Goal: Task Accomplishment & Management: Manage account settings

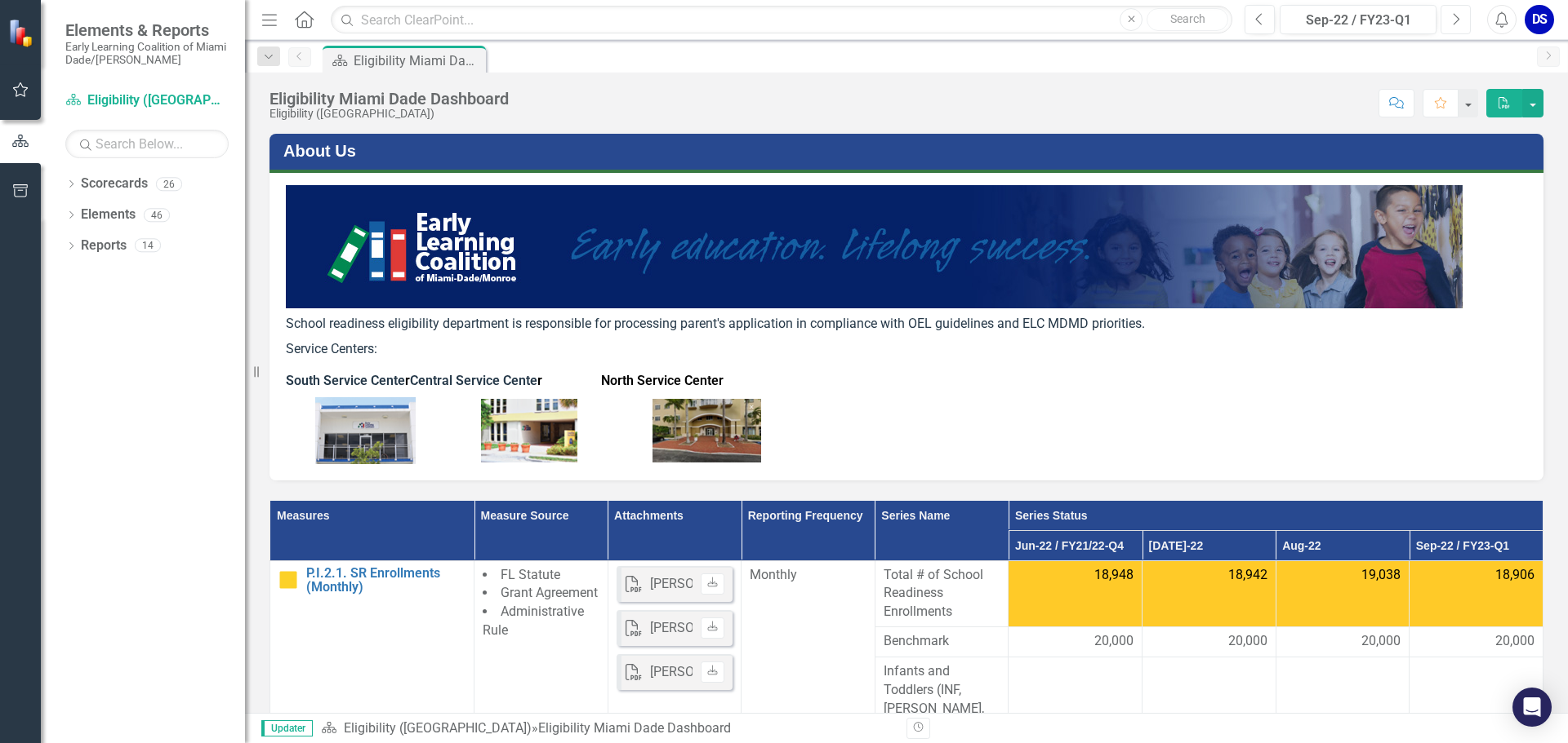
click at [1452, 19] on icon "Next" at bounding box center [1455, 20] width 9 height 15
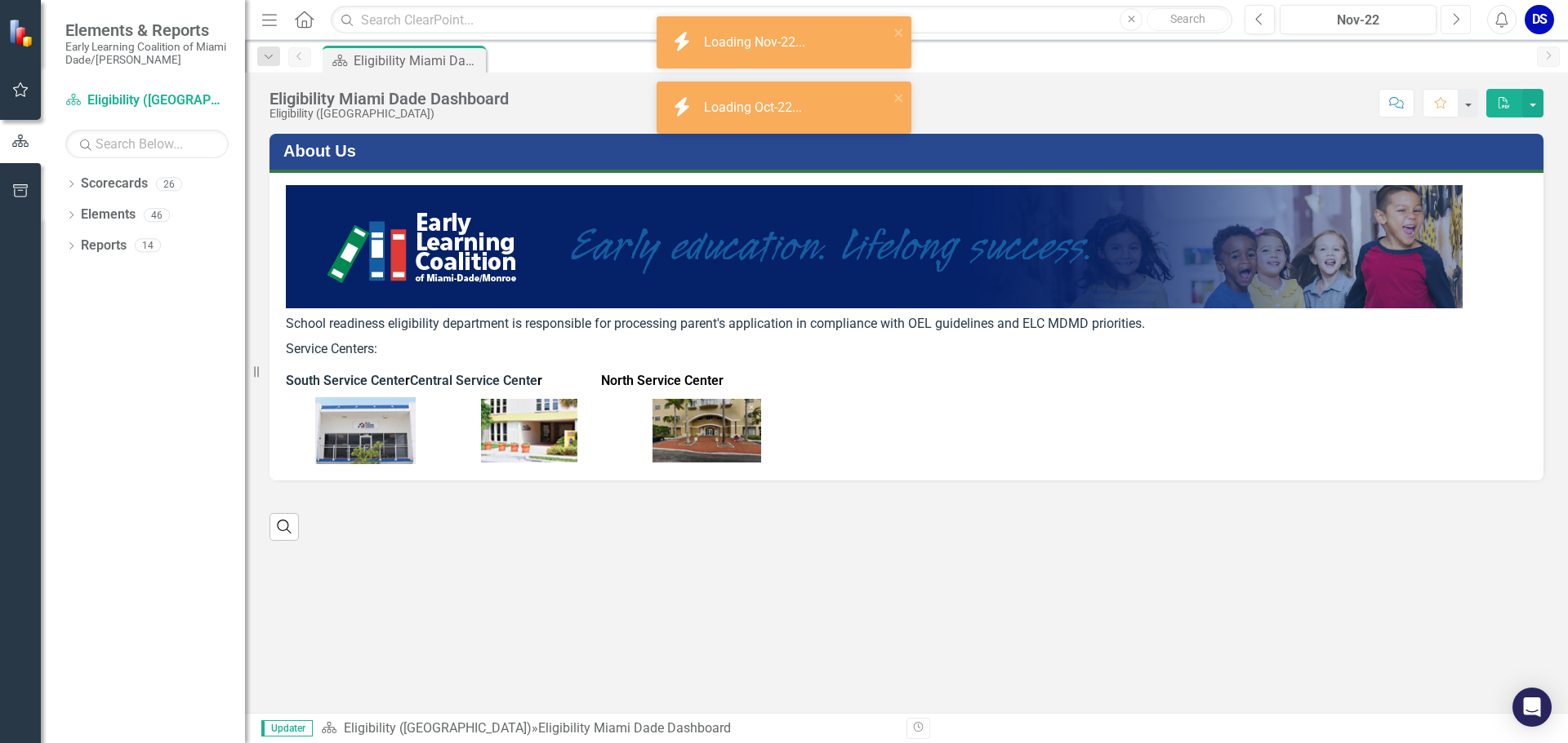
click at [1452, 19] on icon "Next" at bounding box center [1455, 20] width 9 height 15
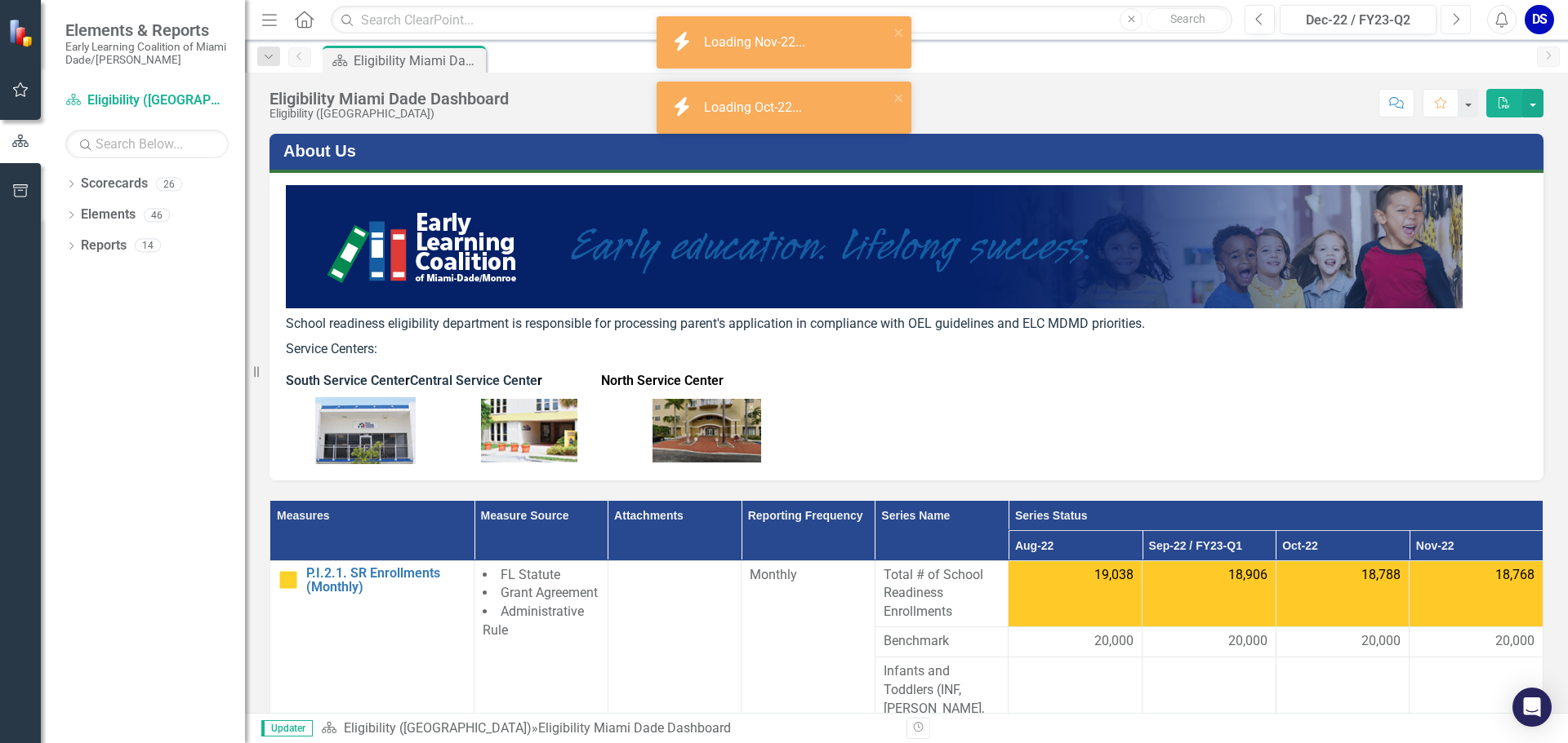
click at [1452, 19] on icon "Next" at bounding box center [1455, 20] width 9 height 15
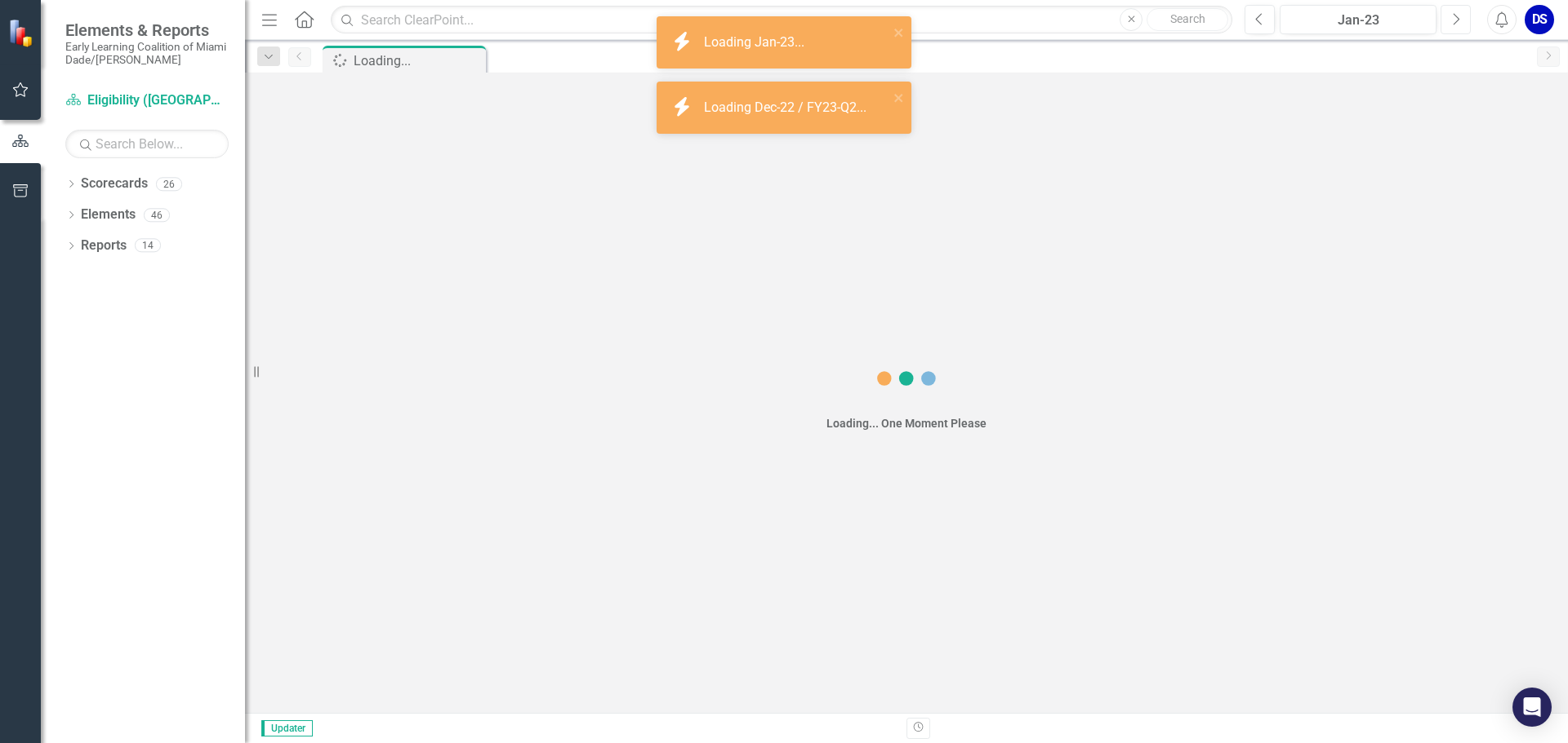
click at [1452, 19] on icon "Next" at bounding box center [1455, 20] width 9 height 15
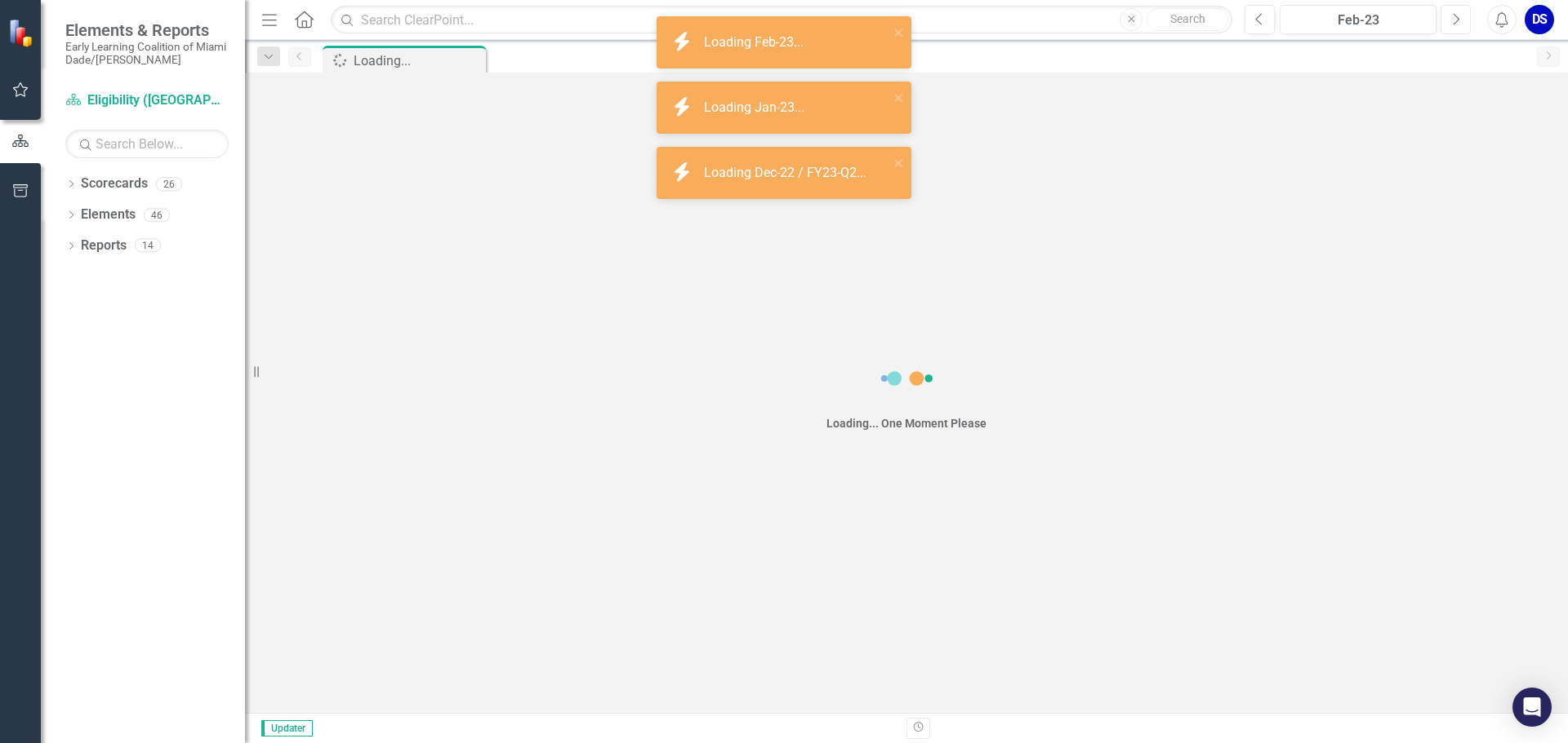
click at [1452, 19] on icon "Next" at bounding box center [1455, 20] width 9 height 15
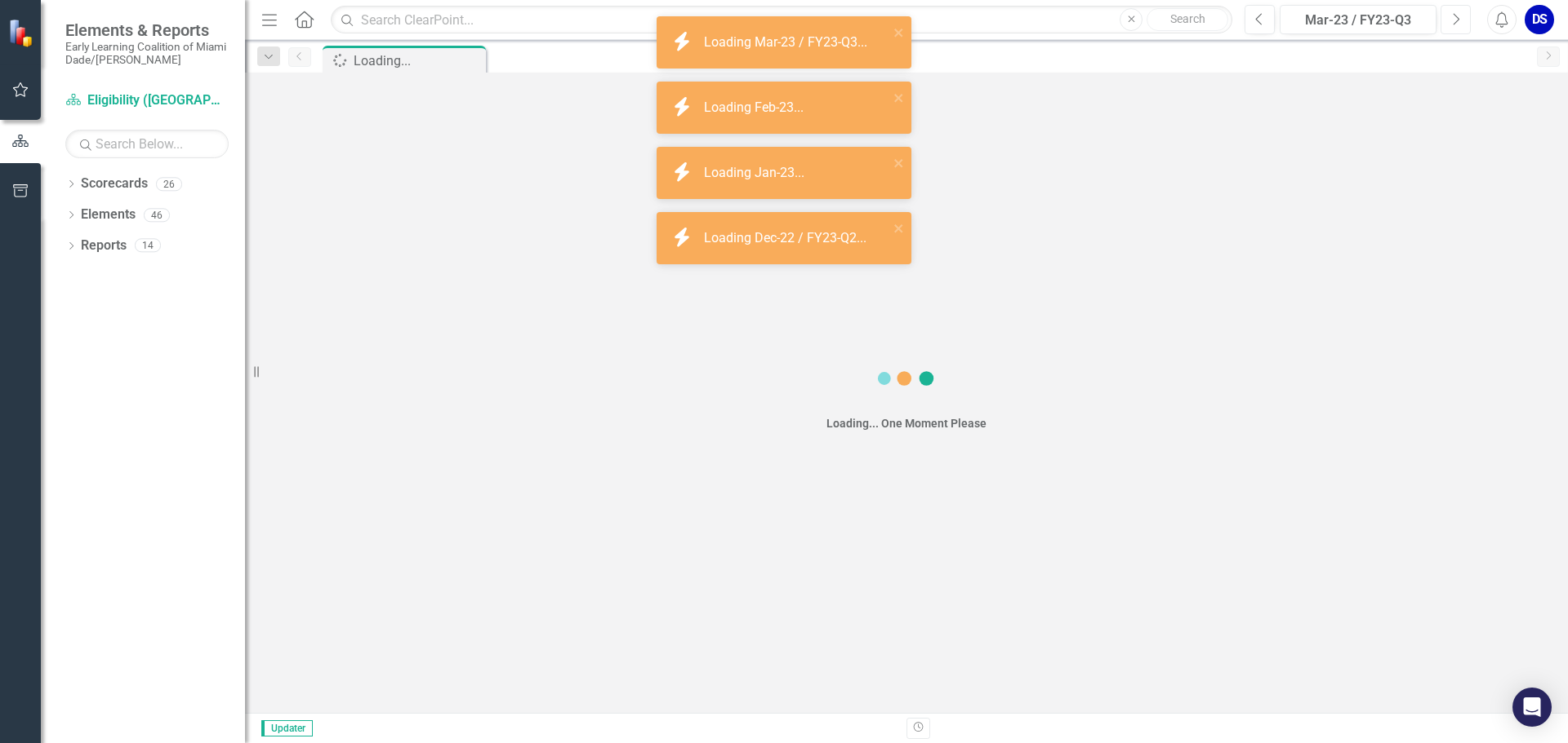
click at [1452, 19] on icon "Next" at bounding box center [1455, 20] width 9 height 15
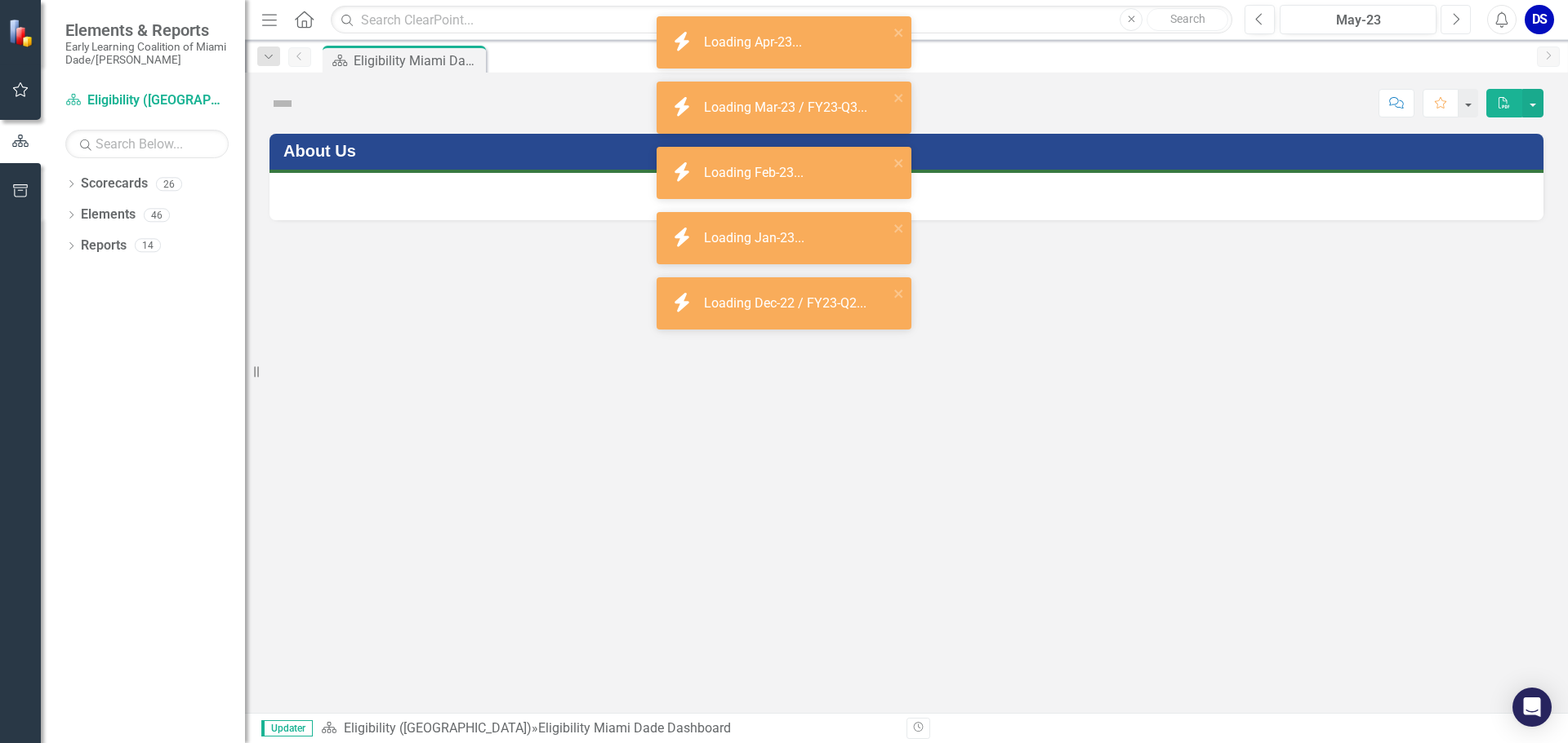
click at [1452, 19] on icon "Next" at bounding box center [1455, 20] width 9 height 15
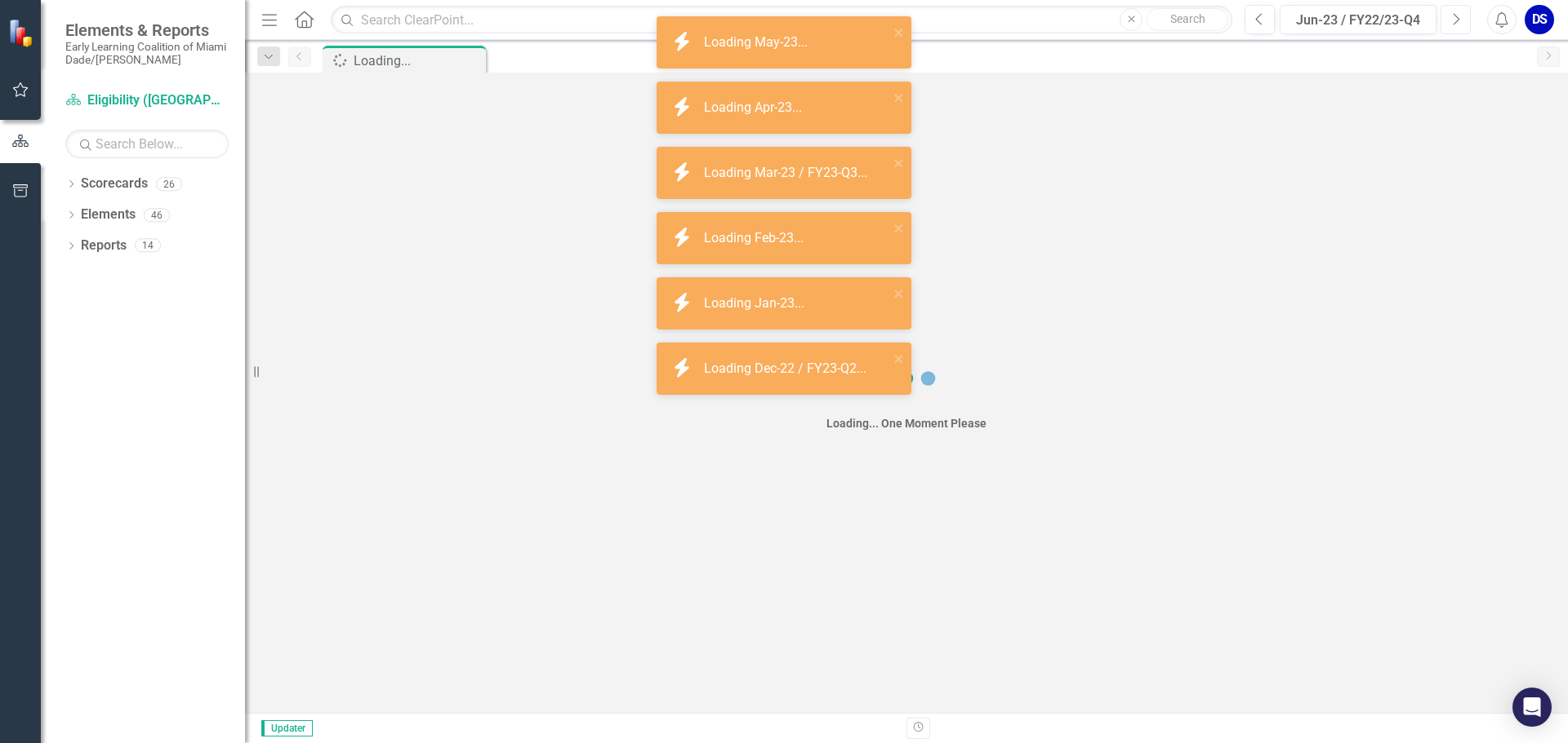
click at [1452, 19] on icon "Next" at bounding box center [1455, 20] width 9 height 15
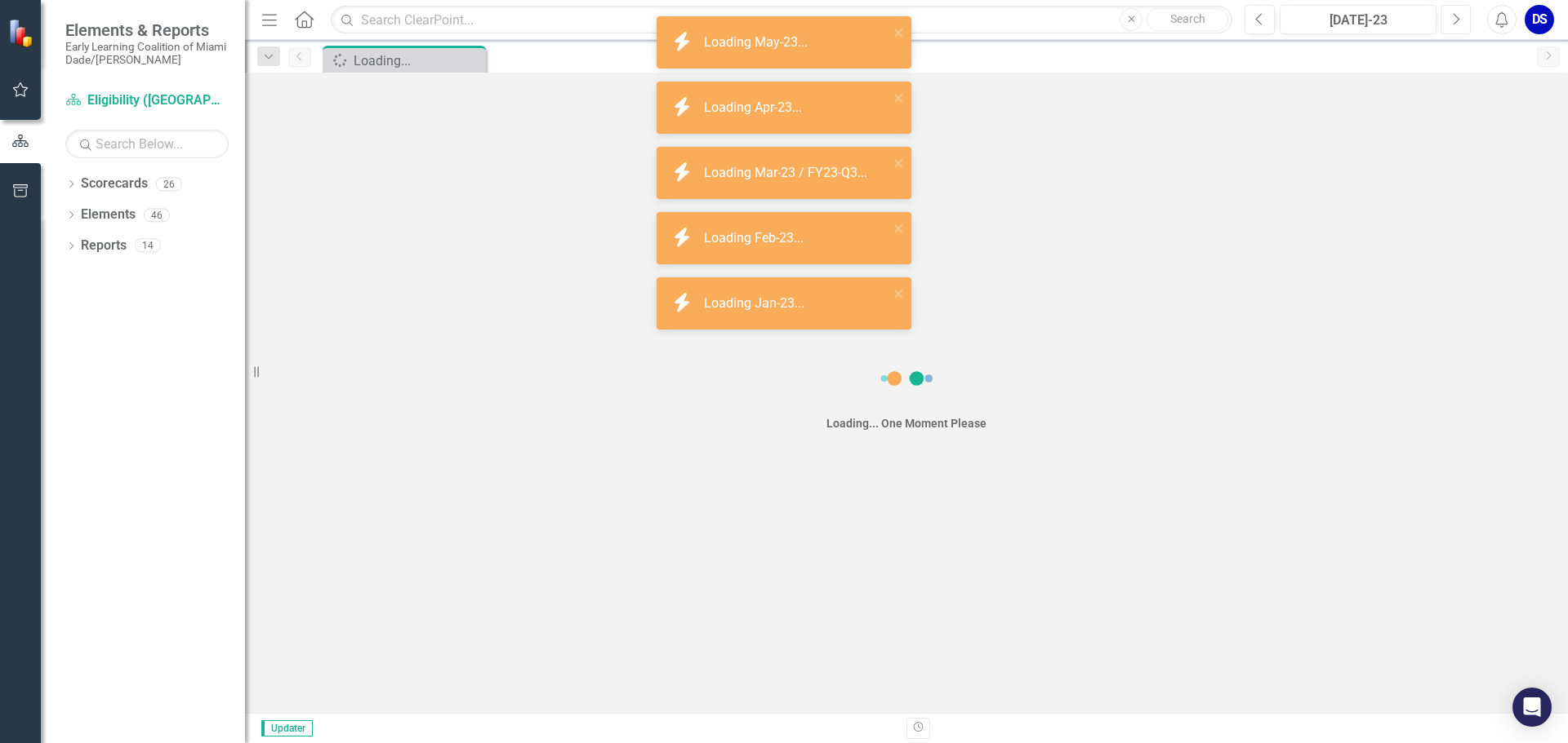
click at [1452, 19] on icon "Next" at bounding box center [1455, 20] width 9 height 15
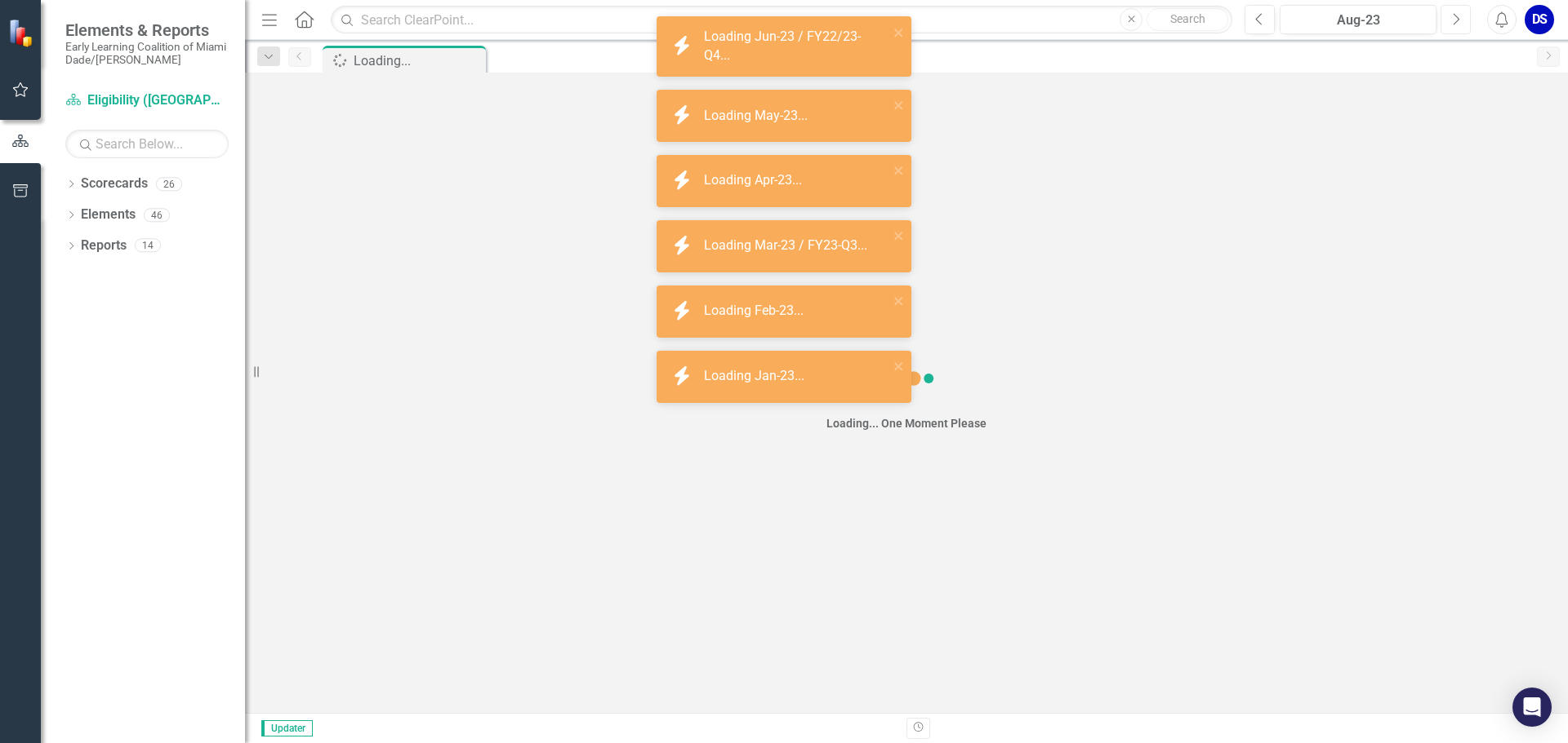
click at [1452, 19] on icon "Next" at bounding box center [1455, 20] width 9 height 15
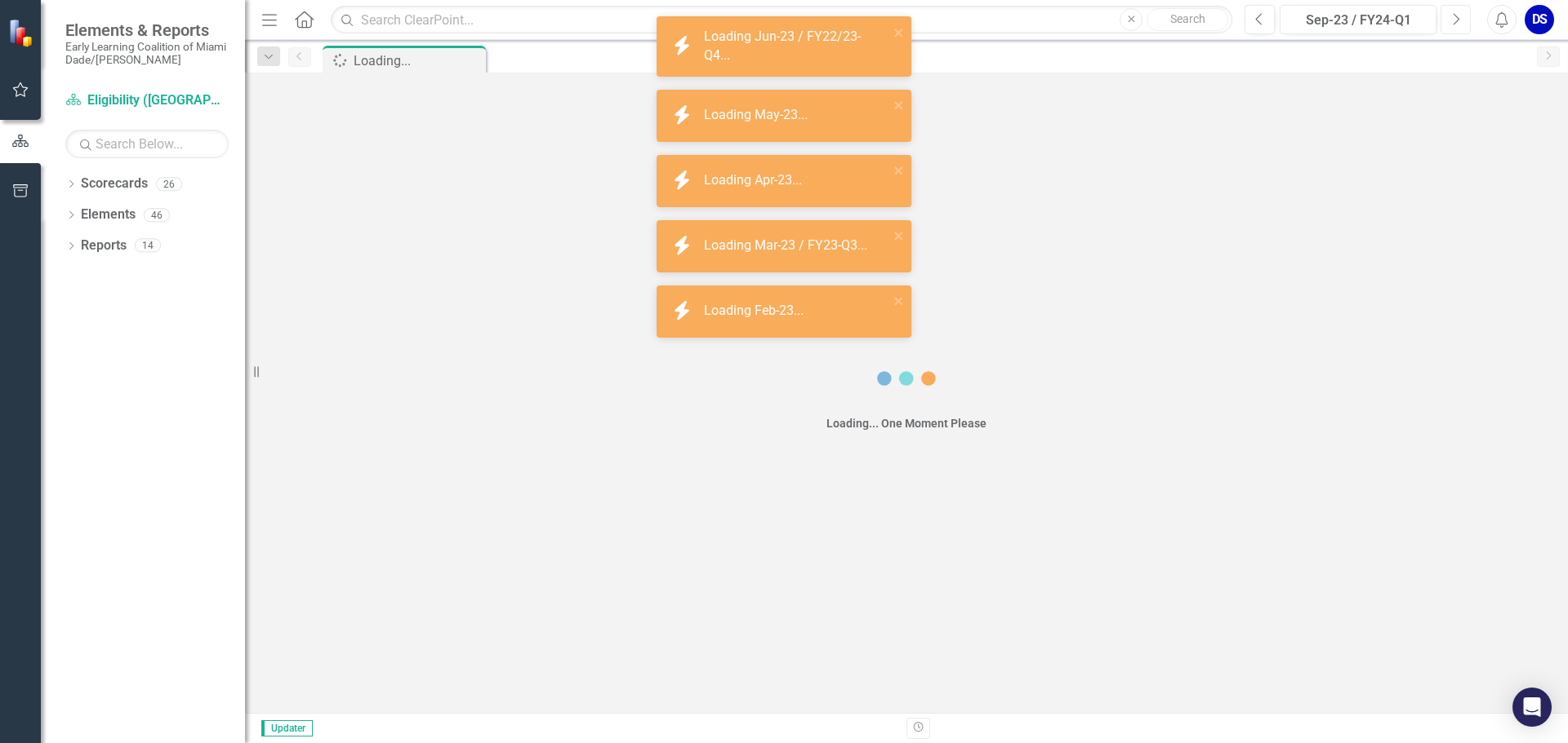
click at [1452, 19] on icon "Next" at bounding box center [1455, 20] width 9 height 15
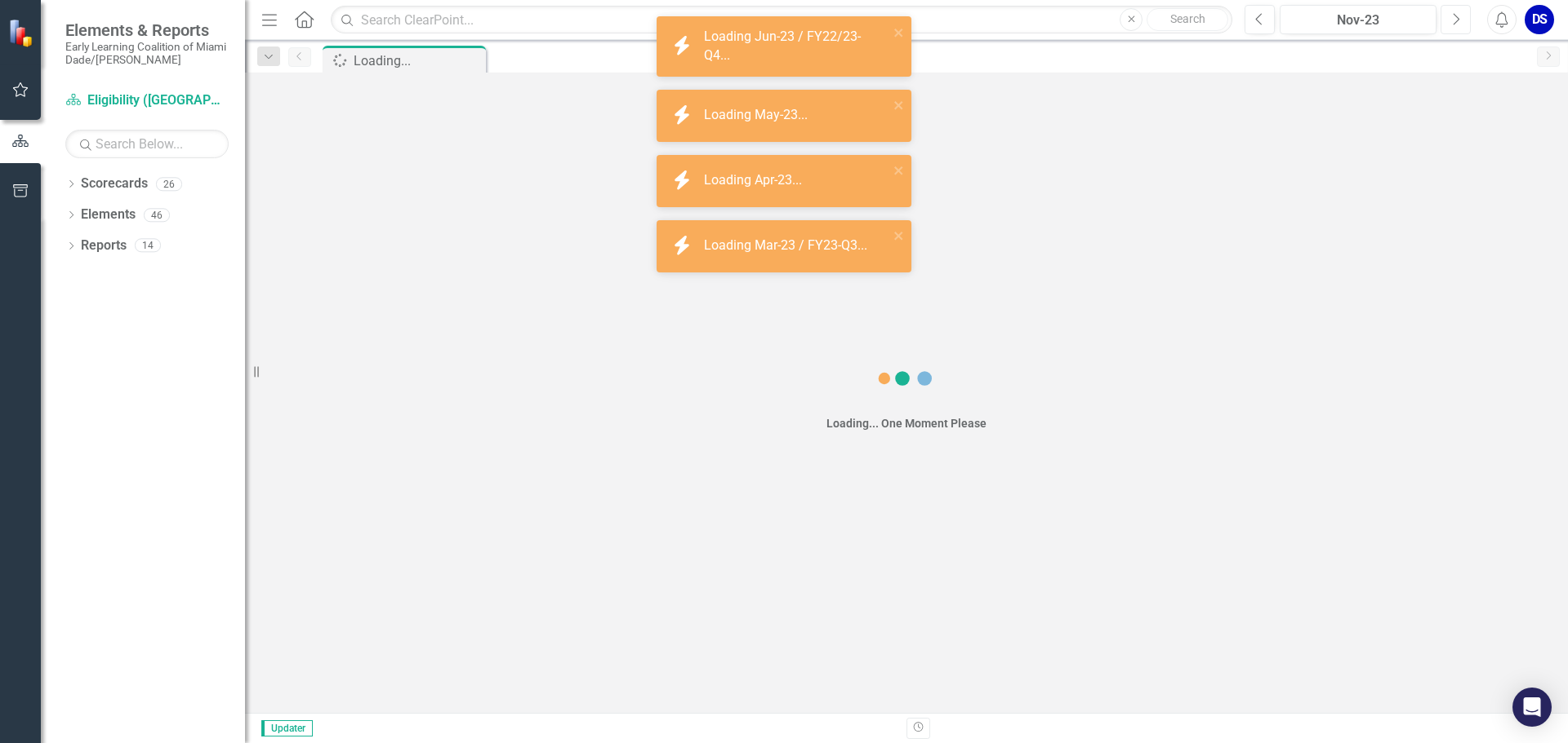
click at [1452, 19] on icon "Next" at bounding box center [1455, 20] width 9 height 15
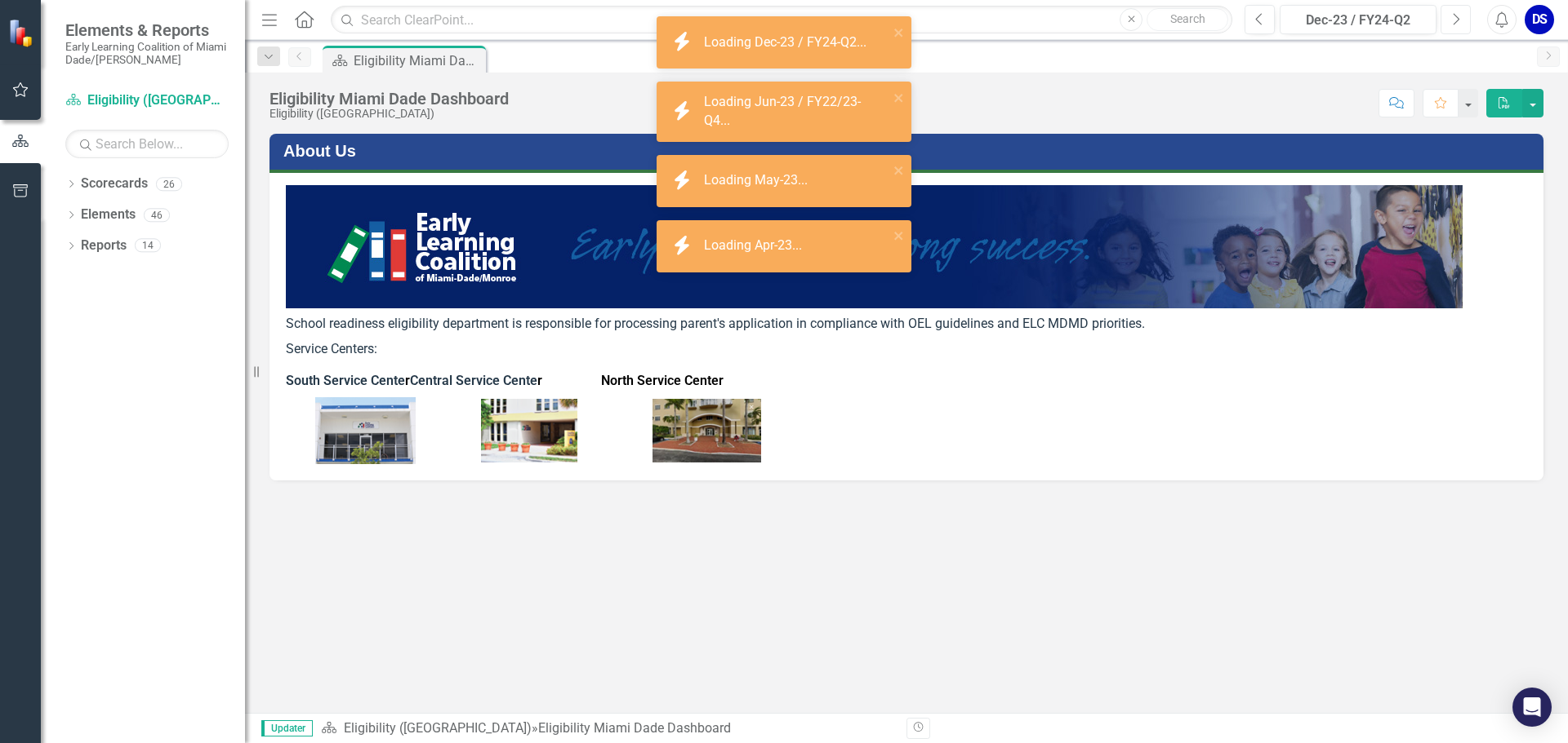
click at [1452, 19] on icon "Next" at bounding box center [1455, 20] width 9 height 15
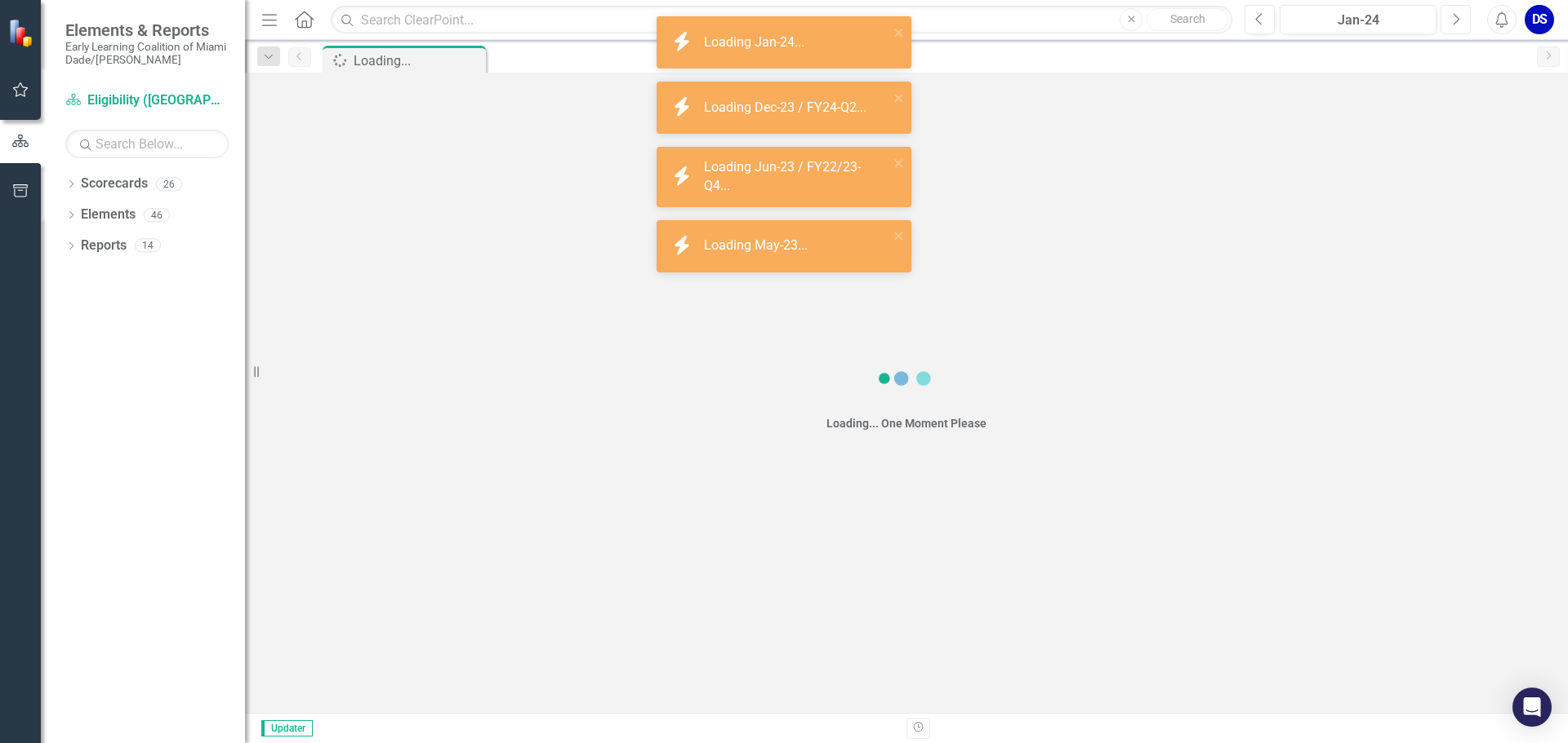
click at [1452, 19] on icon "Next" at bounding box center [1455, 20] width 9 height 15
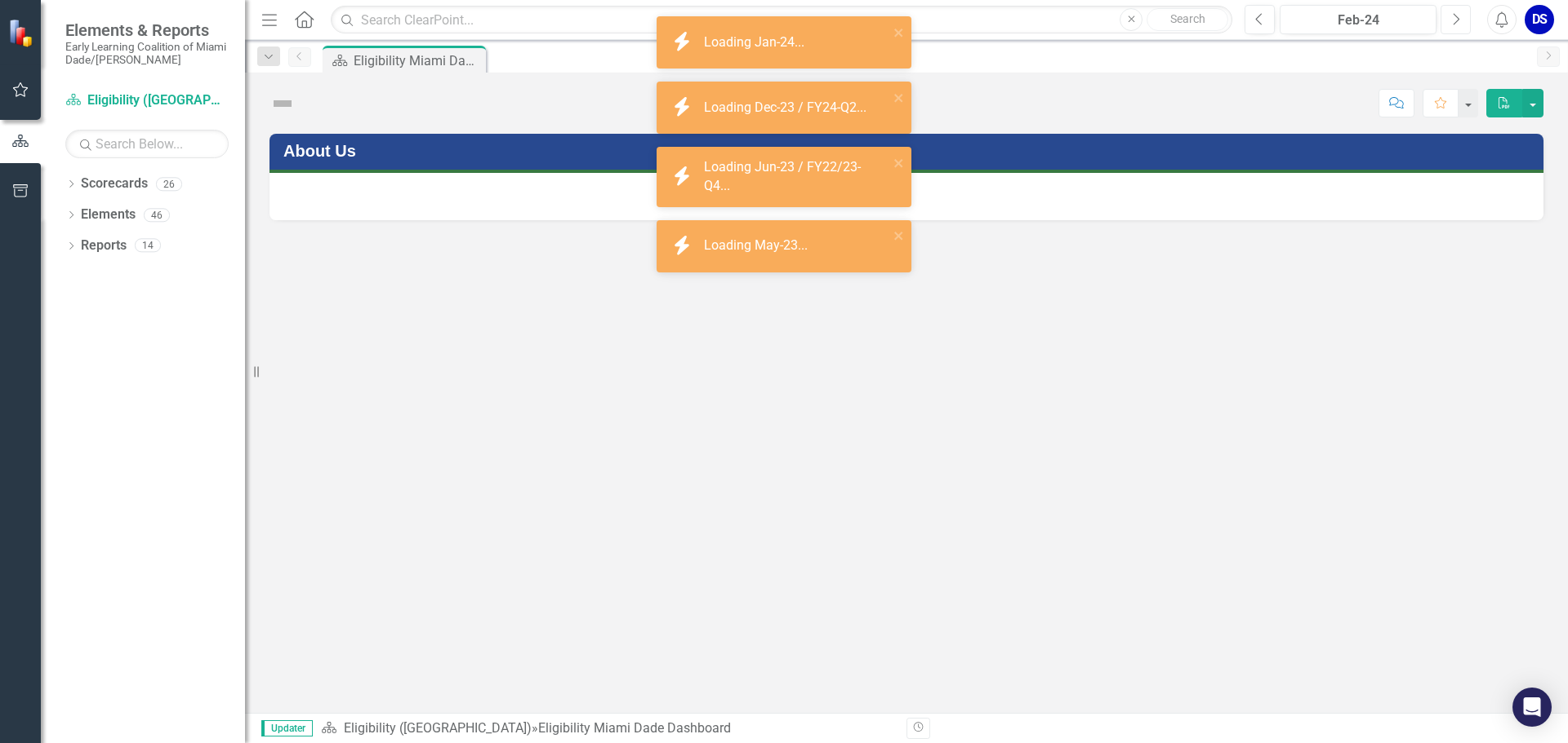
click at [1452, 19] on icon "Next" at bounding box center [1455, 20] width 9 height 15
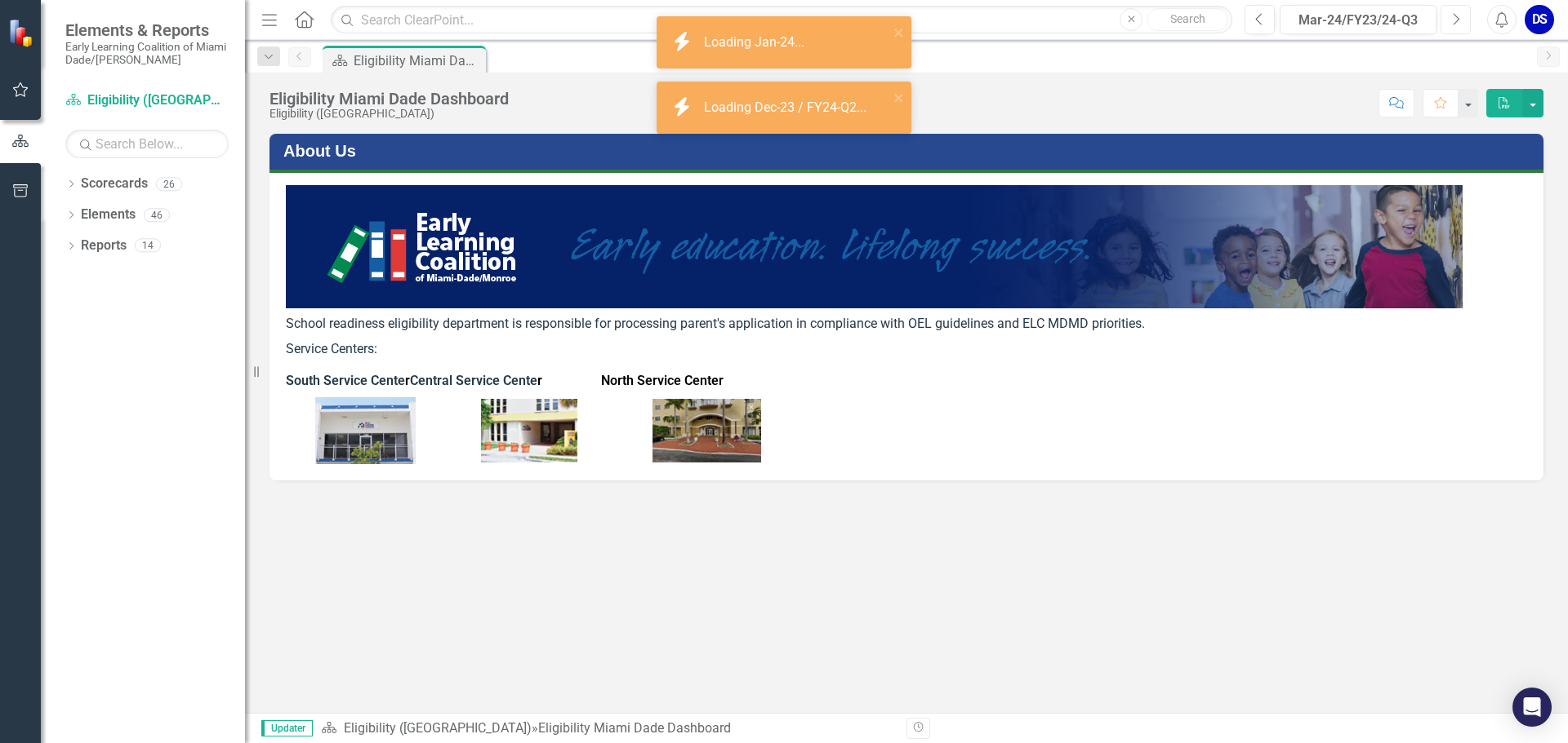
click at [1452, 19] on icon "Next" at bounding box center [1455, 20] width 9 height 15
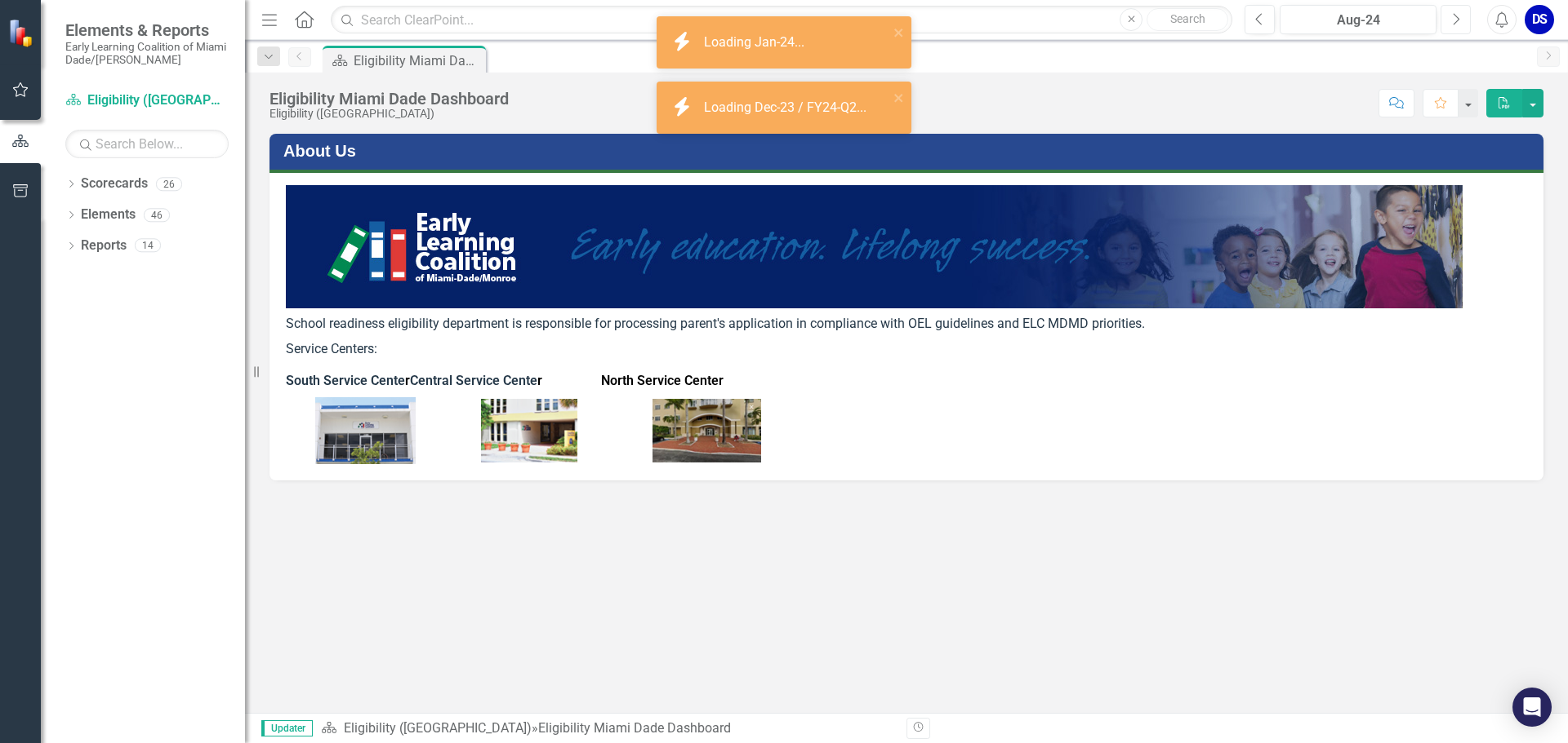
click at [1452, 19] on icon "Next" at bounding box center [1455, 20] width 9 height 15
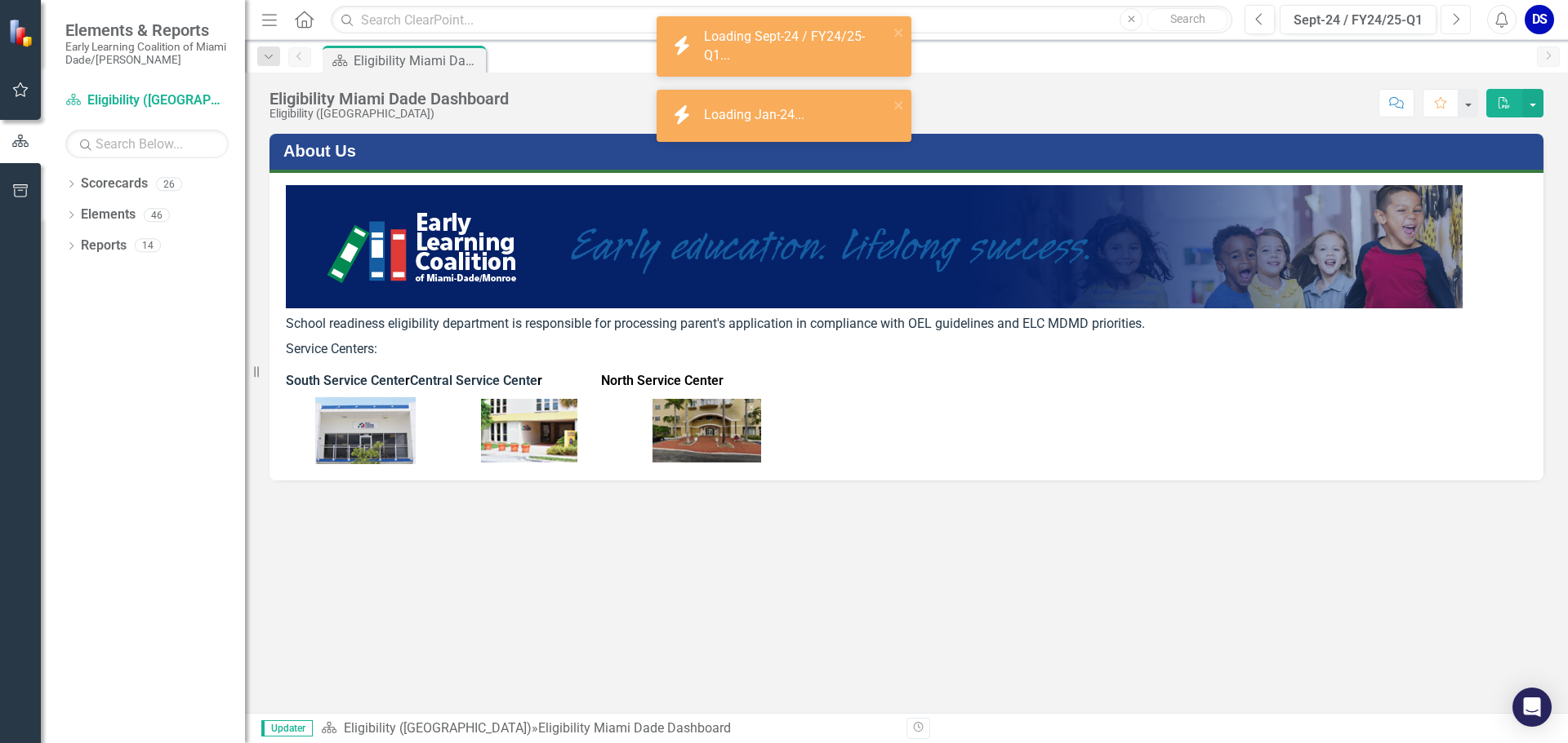
click at [1452, 19] on icon "Next" at bounding box center [1455, 20] width 9 height 15
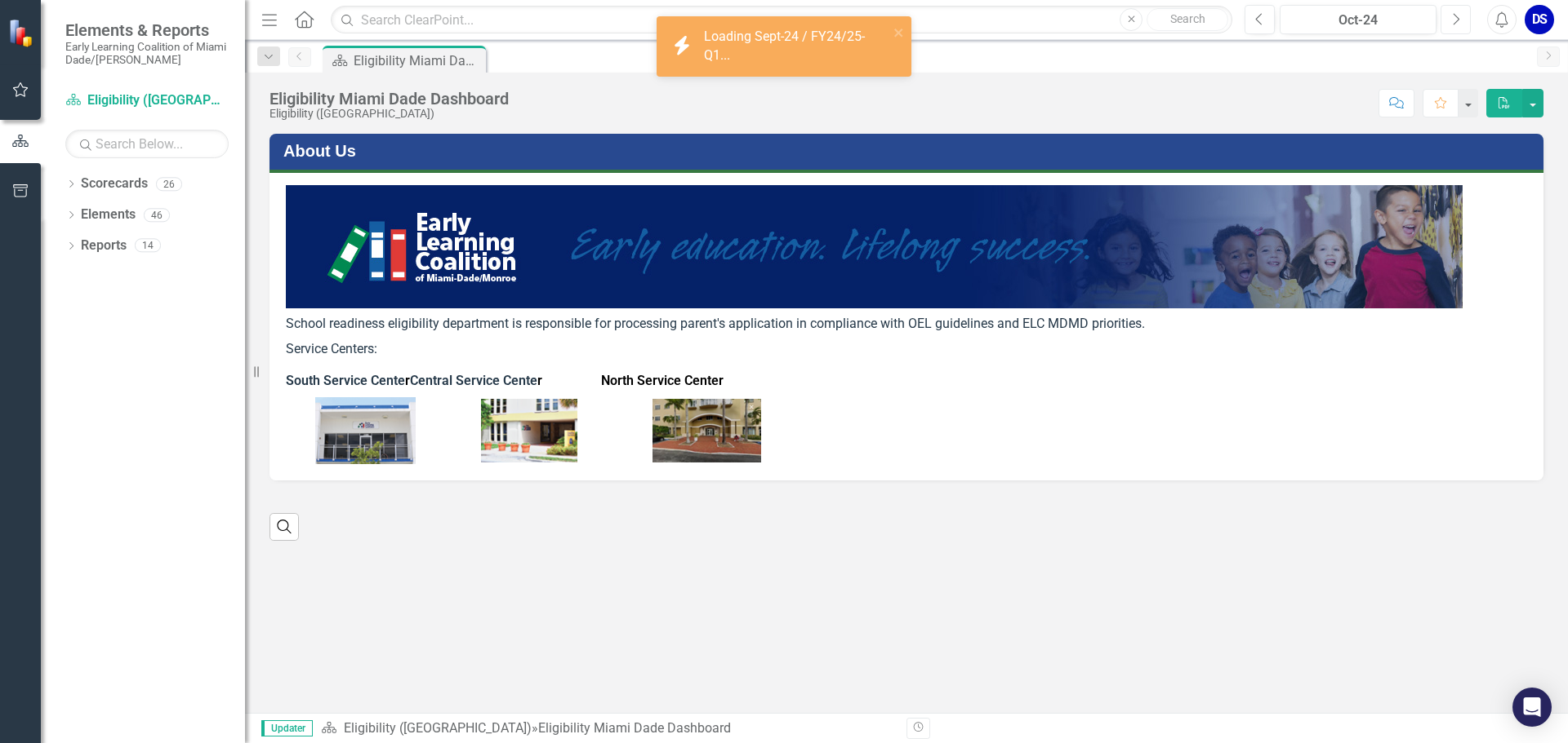
click at [1452, 19] on icon "Next" at bounding box center [1455, 20] width 9 height 15
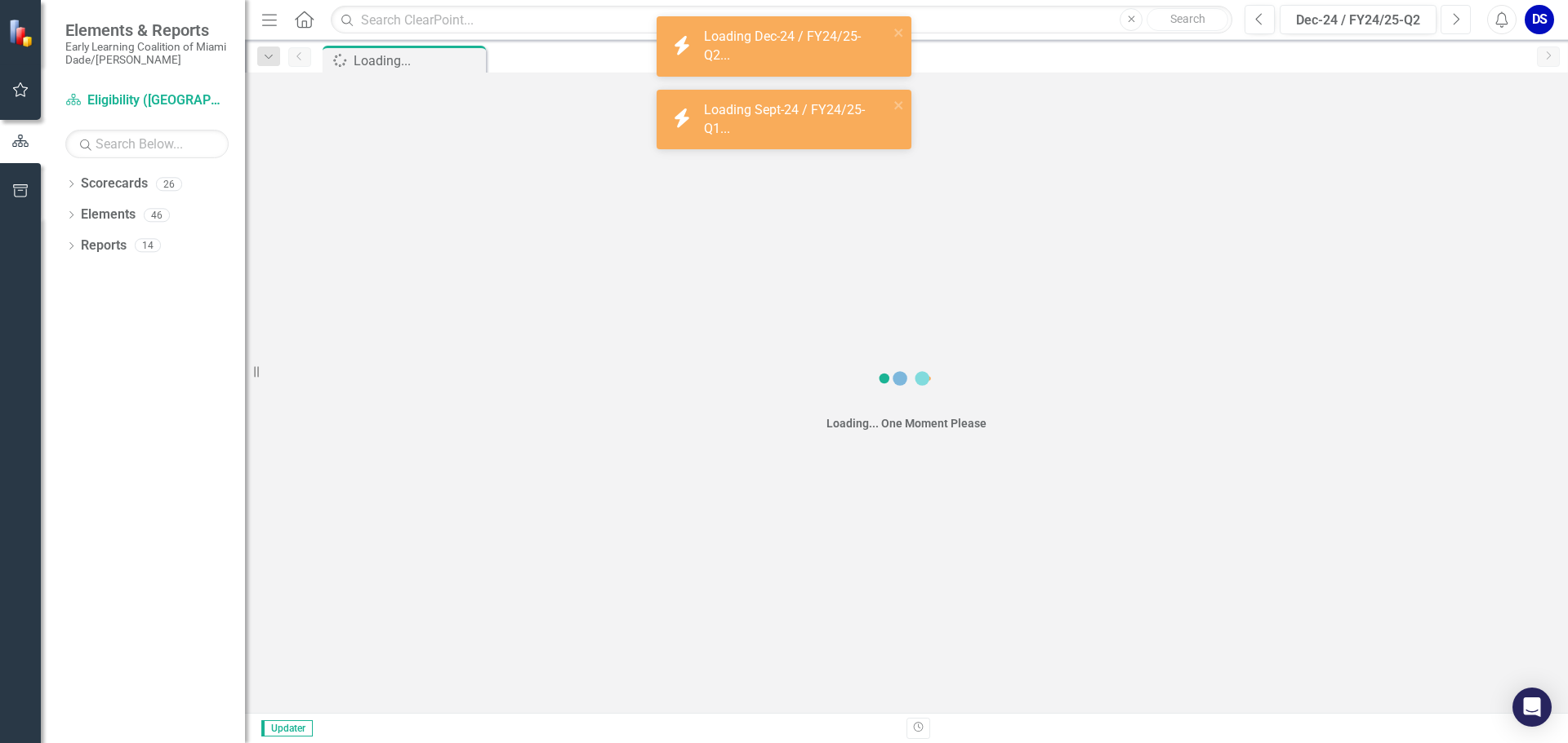
click at [1452, 19] on icon "Next" at bounding box center [1455, 20] width 9 height 15
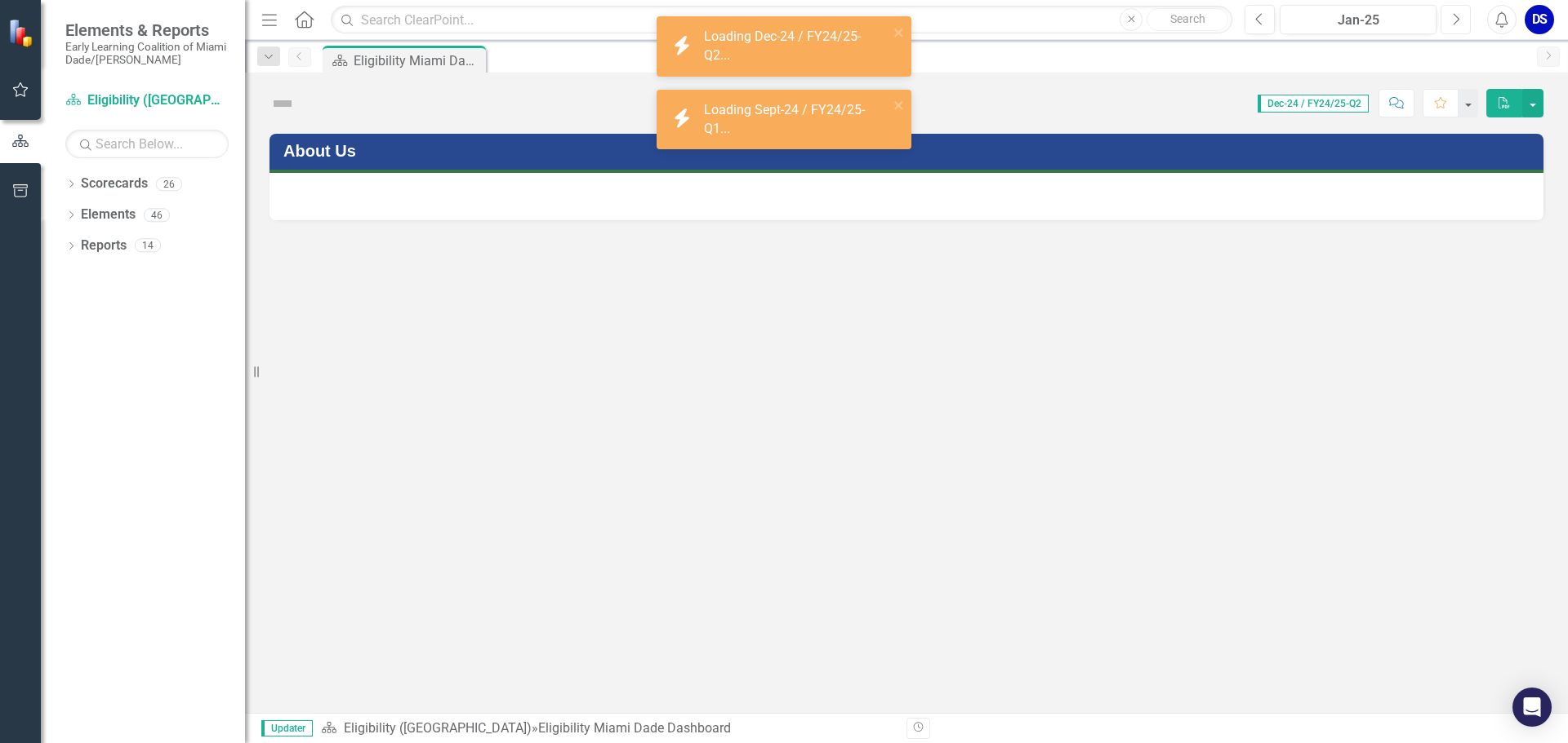
click at [1452, 19] on icon "Next" at bounding box center [1455, 20] width 9 height 15
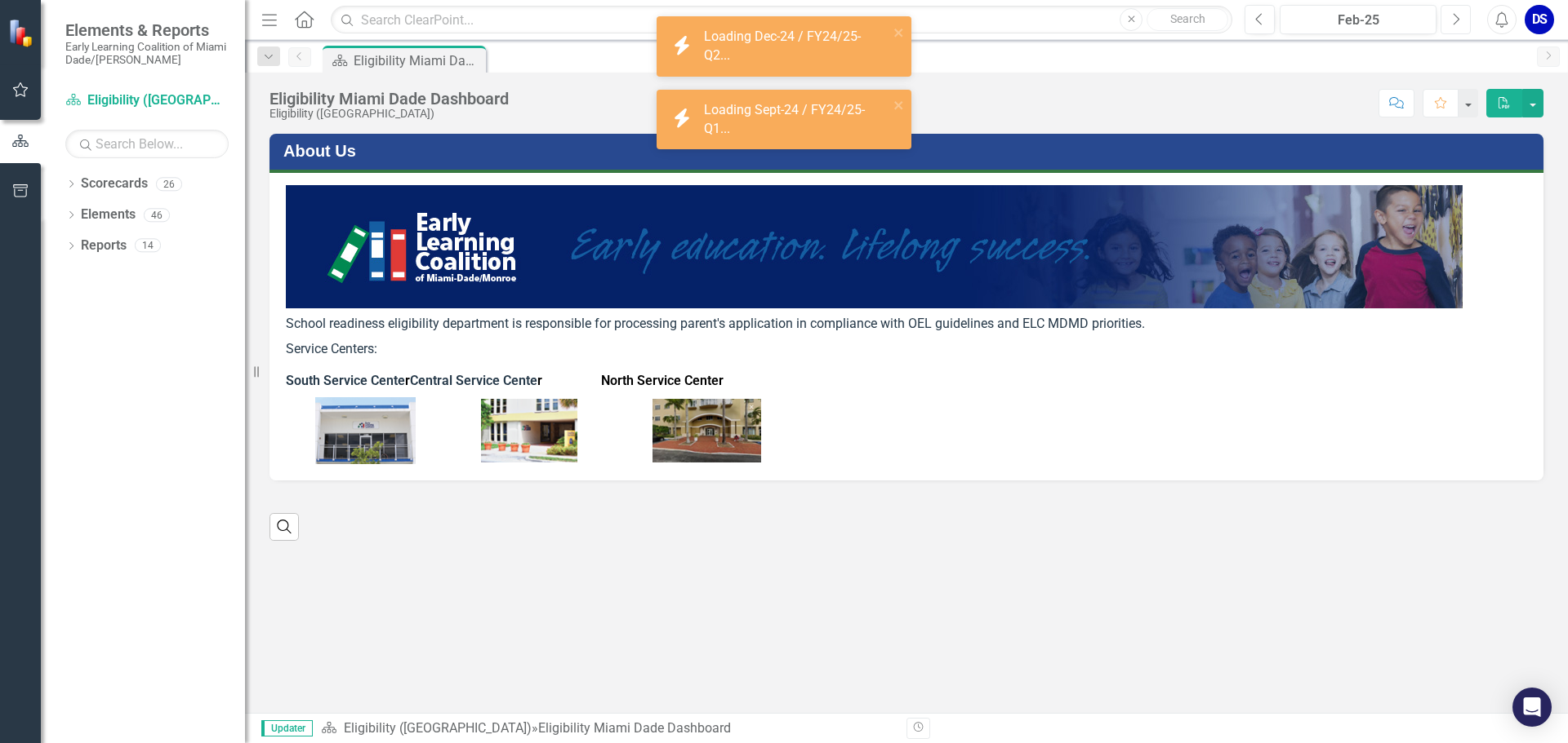
click at [1452, 19] on icon "Next" at bounding box center [1455, 20] width 9 height 15
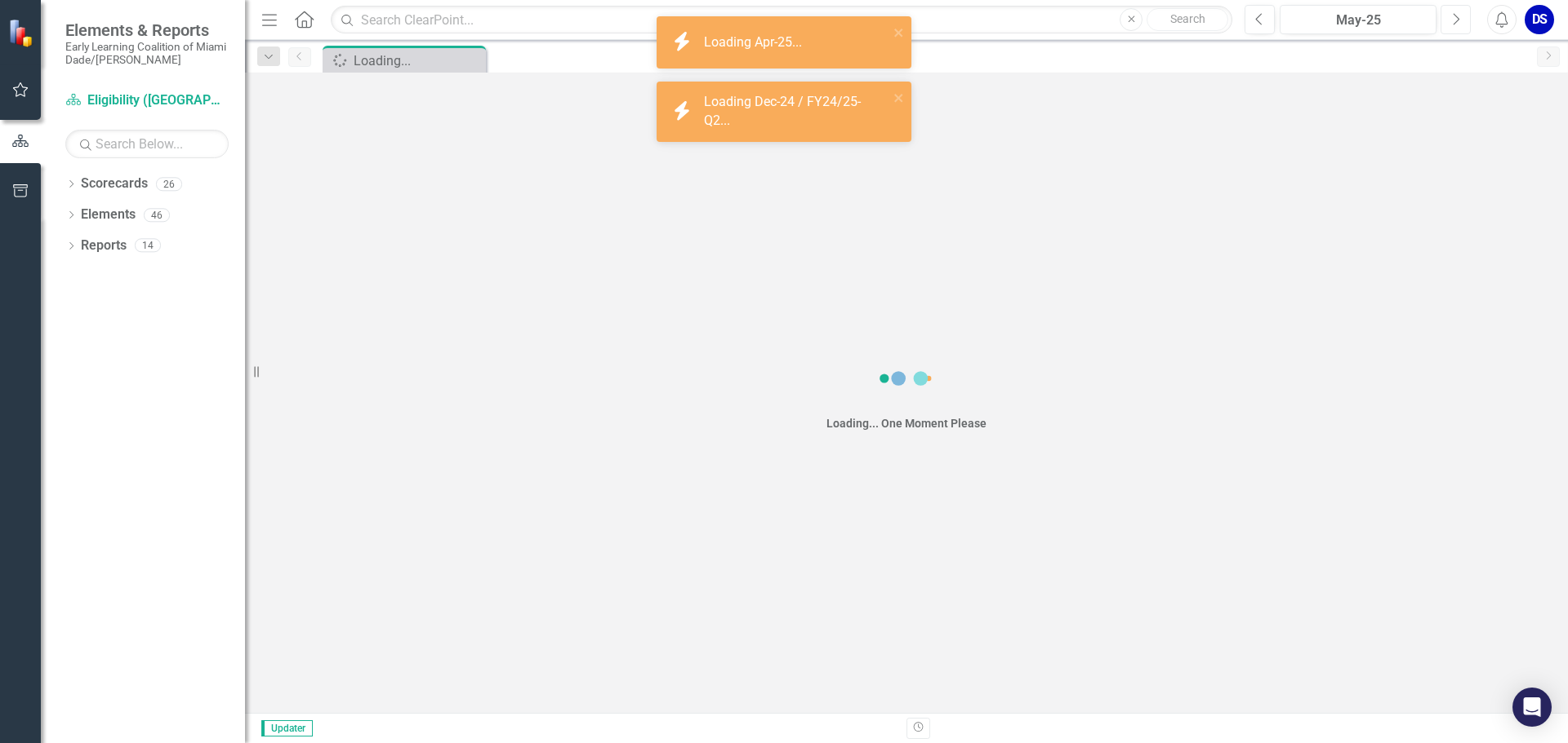
click at [1452, 19] on icon "Next" at bounding box center [1455, 20] width 9 height 15
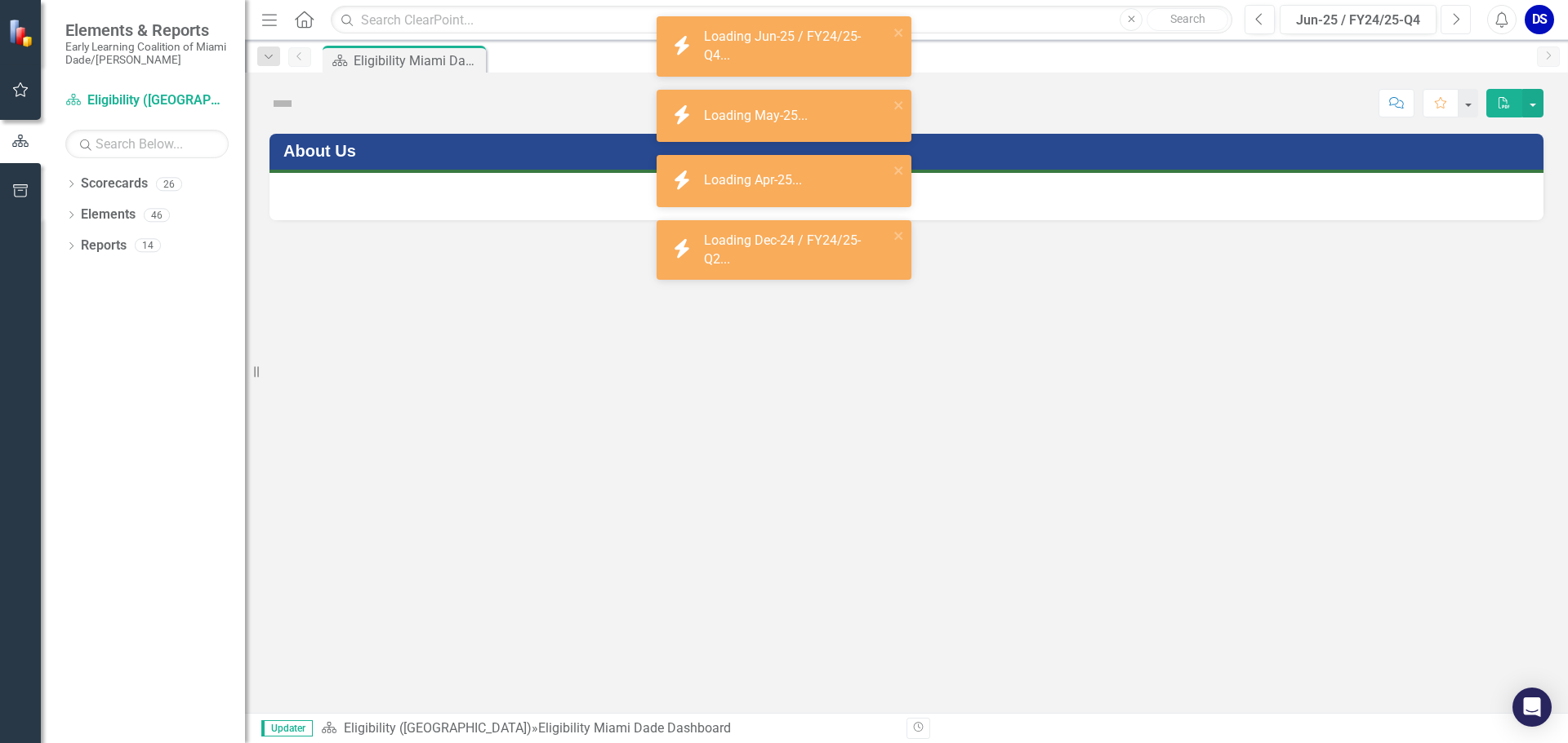
click at [1452, 19] on icon "Next" at bounding box center [1455, 20] width 9 height 15
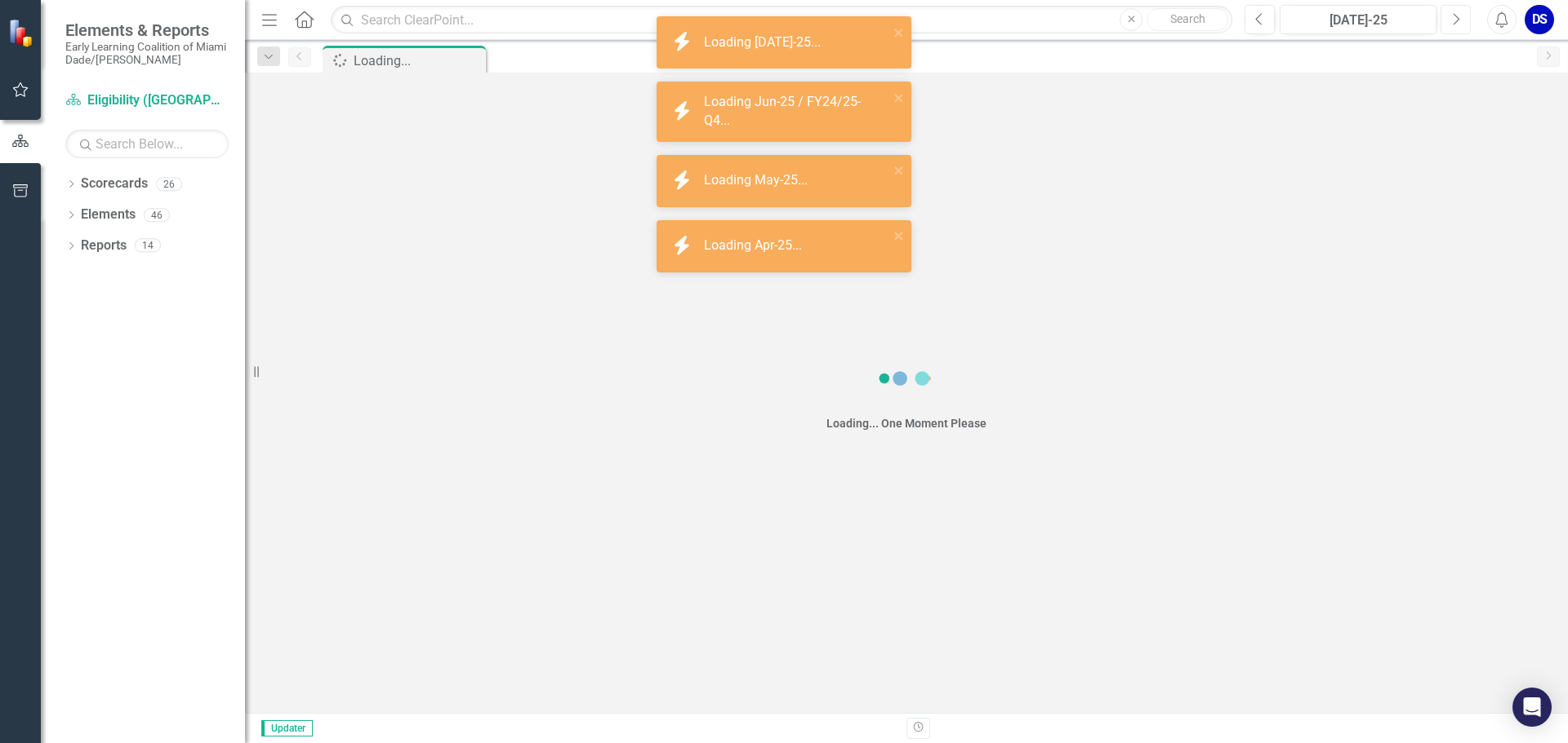
click at [1452, 19] on icon "Next" at bounding box center [1455, 20] width 9 height 15
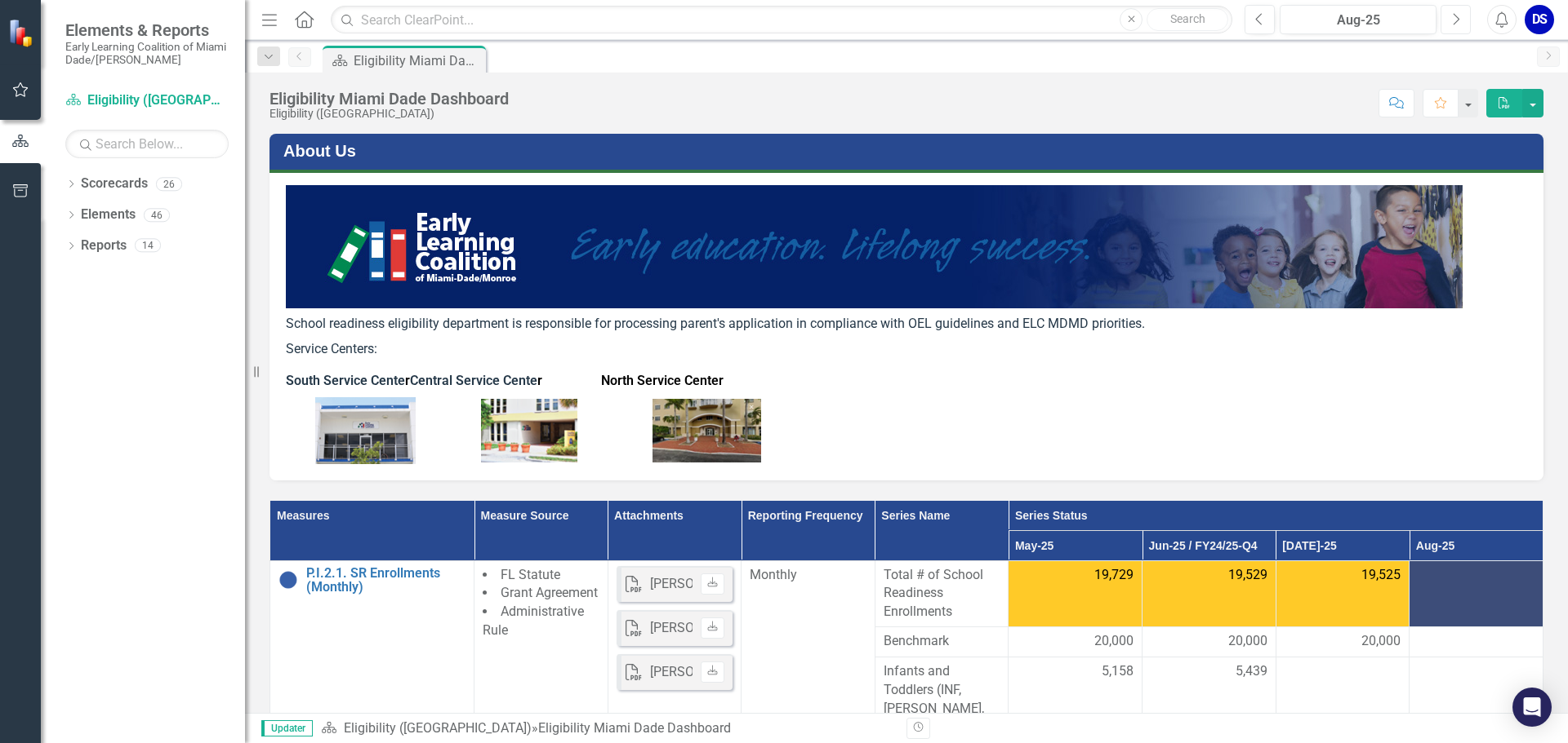
scroll to position [245, 0]
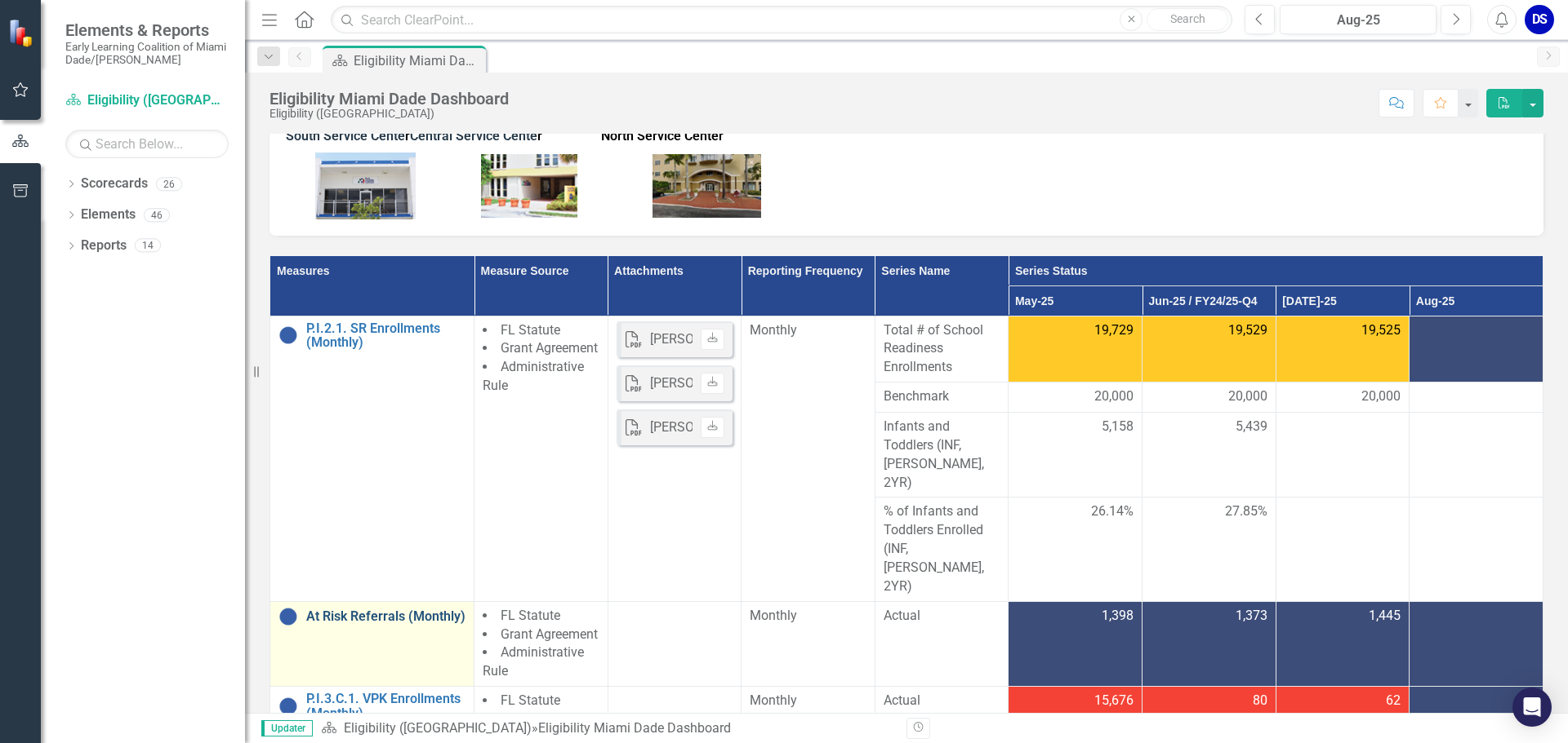
click at [333, 610] on link "At Risk Referrals (Monthly)" at bounding box center [386, 617] width 159 height 15
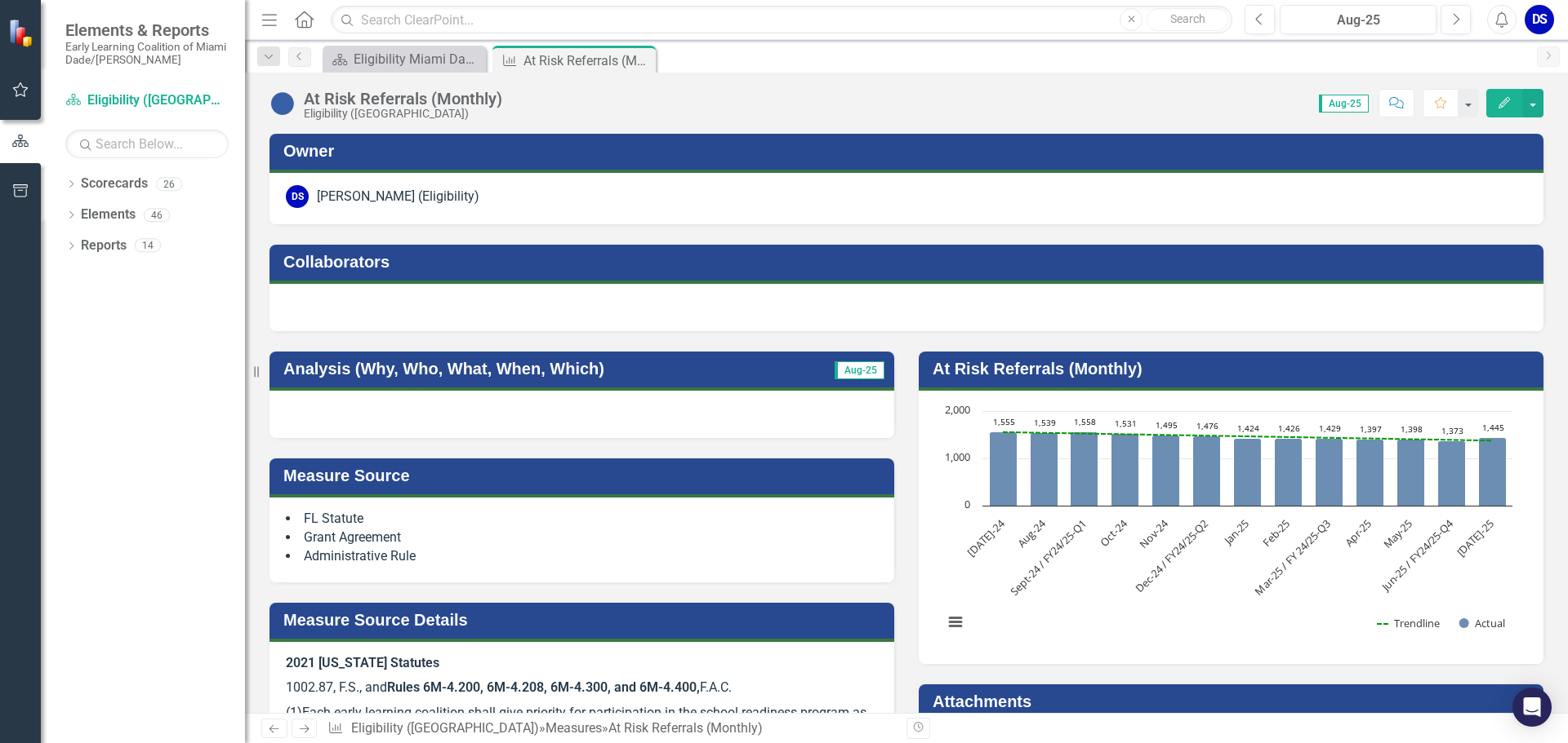
click at [524, 410] on div at bounding box center [581, 414] width 624 height 47
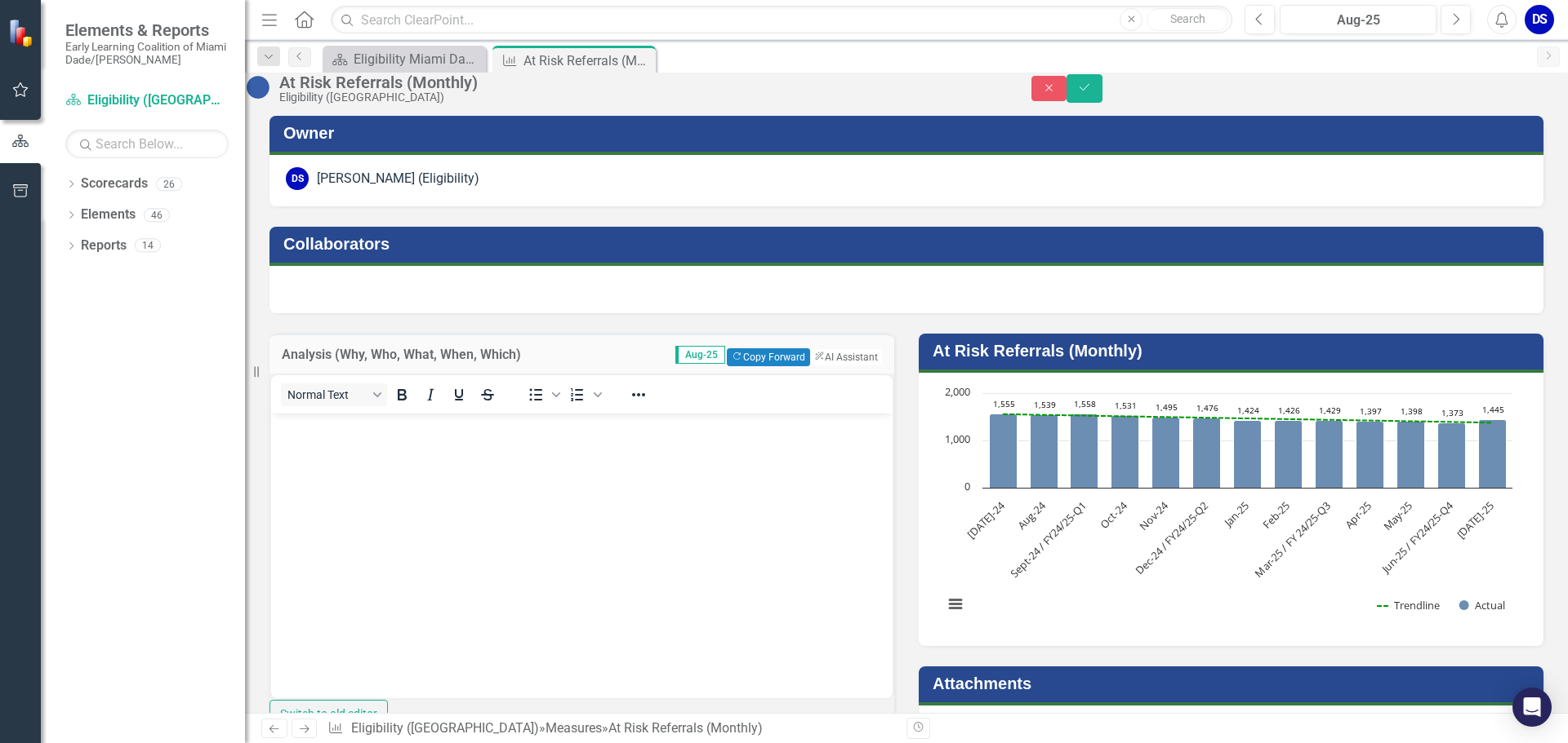
click at [417, 440] on body "Rich Text Area. Press ALT-0 for help." at bounding box center [581, 534] width 621 height 245
click at [752, 366] on button "Copy Forward Copy Forward" at bounding box center [768, 357] width 83 height 18
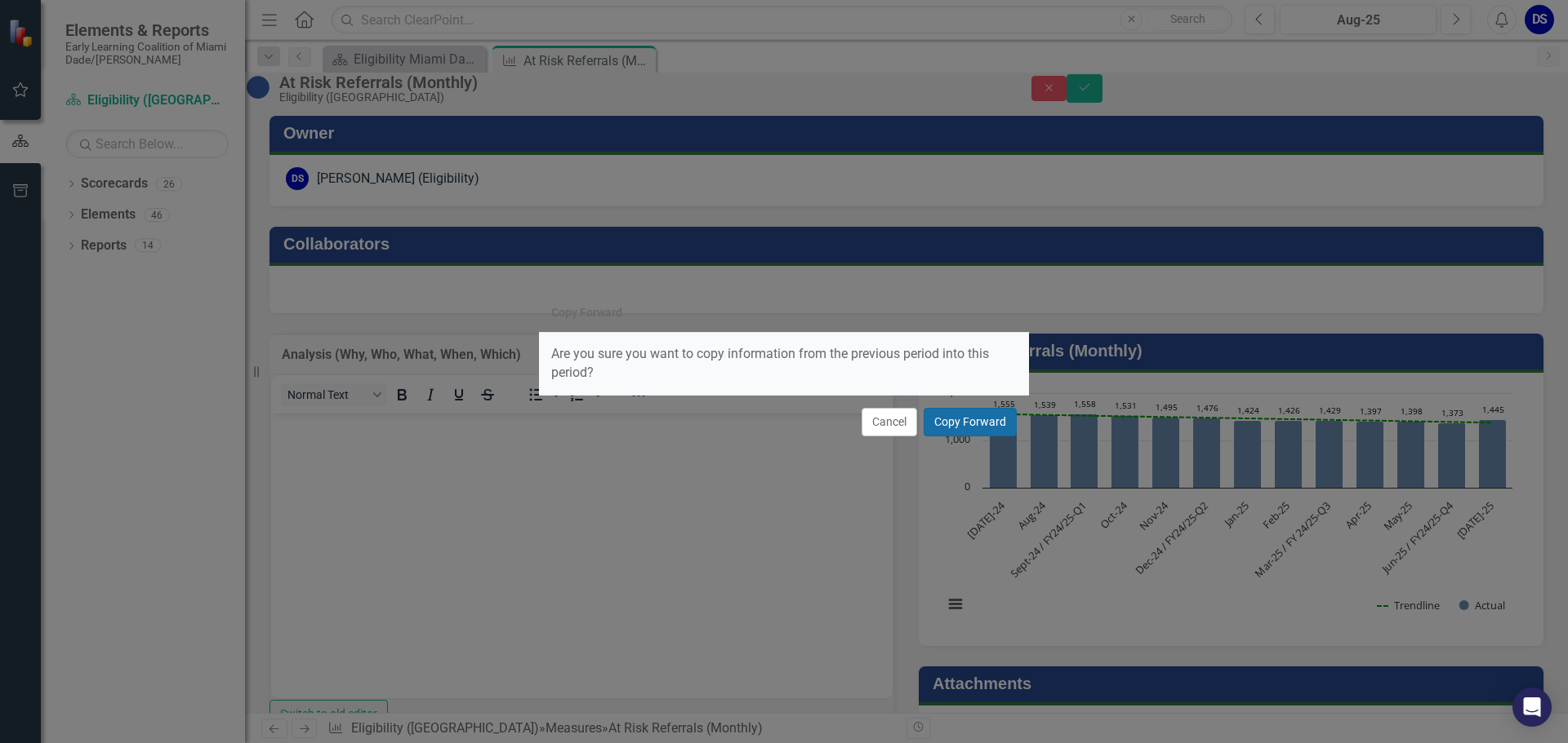
click at [959, 418] on button "Copy Forward" at bounding box center [970, 422] width 93 height 29
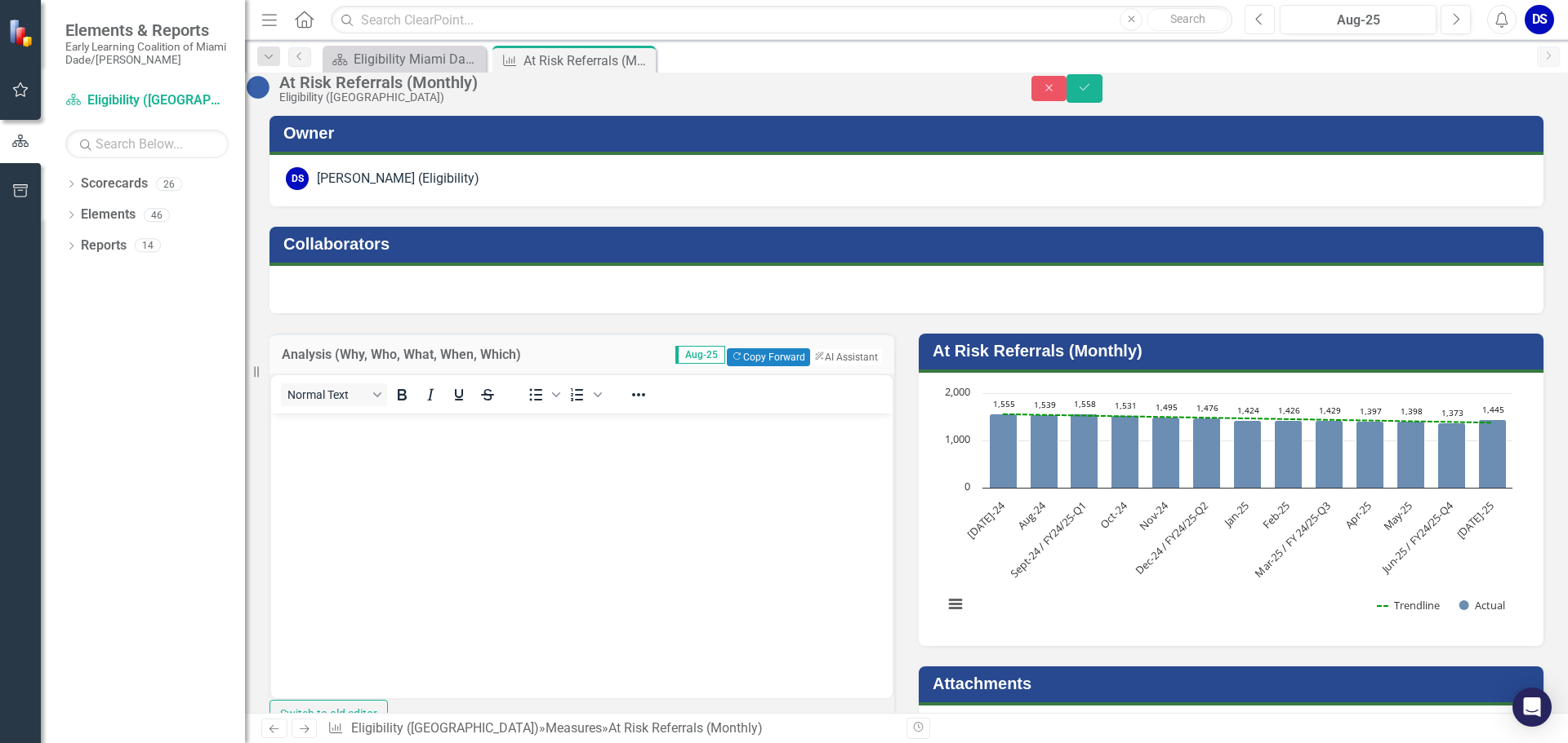
click at [1252, 23] on button "Previous" at bounding box center [1260, 20] width 30 height 30
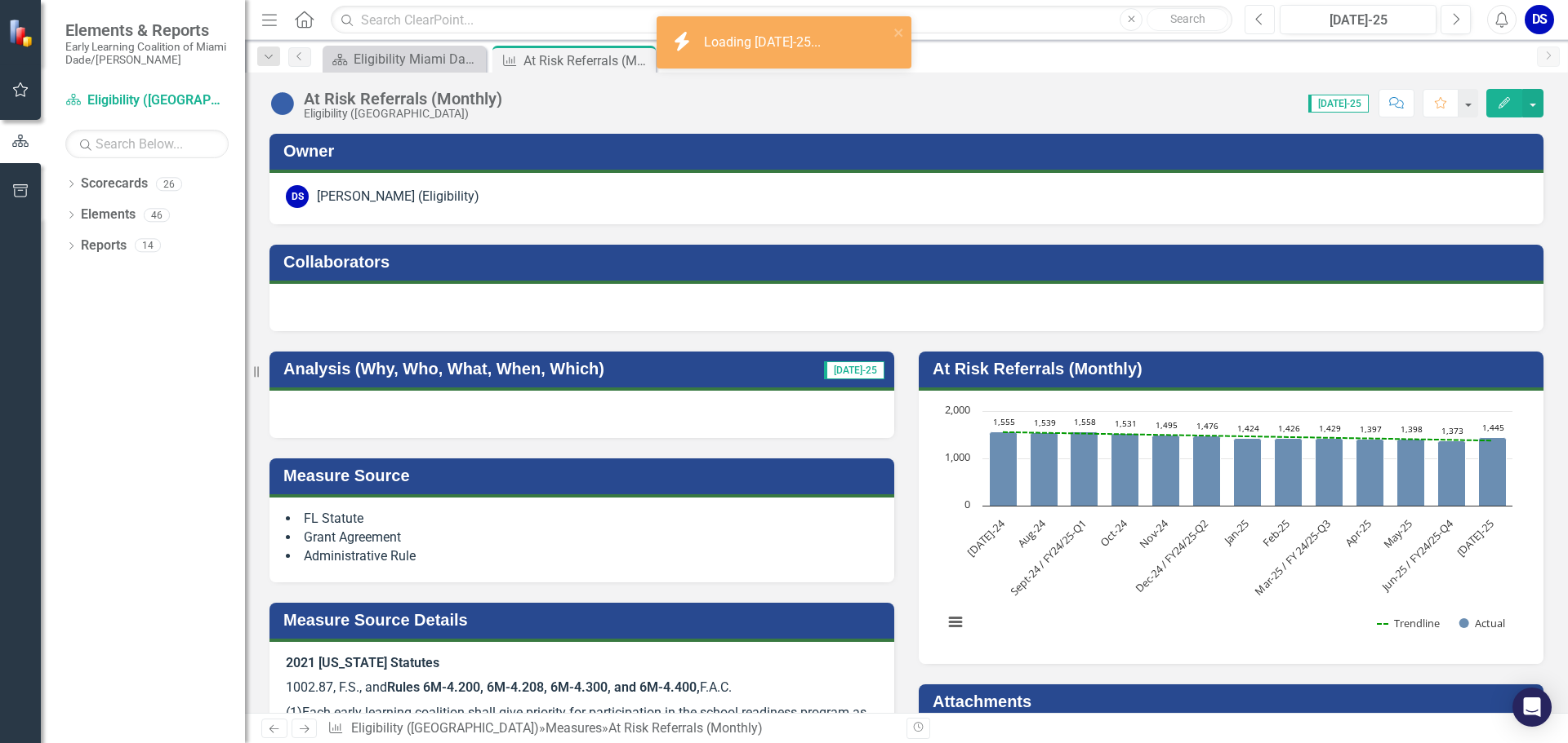
click at [1252, 23] on button "Previous" at bounding box center [1260, 20] width 30 height 30
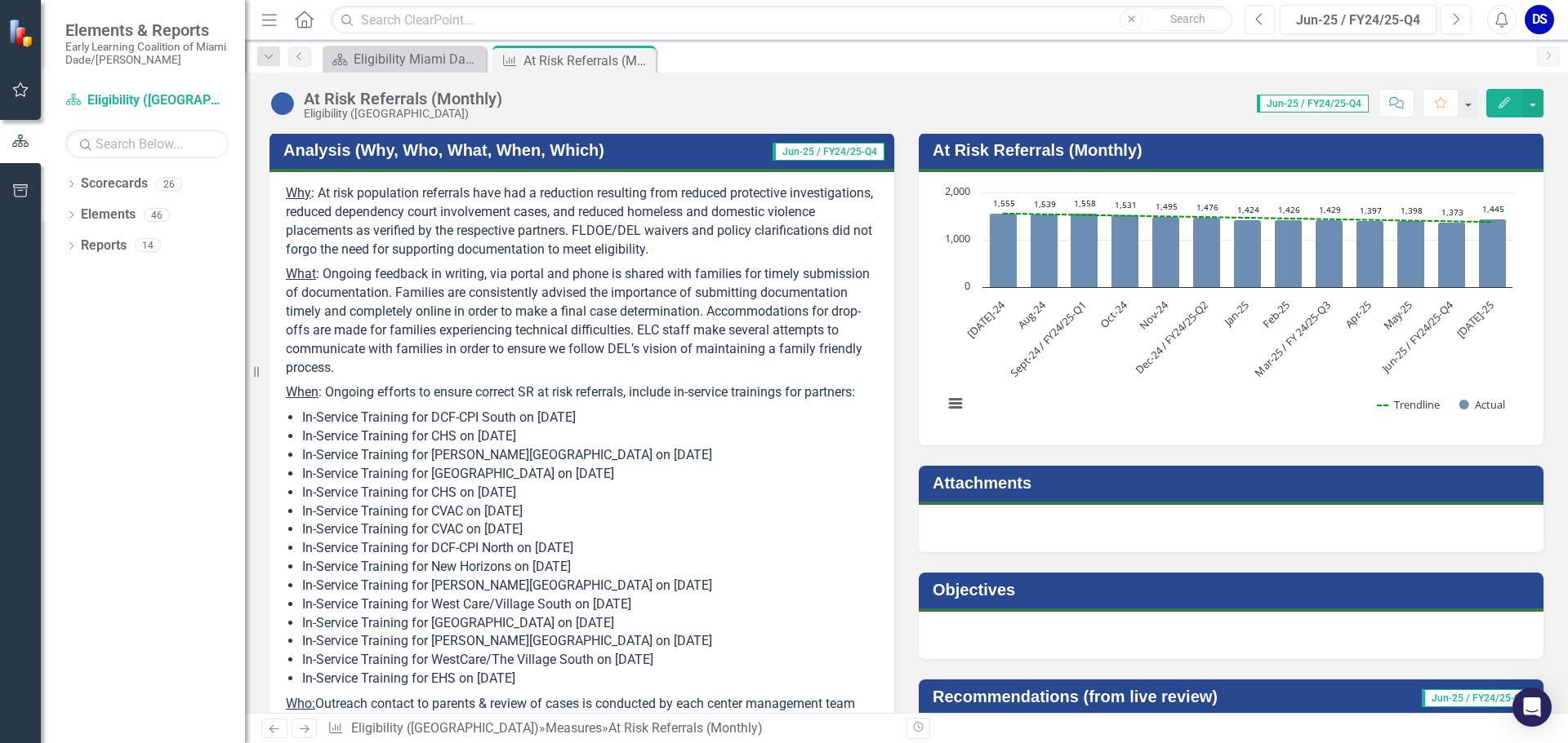
scroll to position [245, 0]
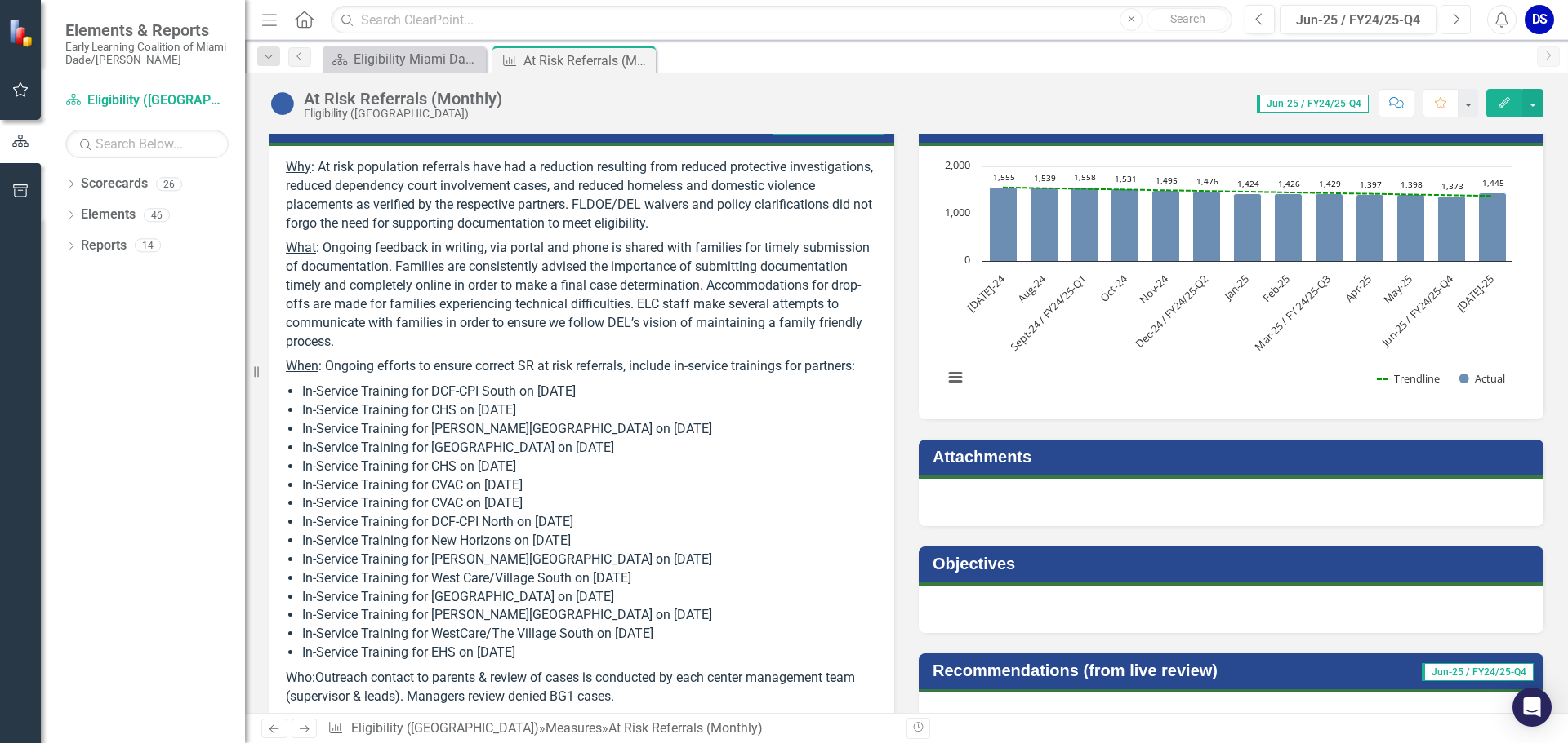
click at [1444, 22] on button "Next" at bounding box center [1455, 20] width 30 height 30
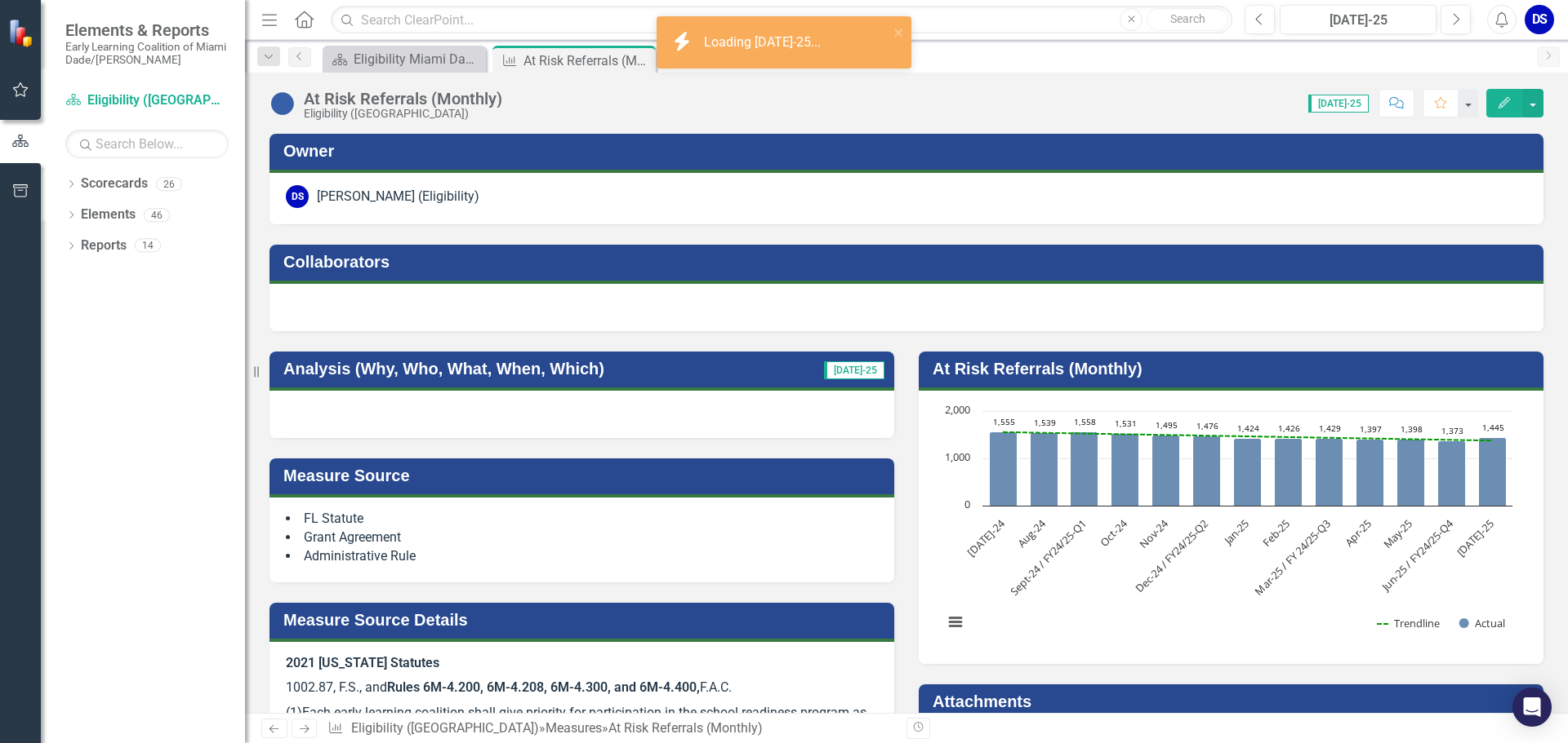
click at [447, 422] on div at bounding box center [581, 414] width 624 height 47
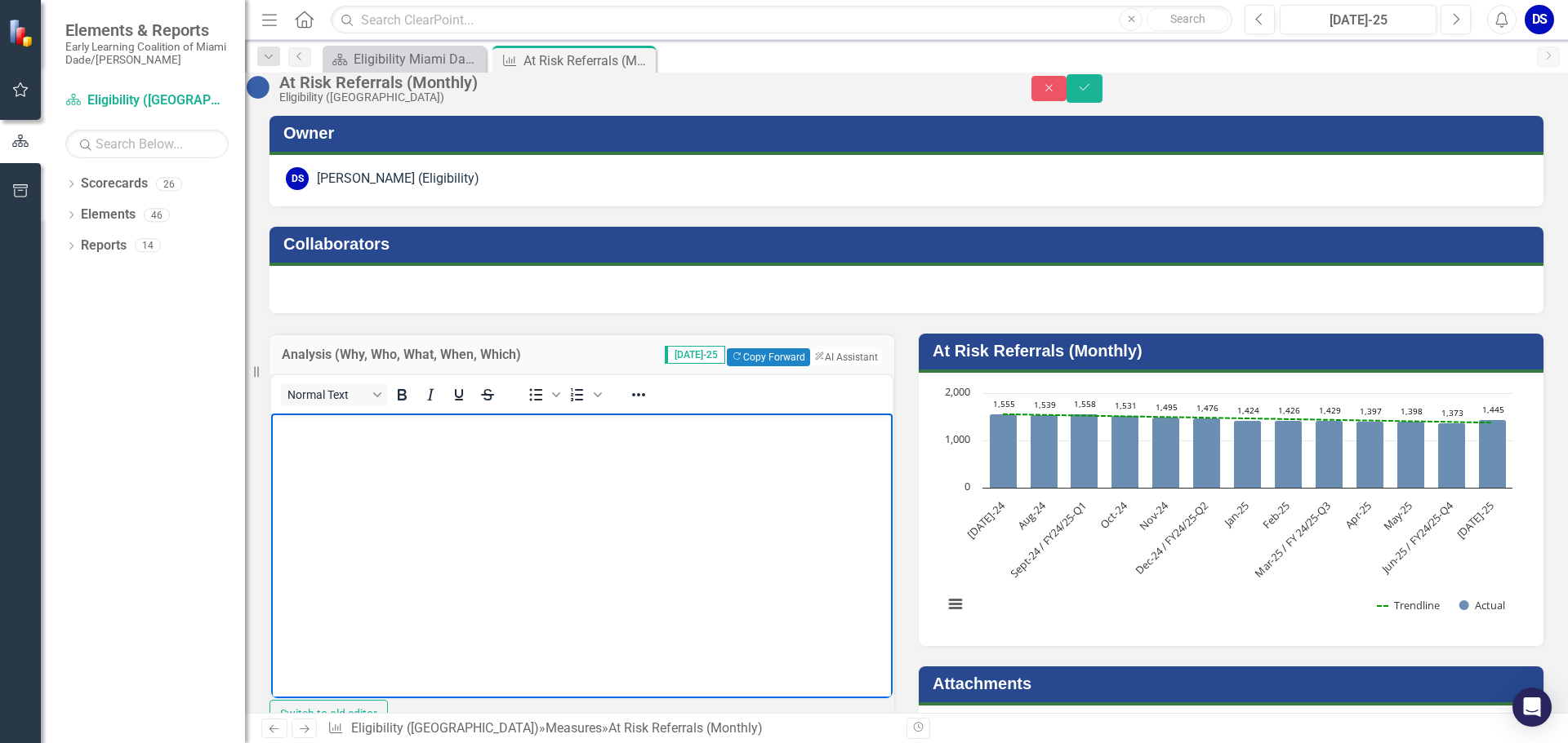
click at [431, 444] on body "Rich Text Area. Press ALT-0 for help." at bounding box center [581, 534] width 621 height 245
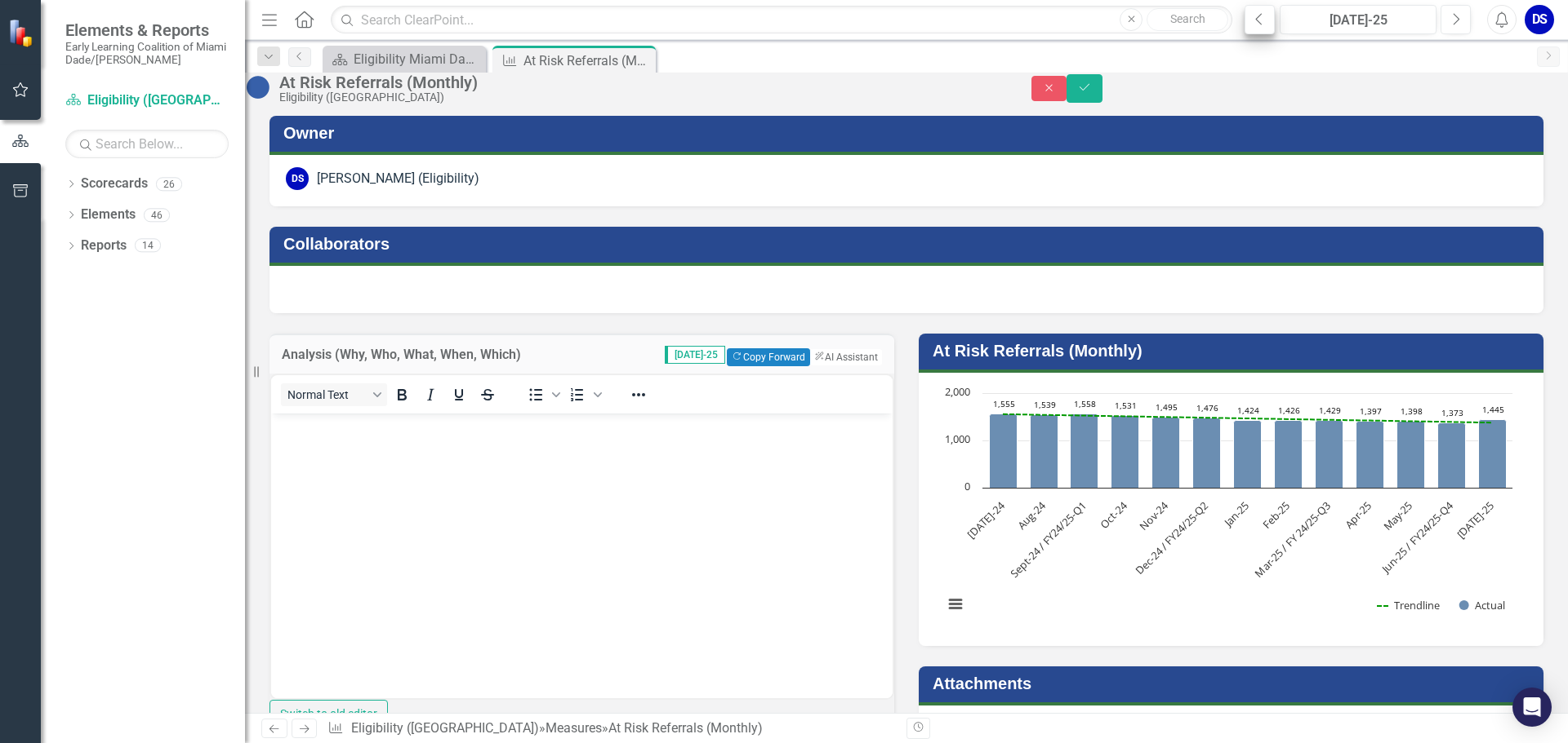
click at [1260, 25] on icon "Previous" at bounding box center [1260, 20] width 9 height 15
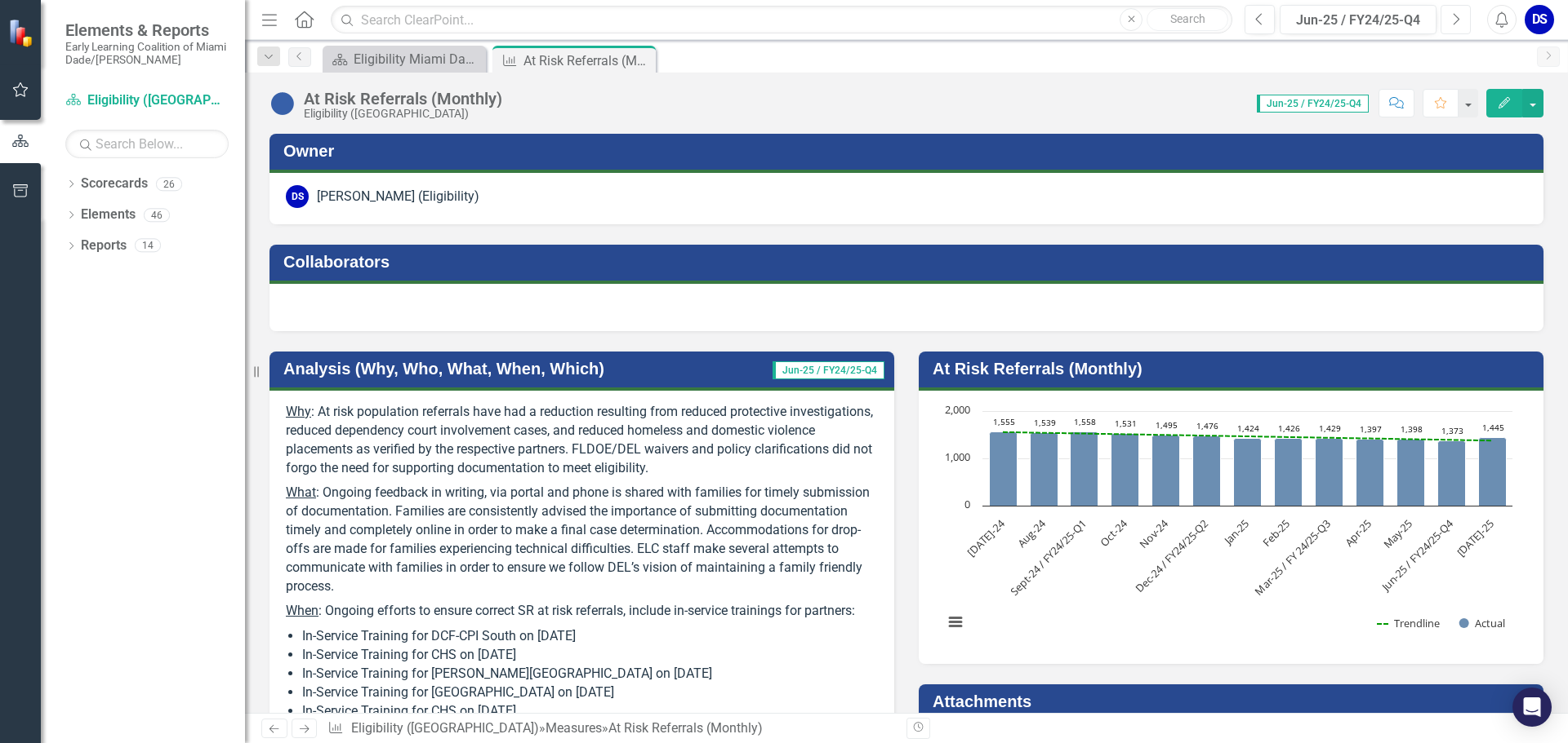
click at [1453, 18] on icon "Next" at bounding box center [1455, 20] width 9 height 15
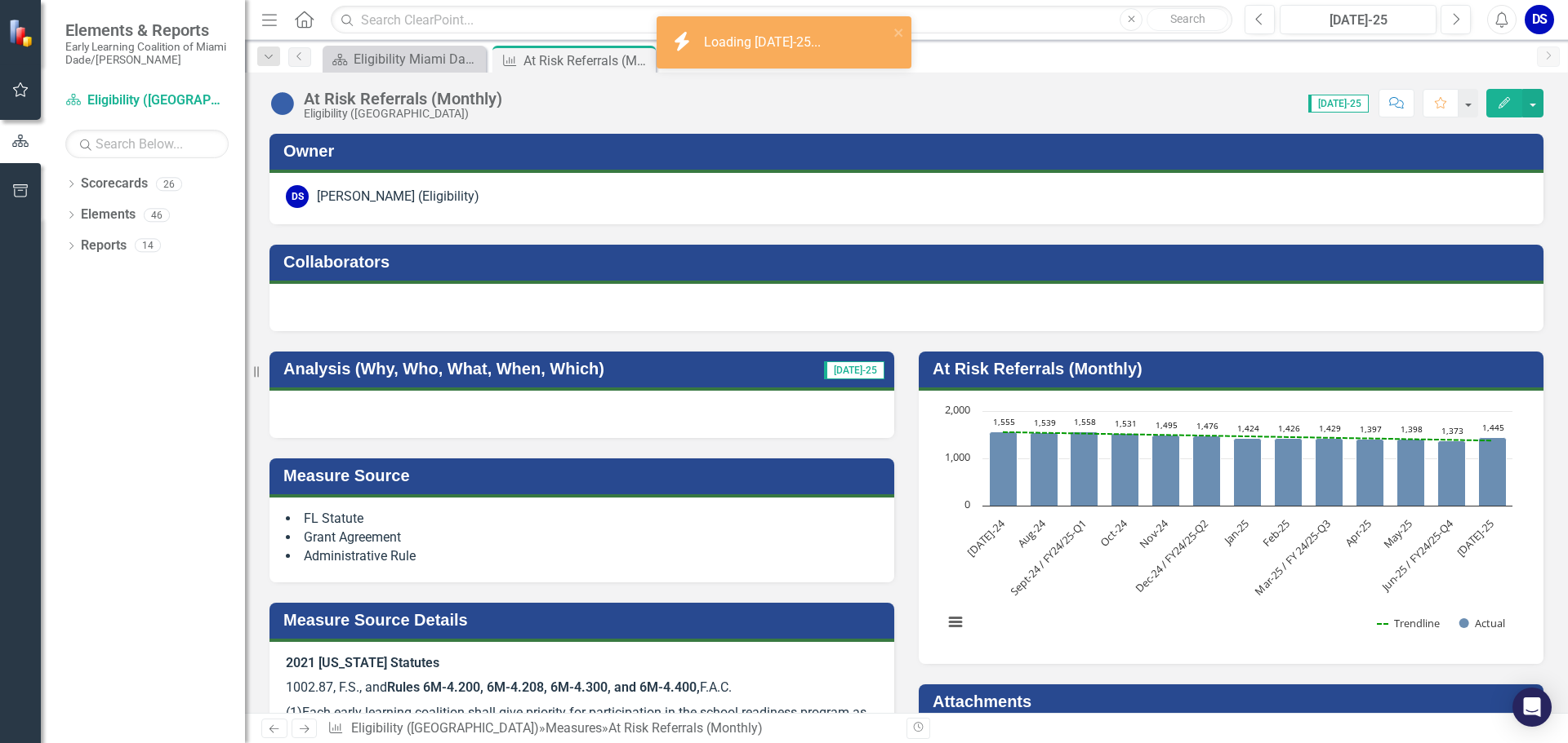
click at [503, 414] on div at bounding box center [581, 414] width 624 height 47
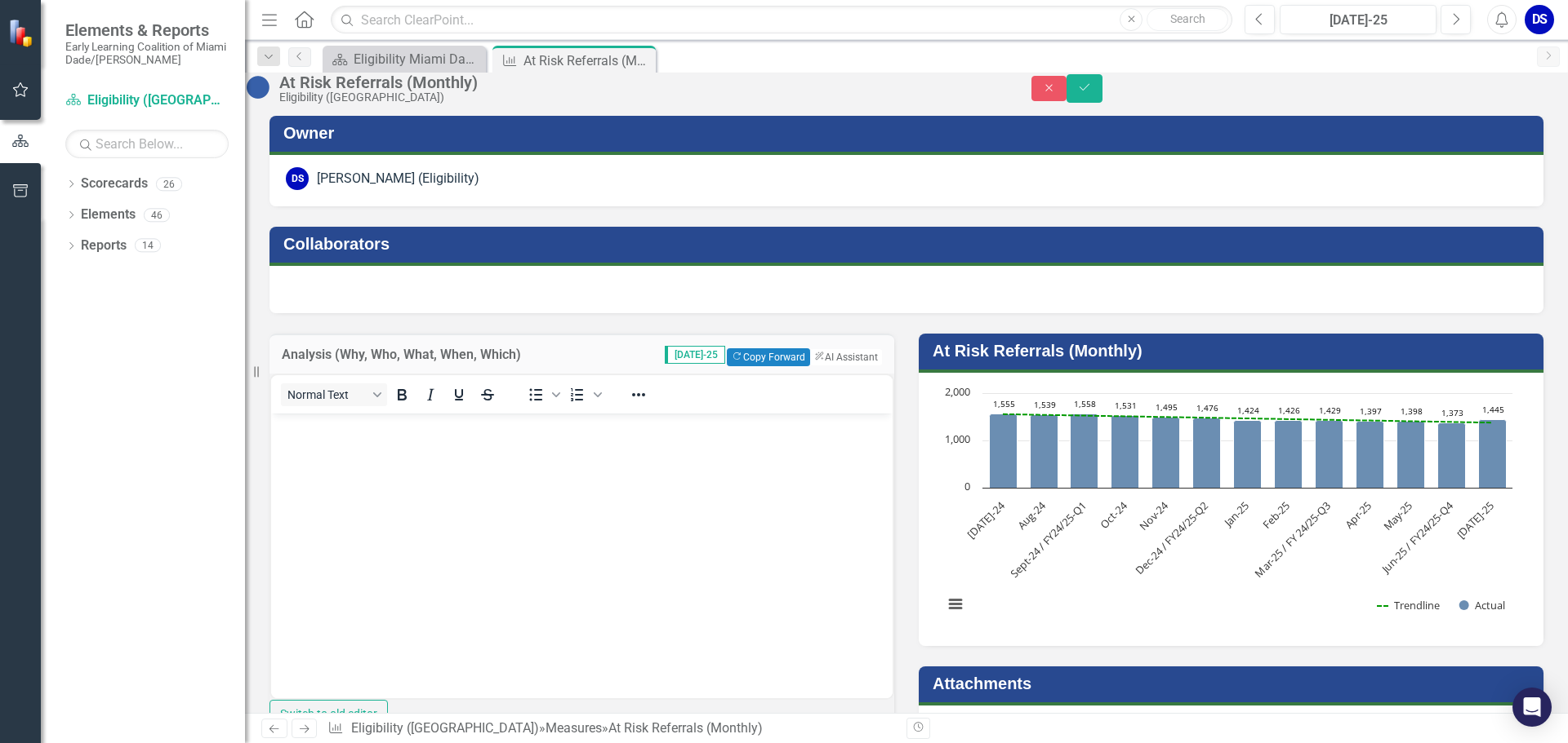
click at [489, 432] on p "Rich Text Area. Press ALT-0 for help." at bounding box center [581, 426] width 613 height 20
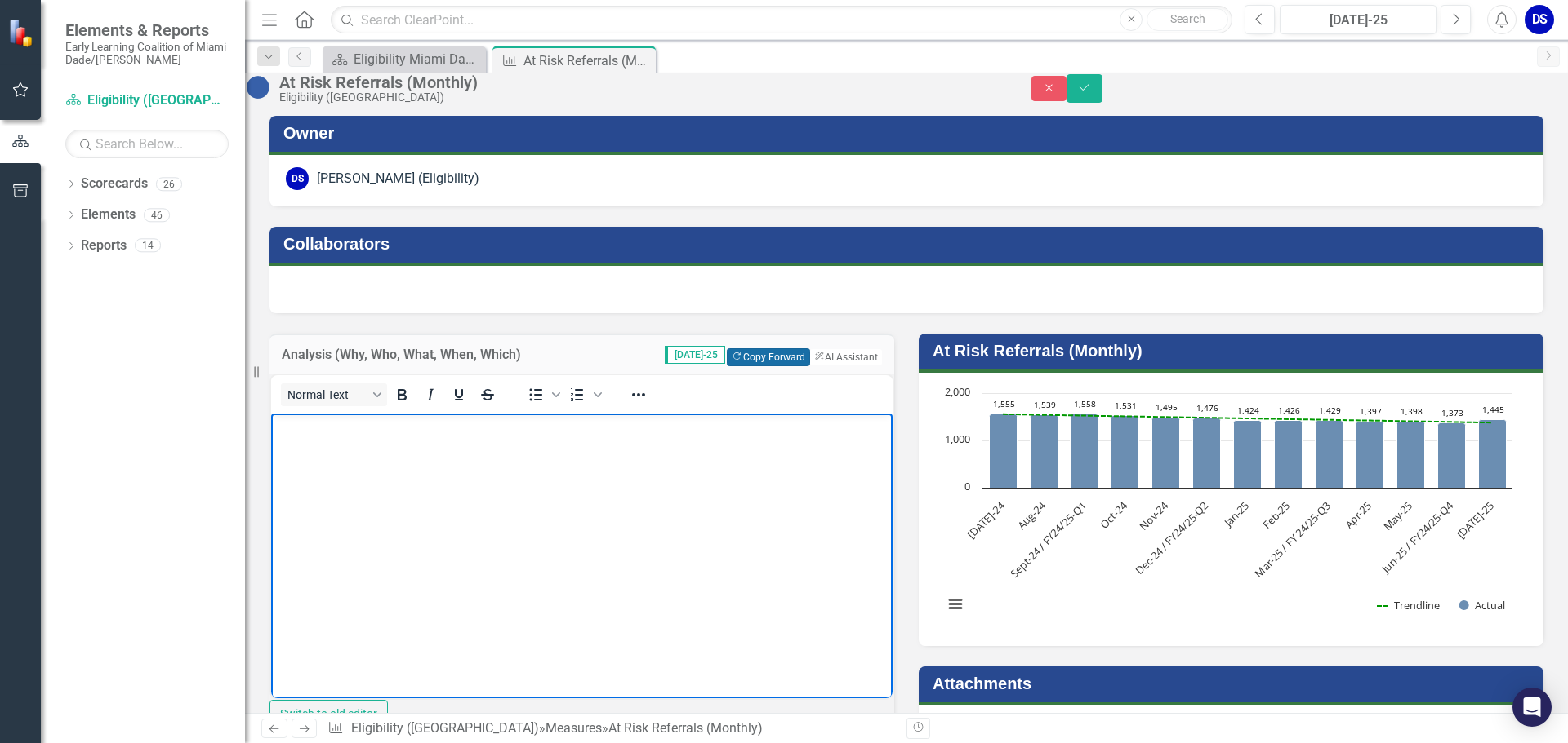
click at [743, 366] on button "Copy Forward Copy Forward" at bounding box center [768, 357] width 83 height 18
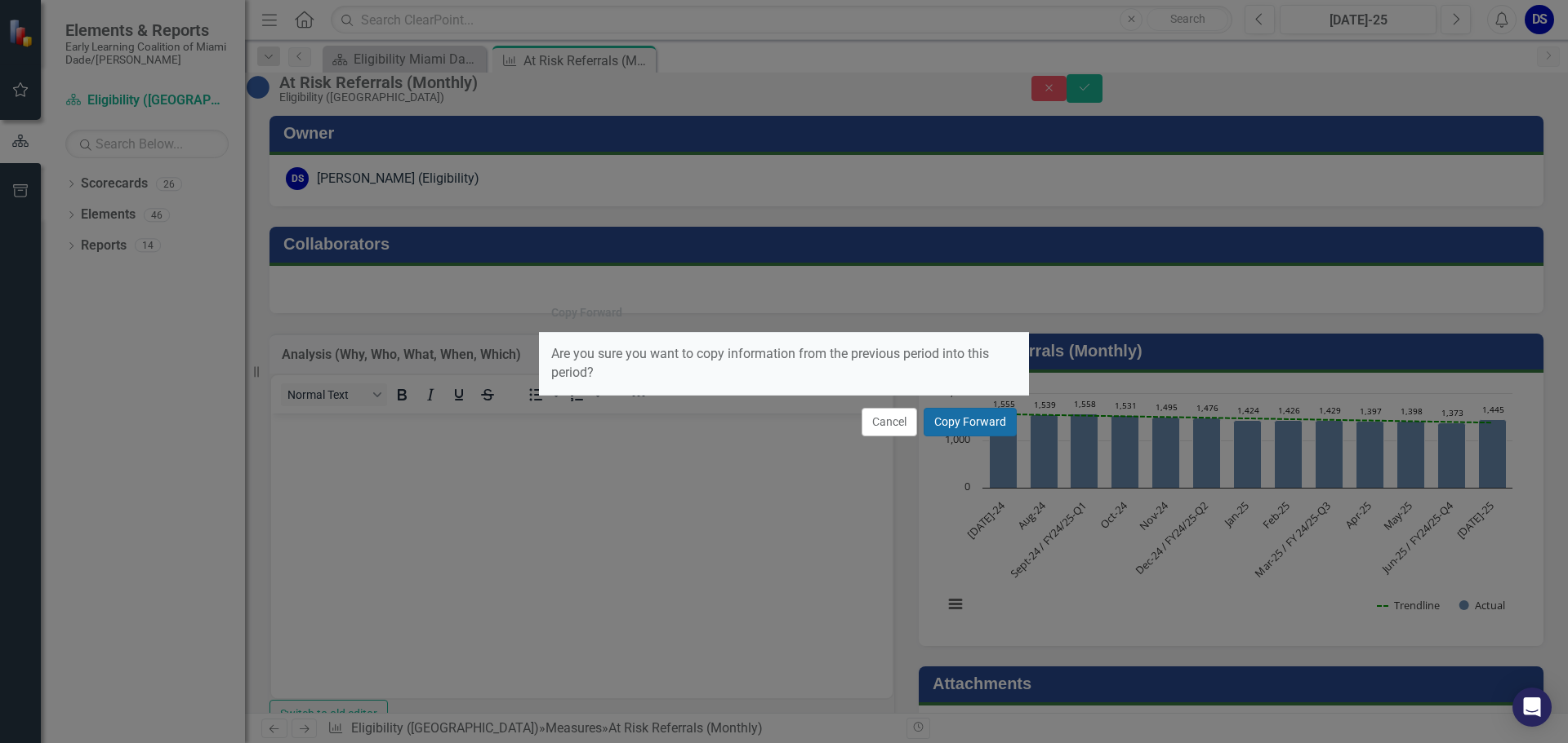
click at [970, 412] on button "Copy Forward" at bounding box center [970, 422] width 93 height 29
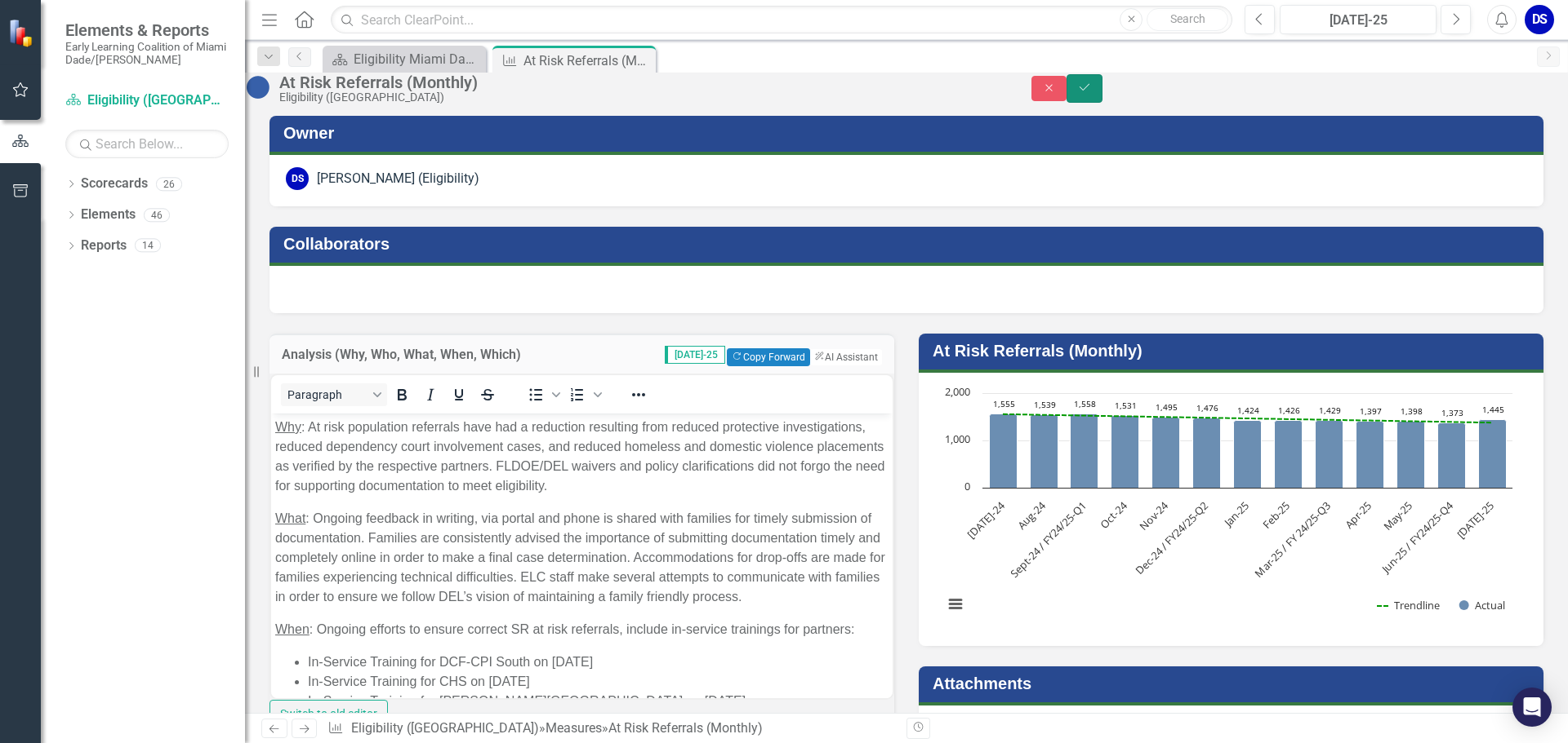
click at [1092, 93] on icon "Save" at bounding box center [1084, 88] width 15 height 11
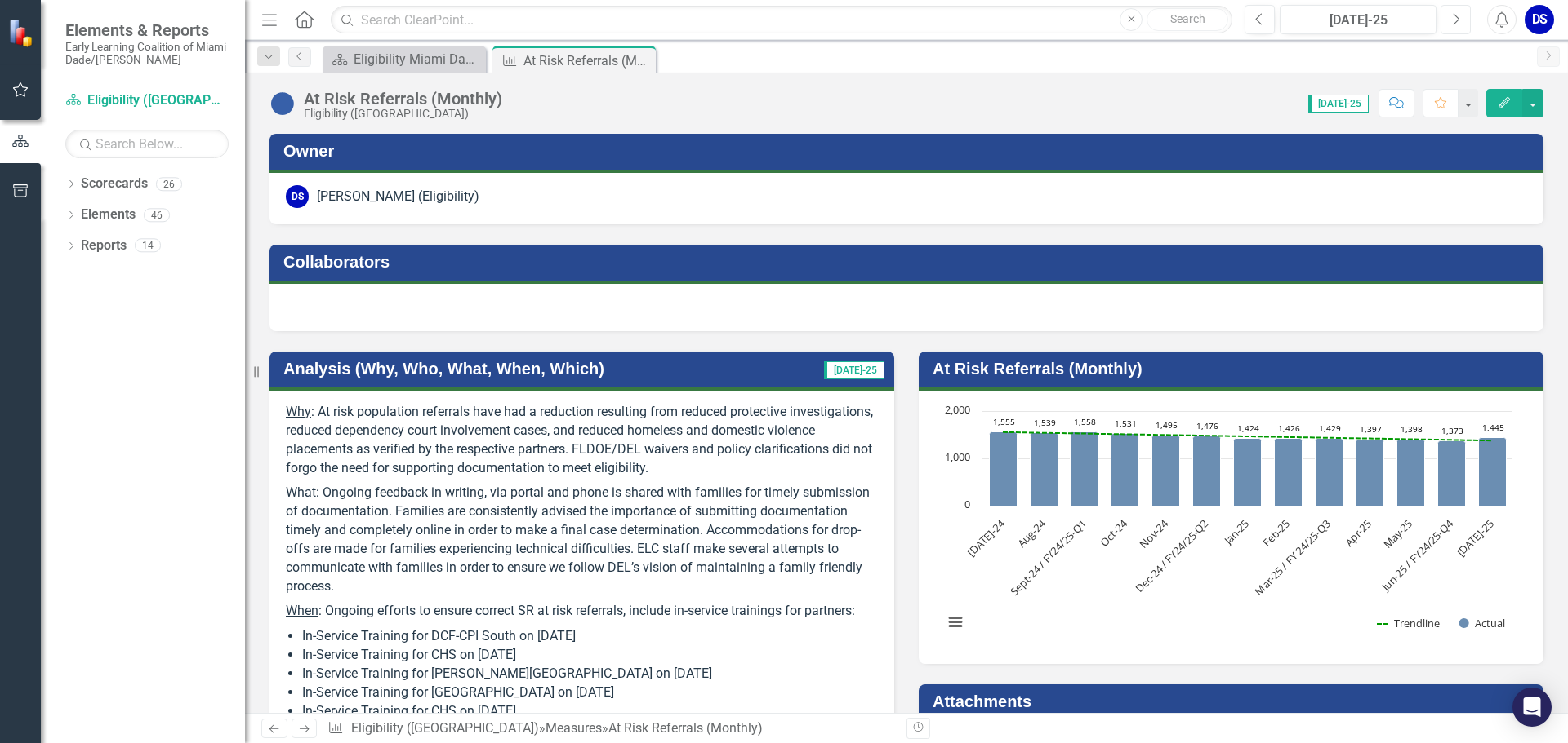
click at [1444, 26] on button "Next" at bounding box center [1455, 20] width 30 height 30
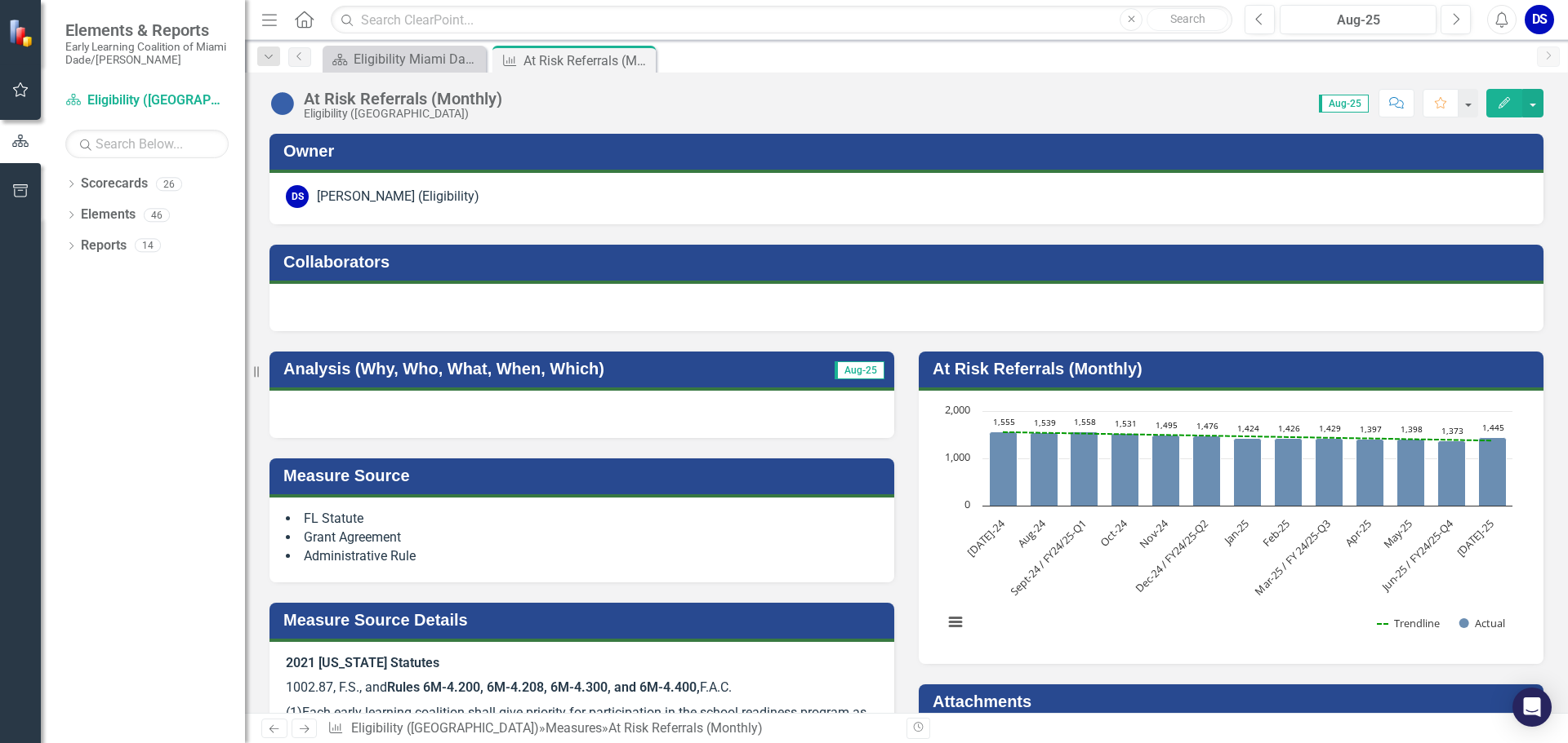
click at [409, 430] on div at bounding box center [581, 414] width 624 height 47
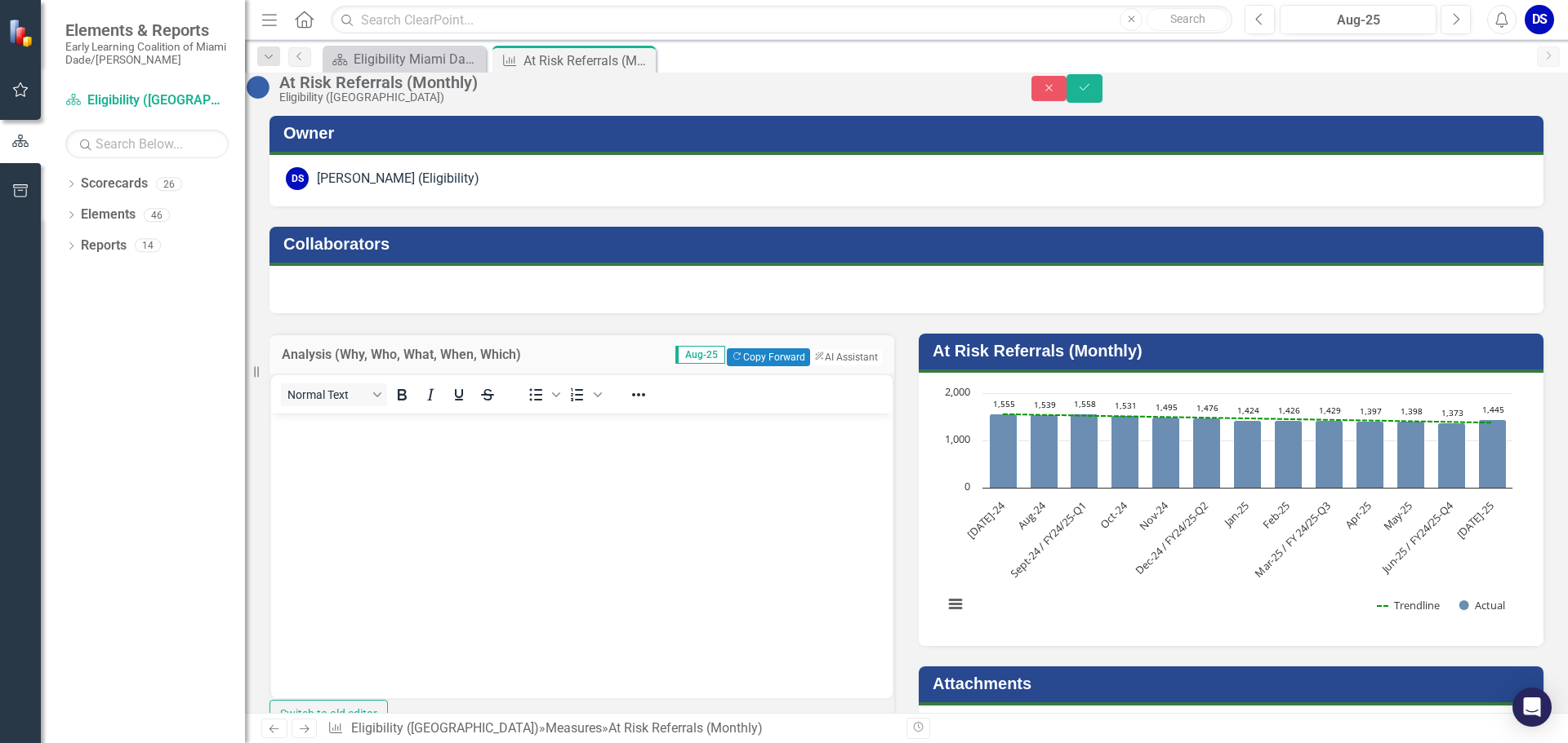
click at [366, 456] on body "Rich Text Area. Press ALT-0 for help." at bounding box center [581, 534] width 621 height 245
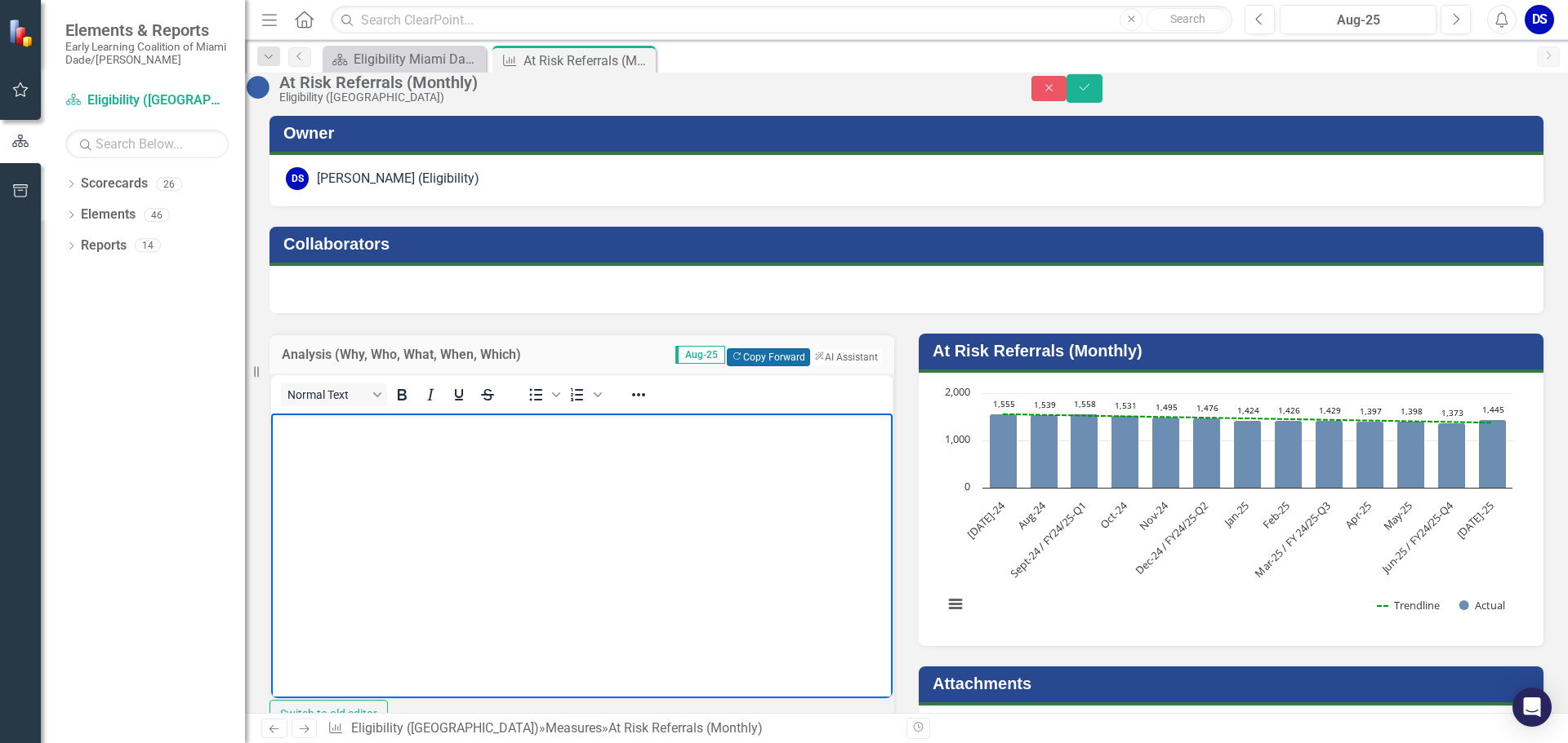
click at [763, 366] on button "Copy Forward Copy Forward" at bounding box center [768, 357] width 83 height 18
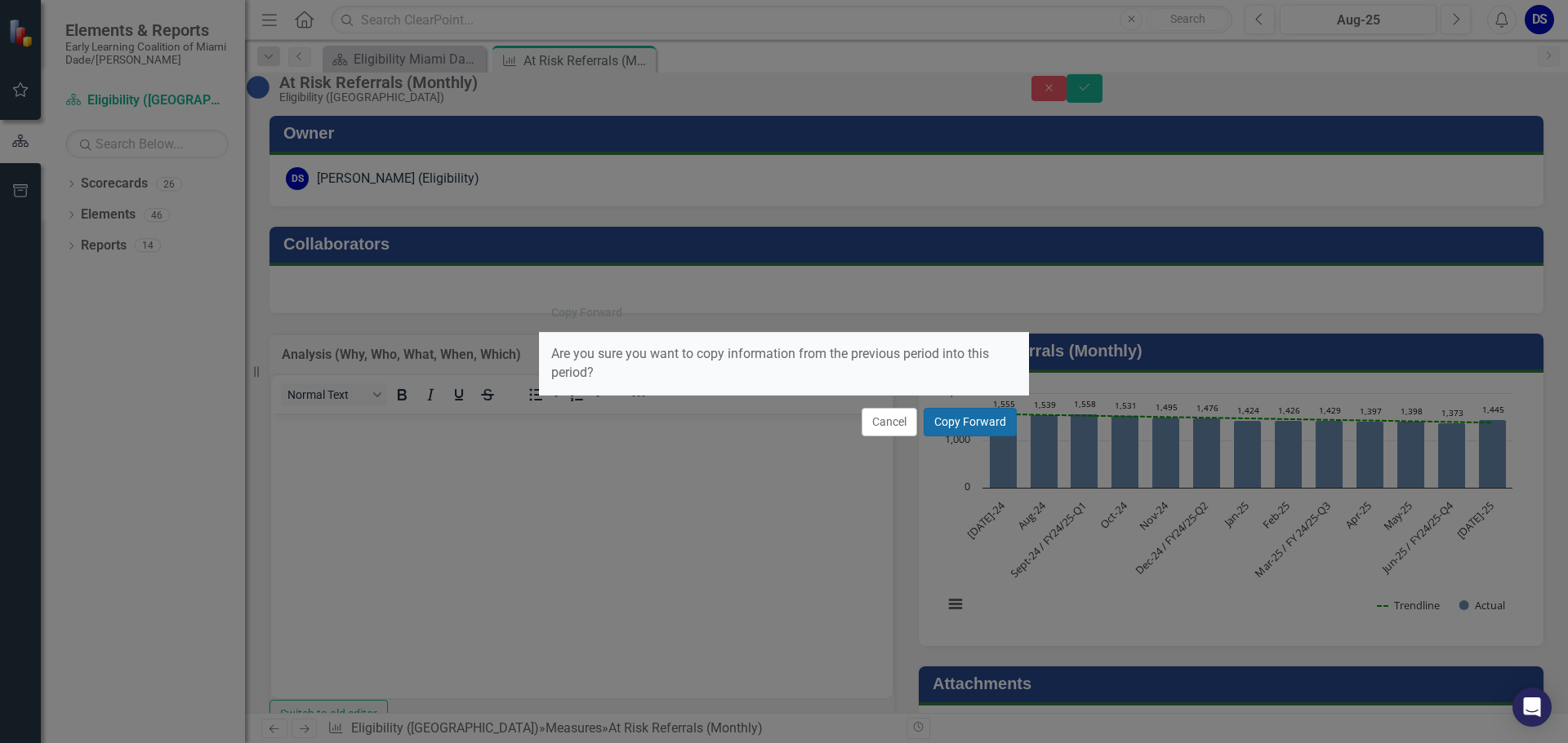
click at [950, 419] on button "Copy Forward" at bounding box center [970, 422] width 93 height 29
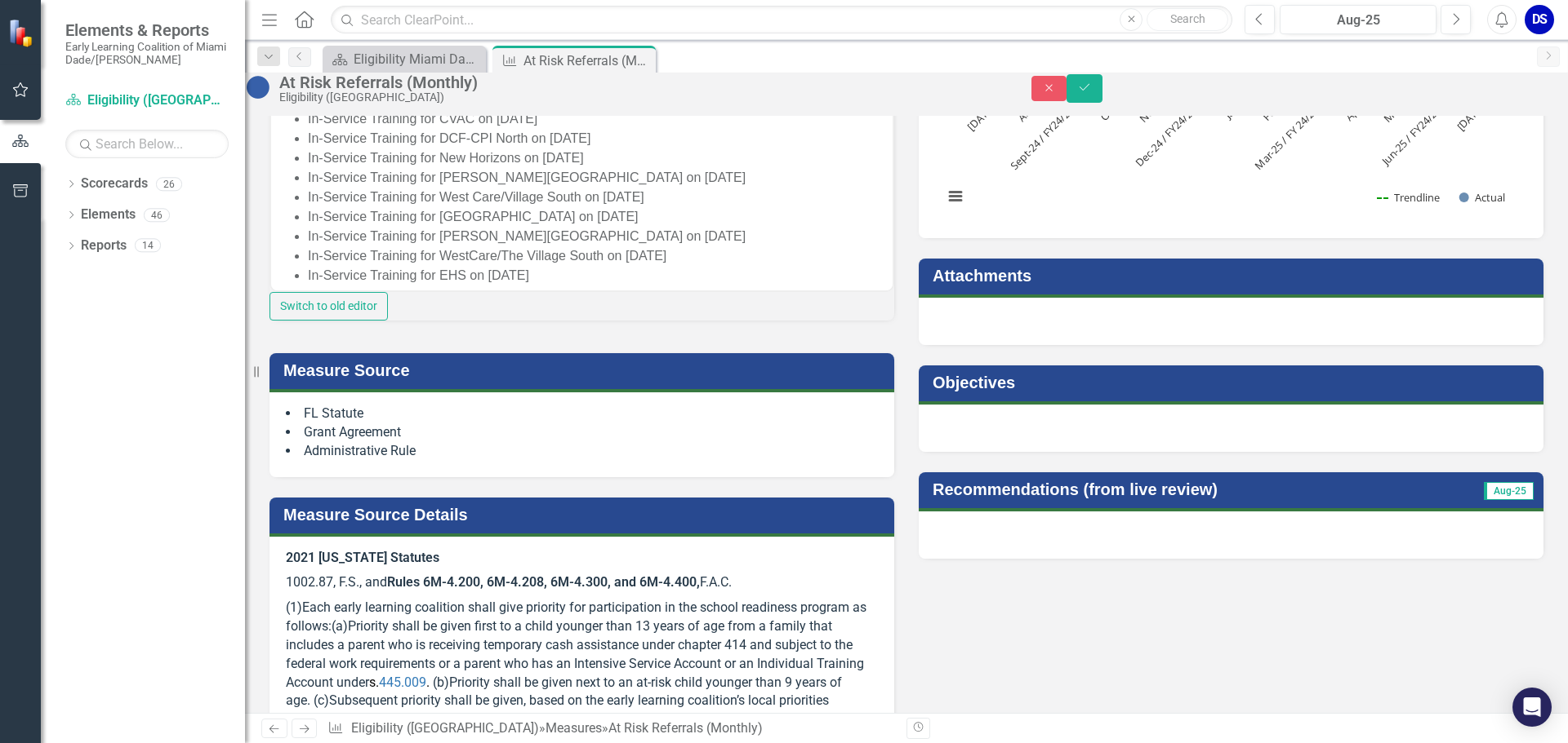
scroll to position [327, 0]
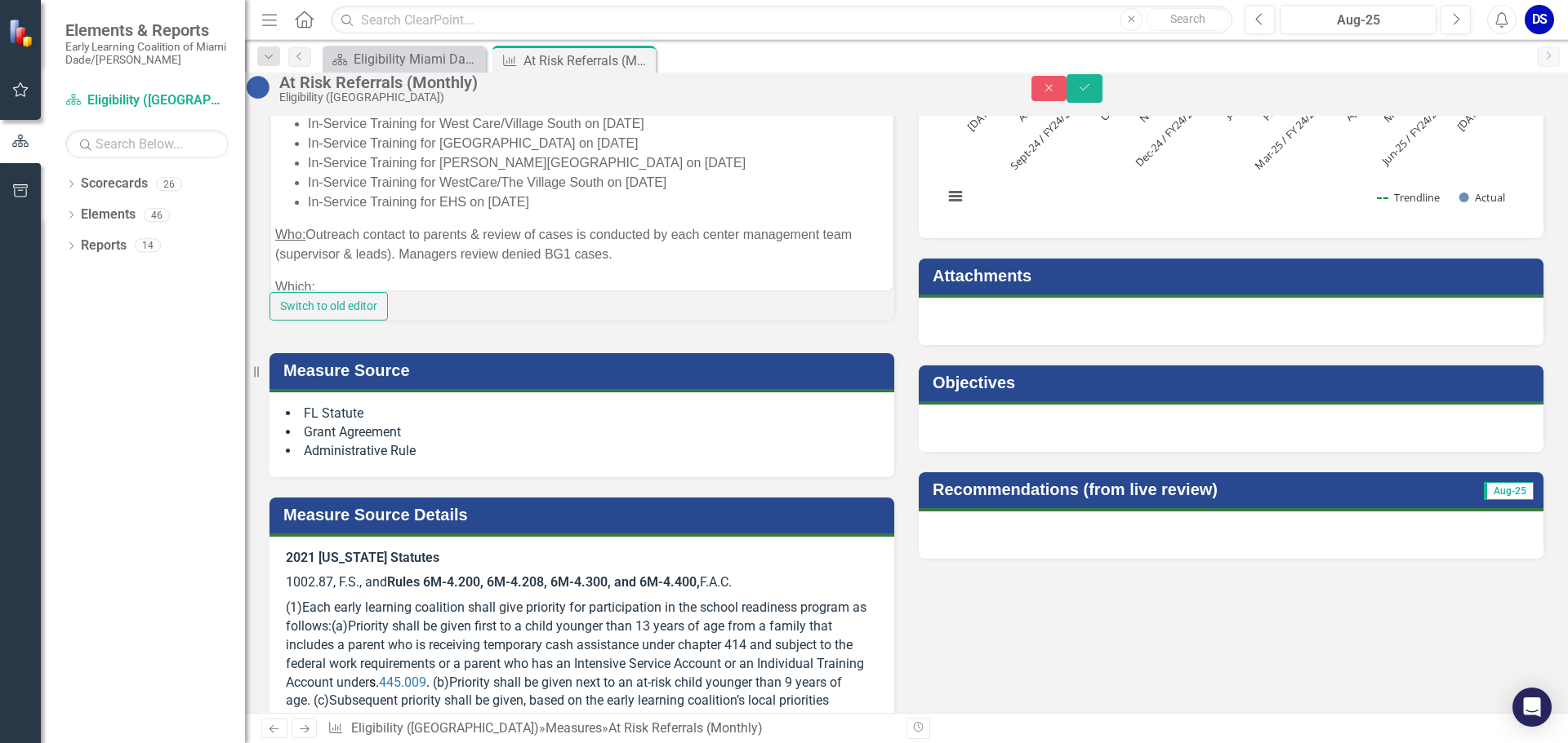
click at [593, 211] on li "In-Service Training for EHS on [DATE]" at bounding box center [597, 201] width 580 height 20
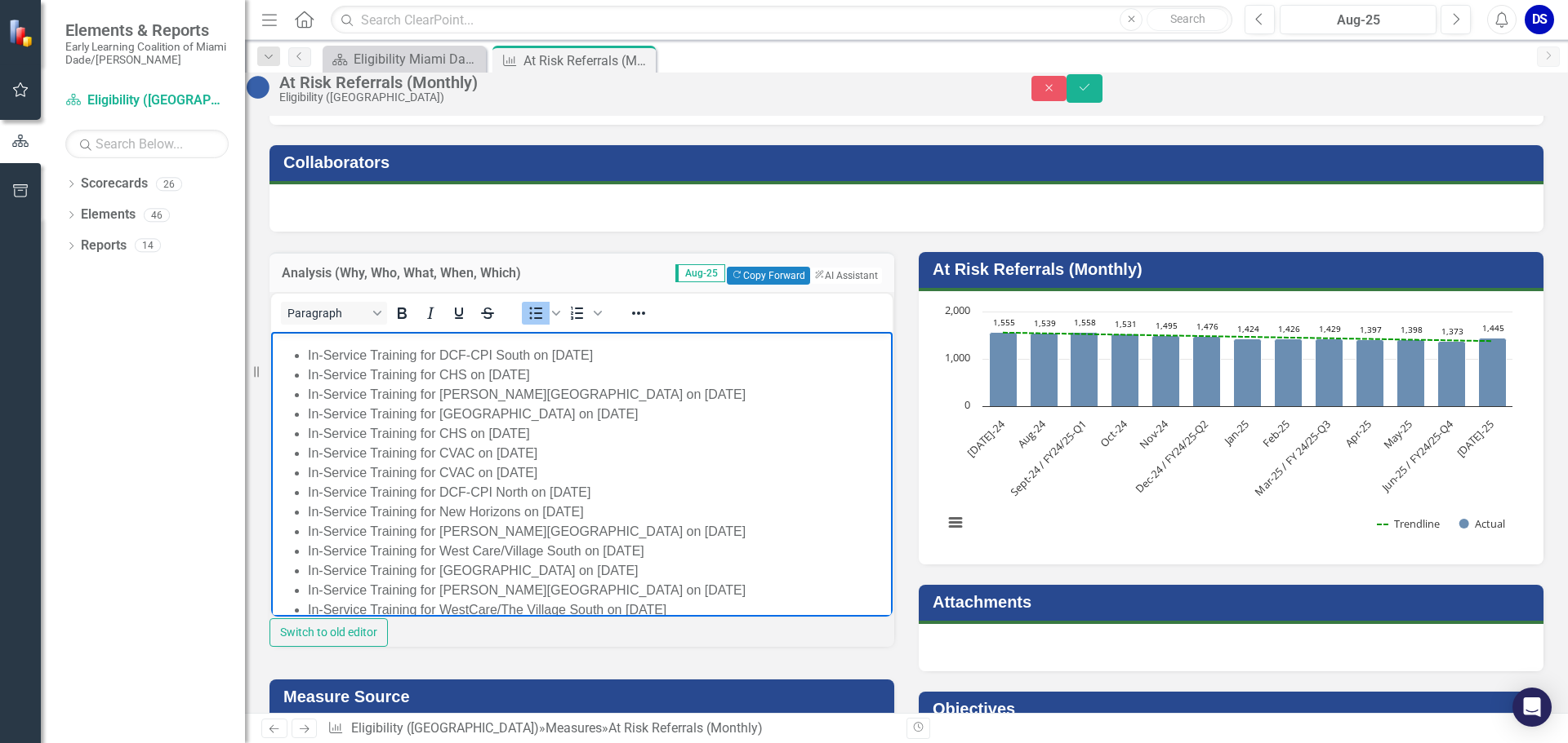
scroll to position [245, 0]
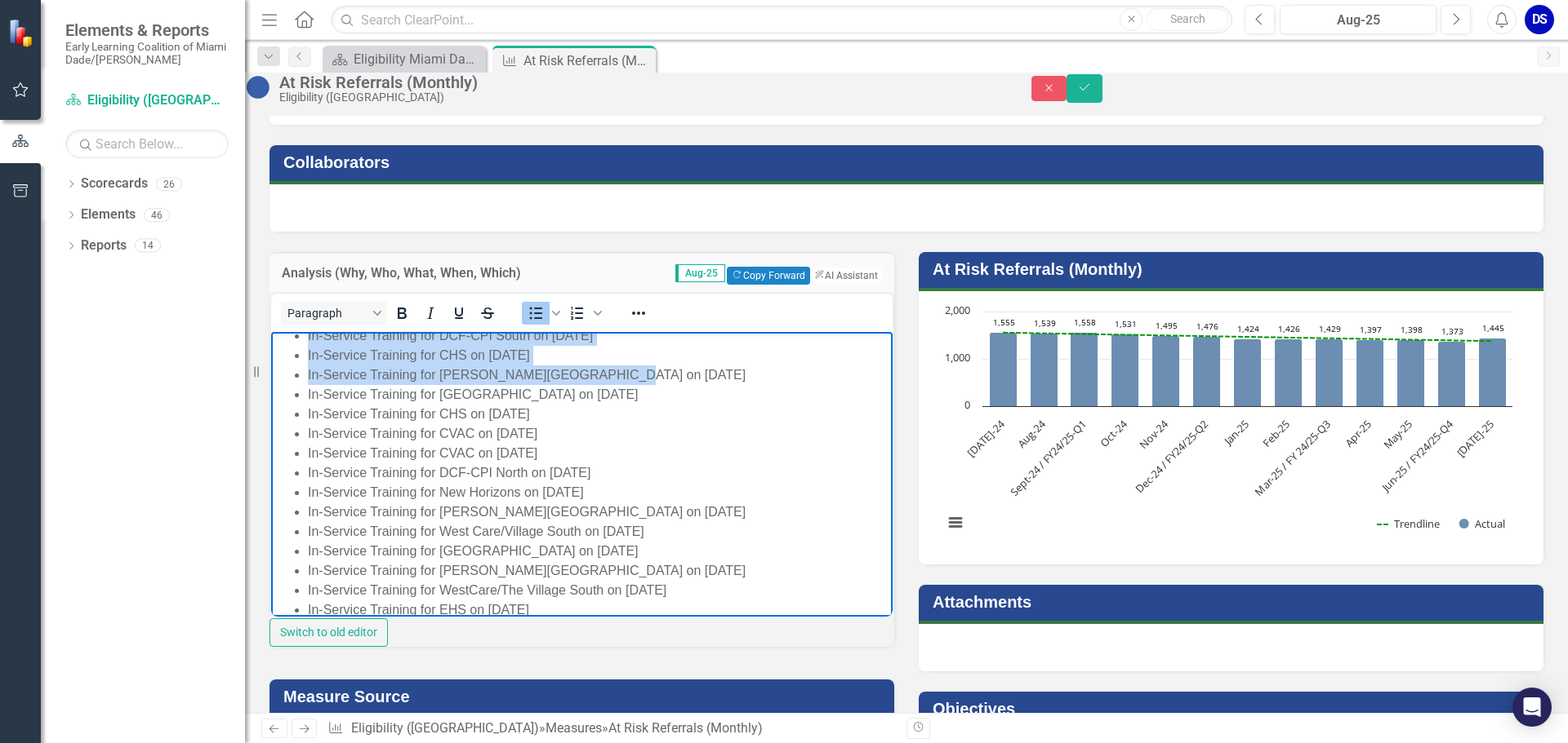
drag, startPoint x: 618, startPoint y: 412, endPoint x: 293, endPoint y: 374, distance: 327.2
click at [293, 374] on ul "In-Service Training for DCF-CPI South on [DATE] In-Service Training for CHS on …" at bounding box center [581, 482] width 613 height 314
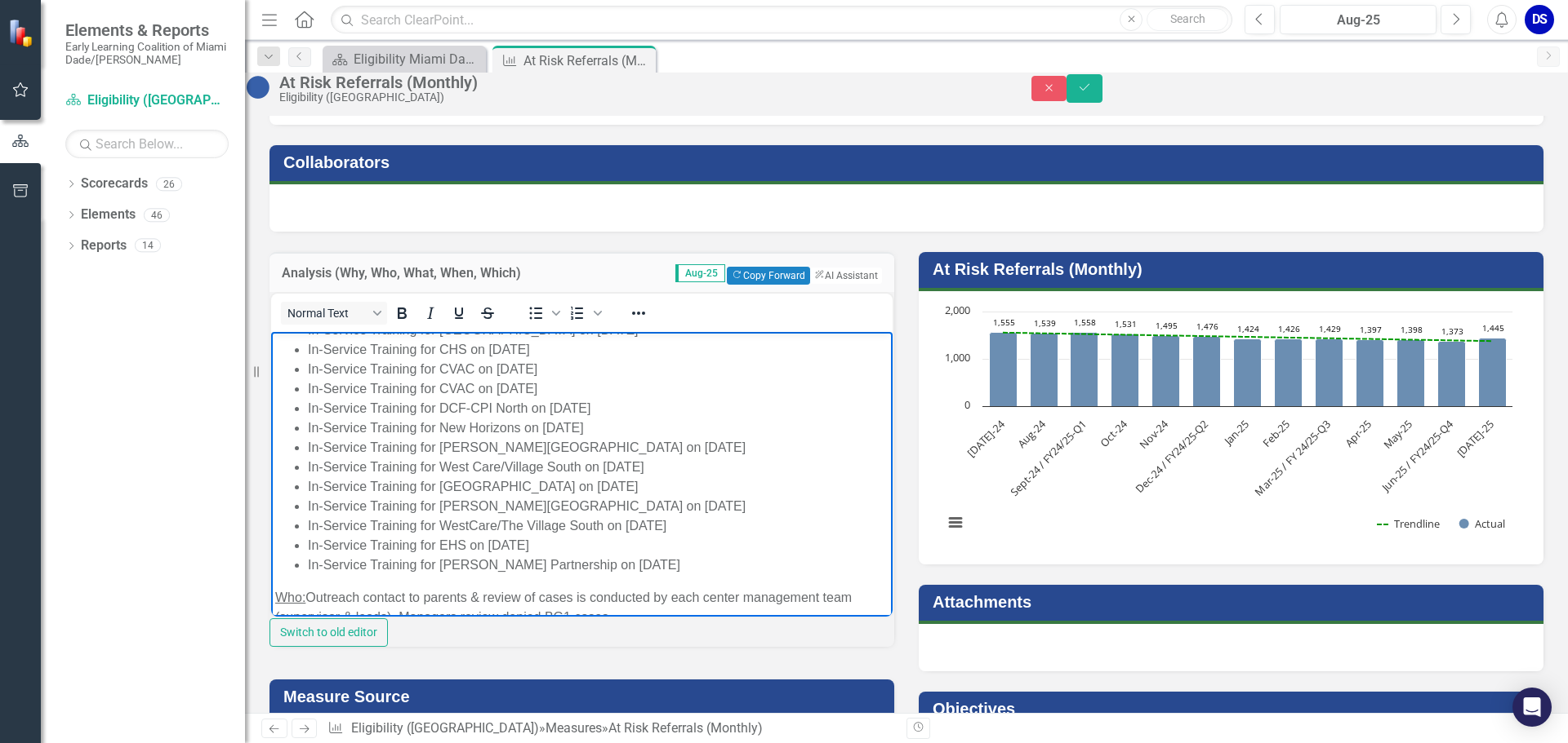
scroll to position [327, 0]
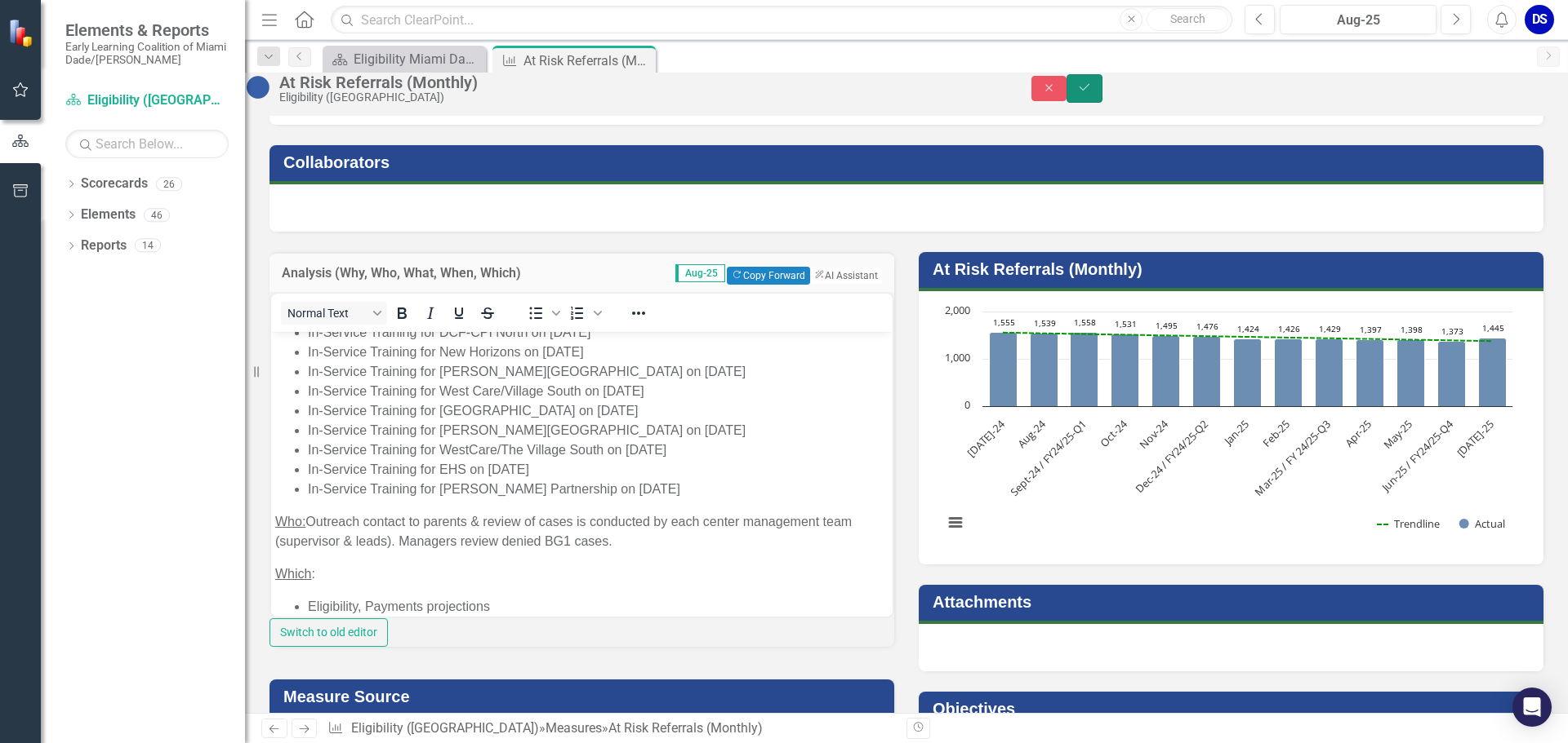
click at [1102, 97] on button "Save" at bounding box center [1084, 88] width 36 height 29
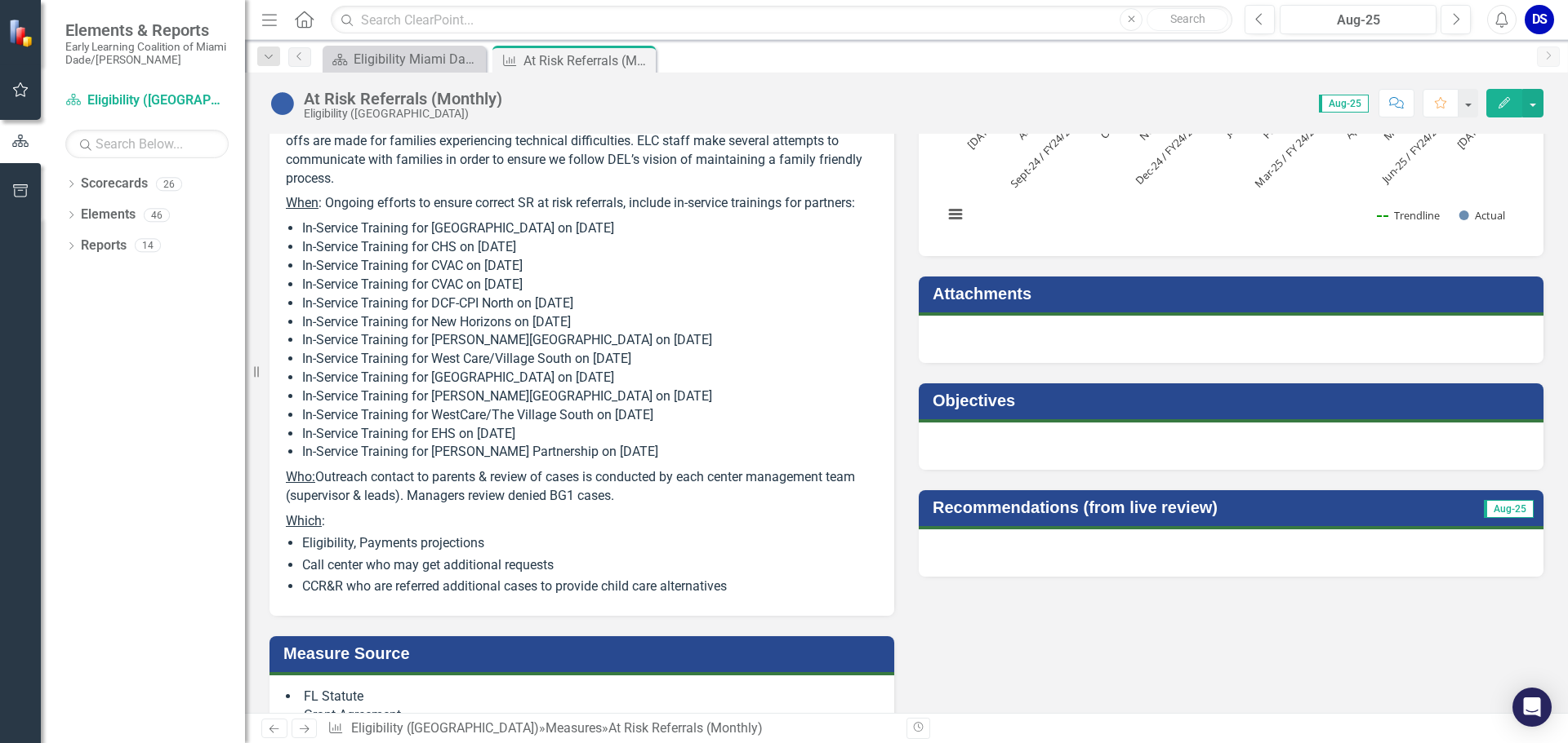
scroll to position [490, 0]
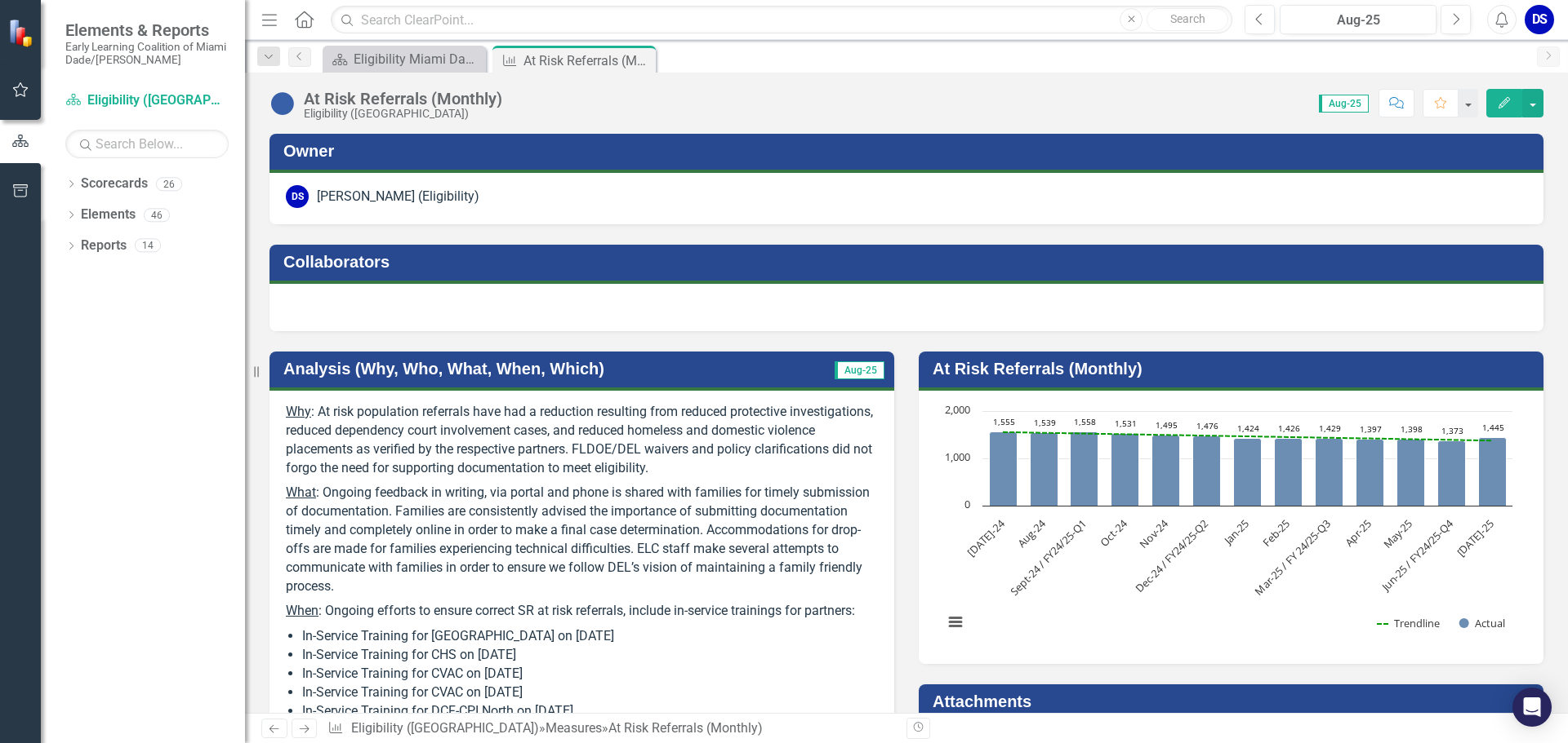
scroll to position [490, 0]
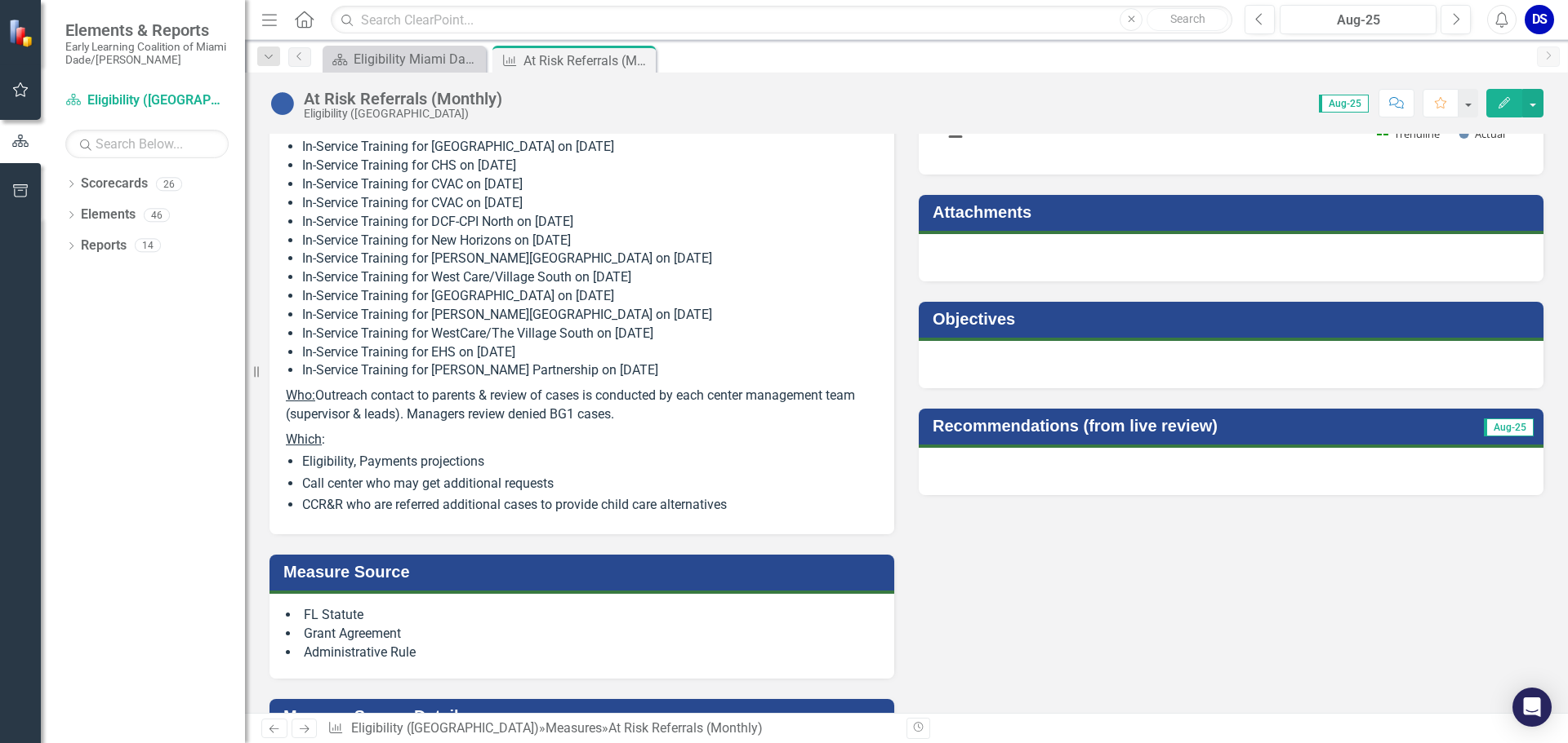
click at [638, 363] on li "In-Service Training for [PERSON_NAME] Partnership on [DATE]" at bounding box center [590, 371] width 576 height 19
click at [716, 367] on li "In-Service Training for [PERSON_NAME] Partnership on [DATE]" at bounding box center [590, 371] width 576 height 19
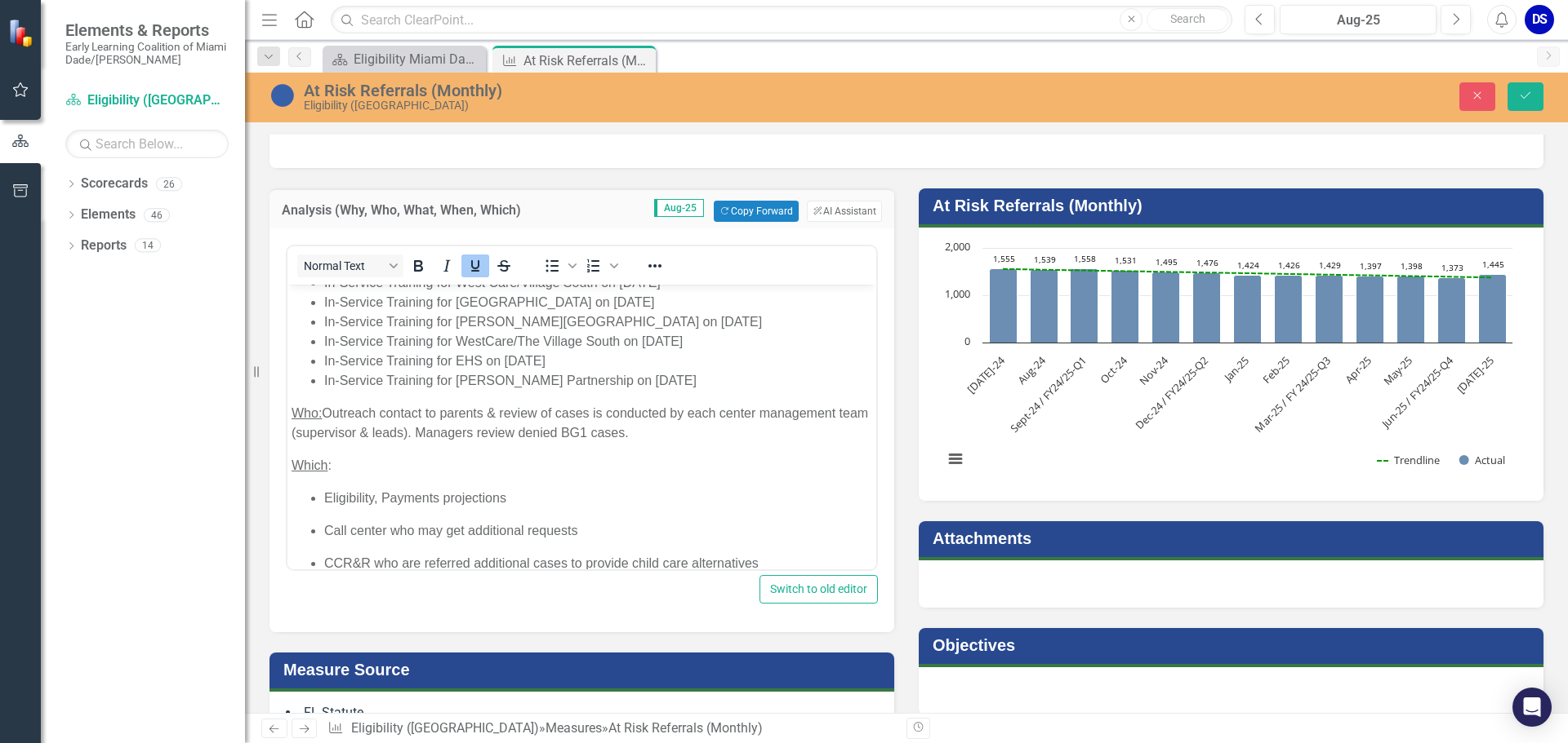
scroll to position [408, 0]
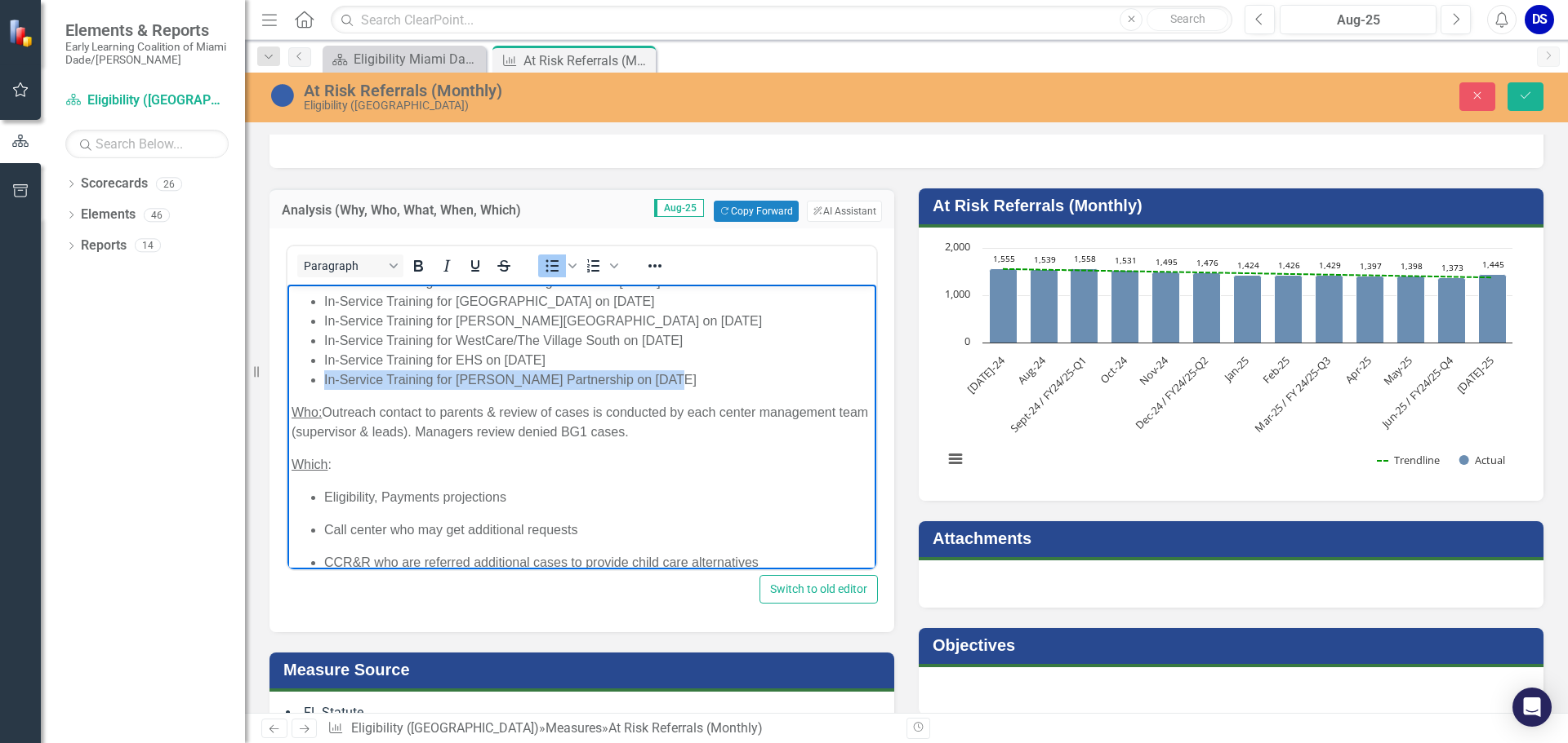
drag, startPoint x: 672, startPoint y: 400, endPoint x: 325, endPoint y: 404, distance: 347.0
click at [325, 390] on li "In-Service Training for [PERSON_NAME] Partnership on [DATE]" at bounding box center [598, 380] width 548 height 20
copy li "In-Service Training for [PERSON_NAME] Partnership on [DATE]"
click at [700, 390] on li "In-Service Training for [PERSON_NAME] Partnership on [DATE]" at bounding box center [598, 380] width 548 height 20
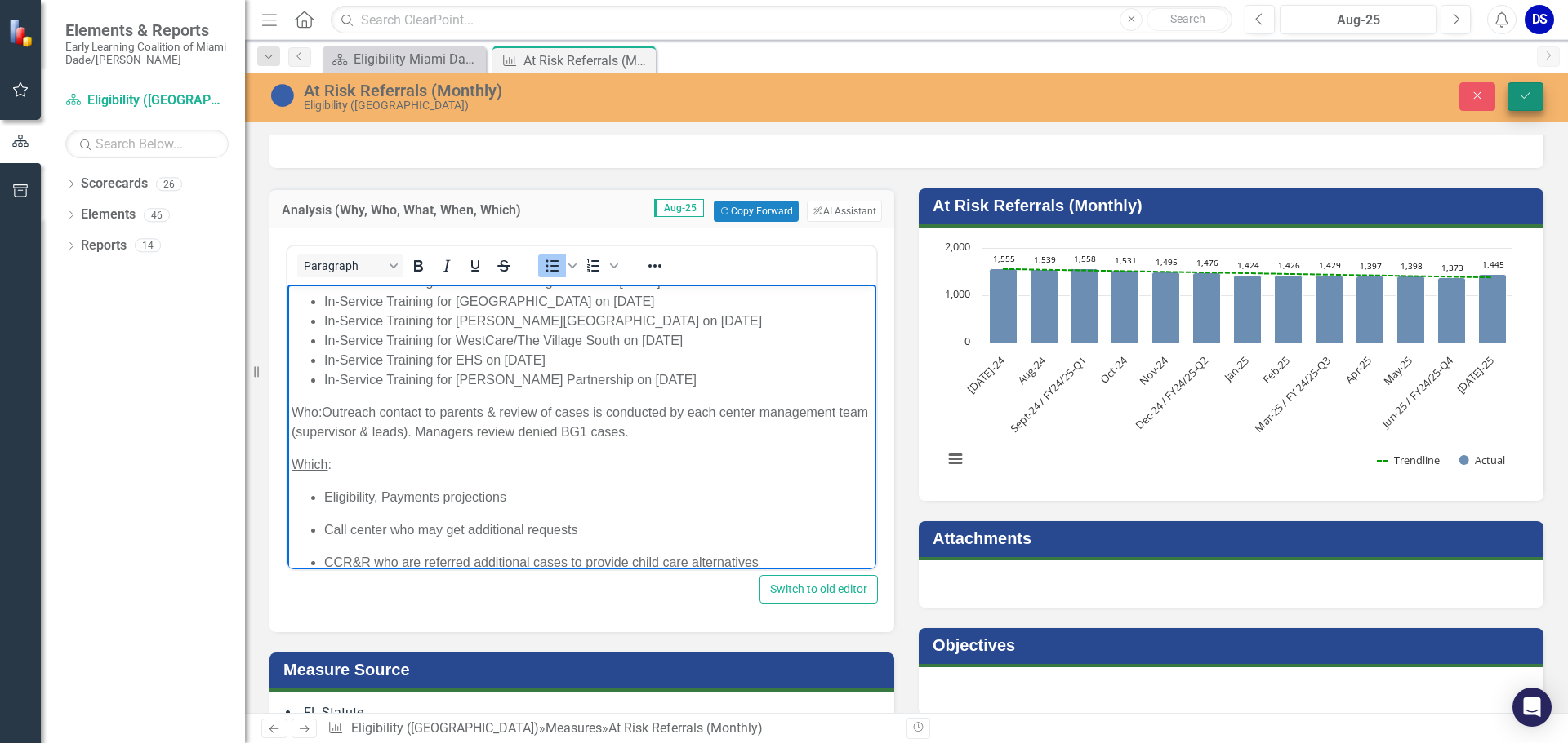
click at [1517, 102] on button "Save" at bounding box center [1525, 97] width 36 height 29
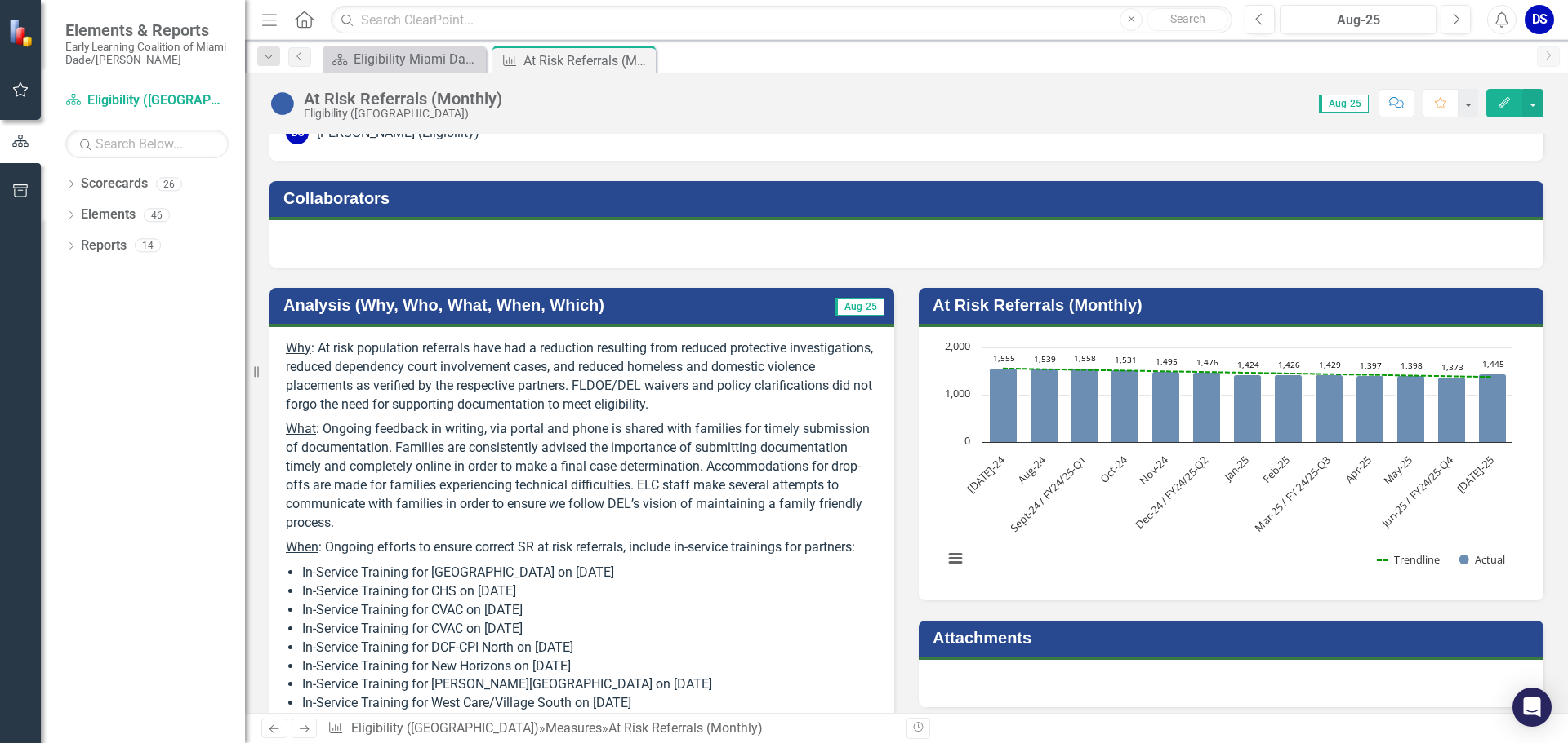
scroll to position [0, 0]
